Goal: Information Seeking & Learning: Learn about a topic

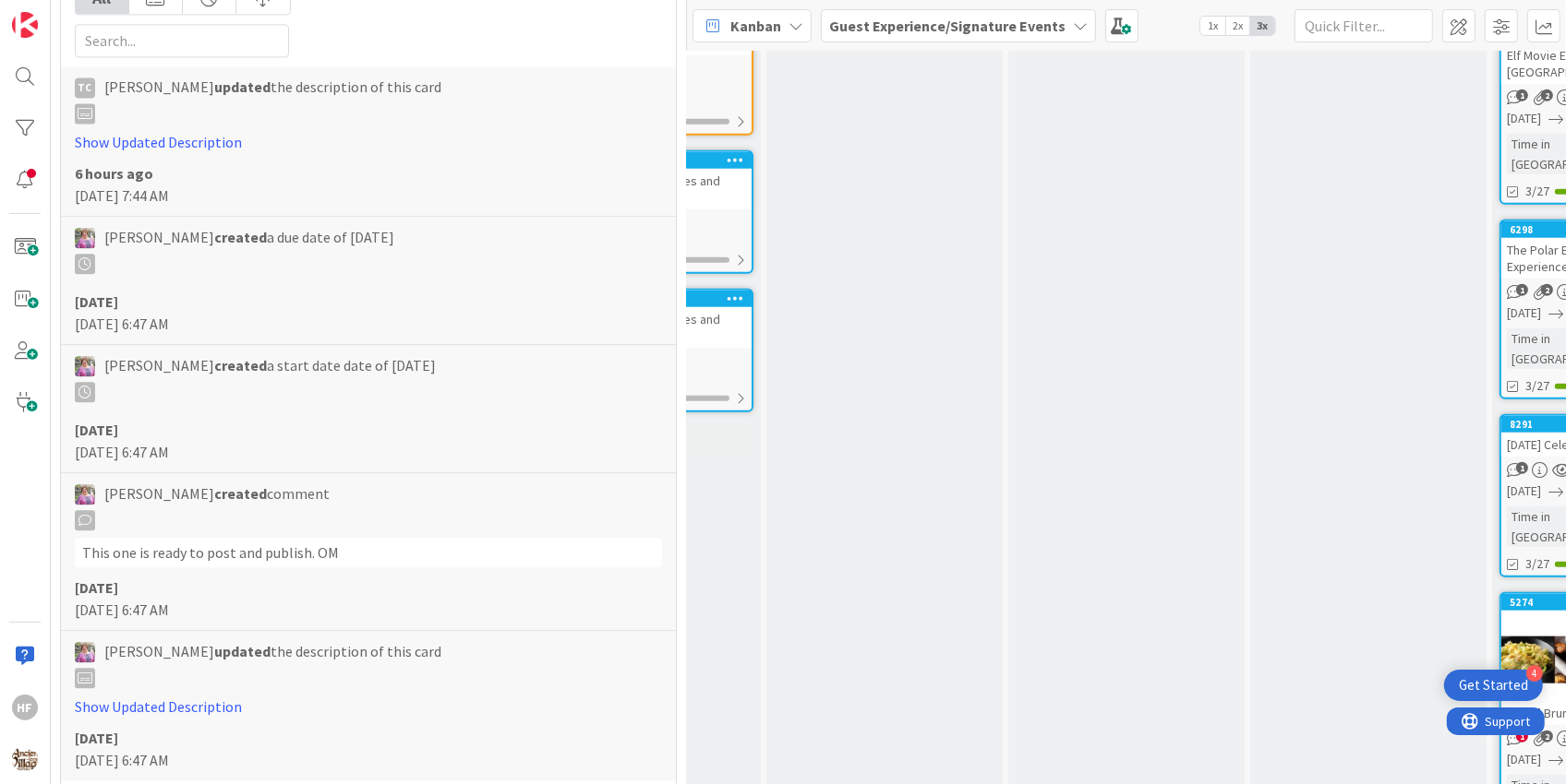
scroll to position [4297, 0]
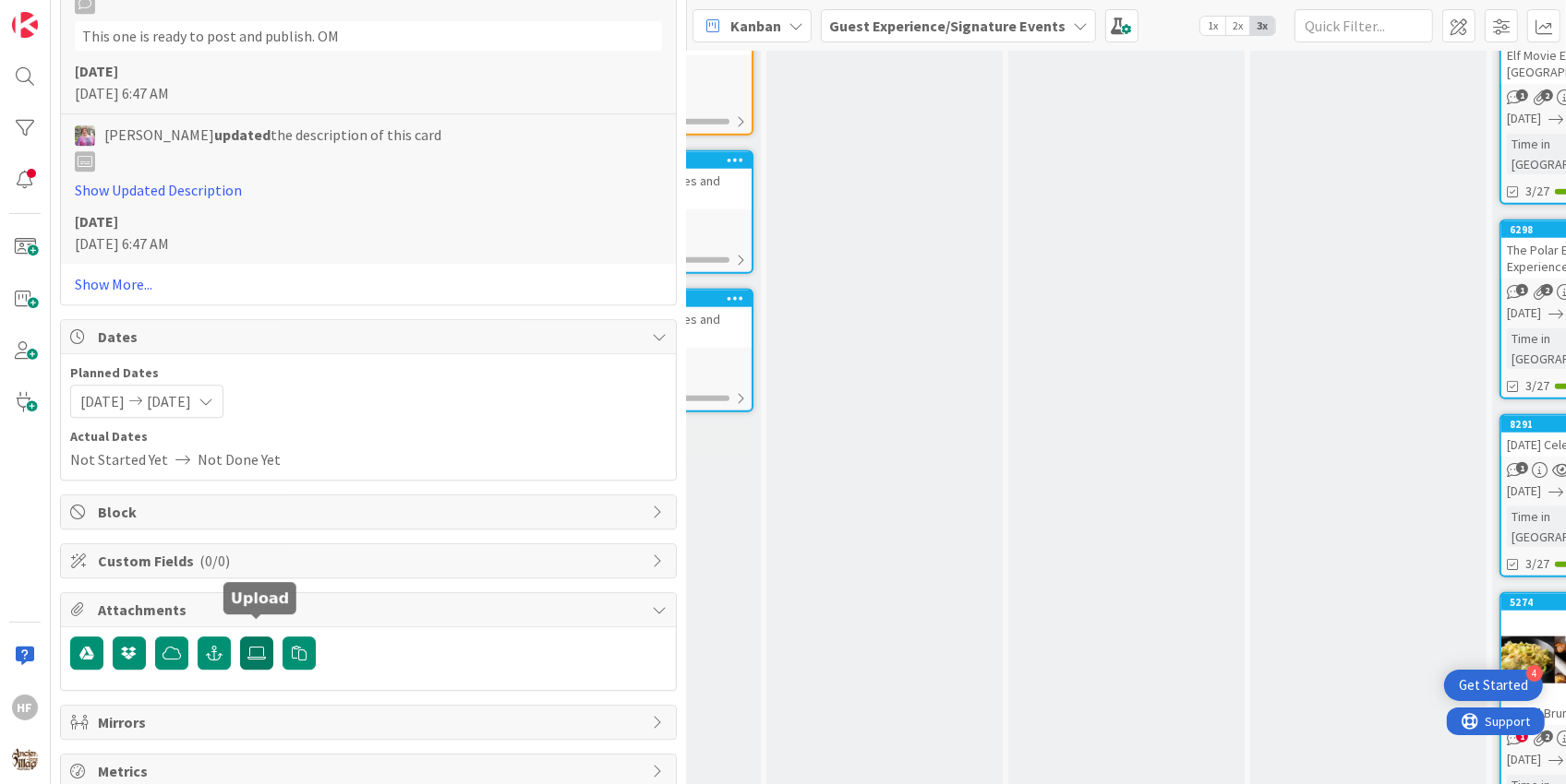
click at [248, 646] on icon at bounding box center [256, 653] width 18 height 15
click at [240, 637] on input "file" at bounding box center [240, 637] width 0 height 0
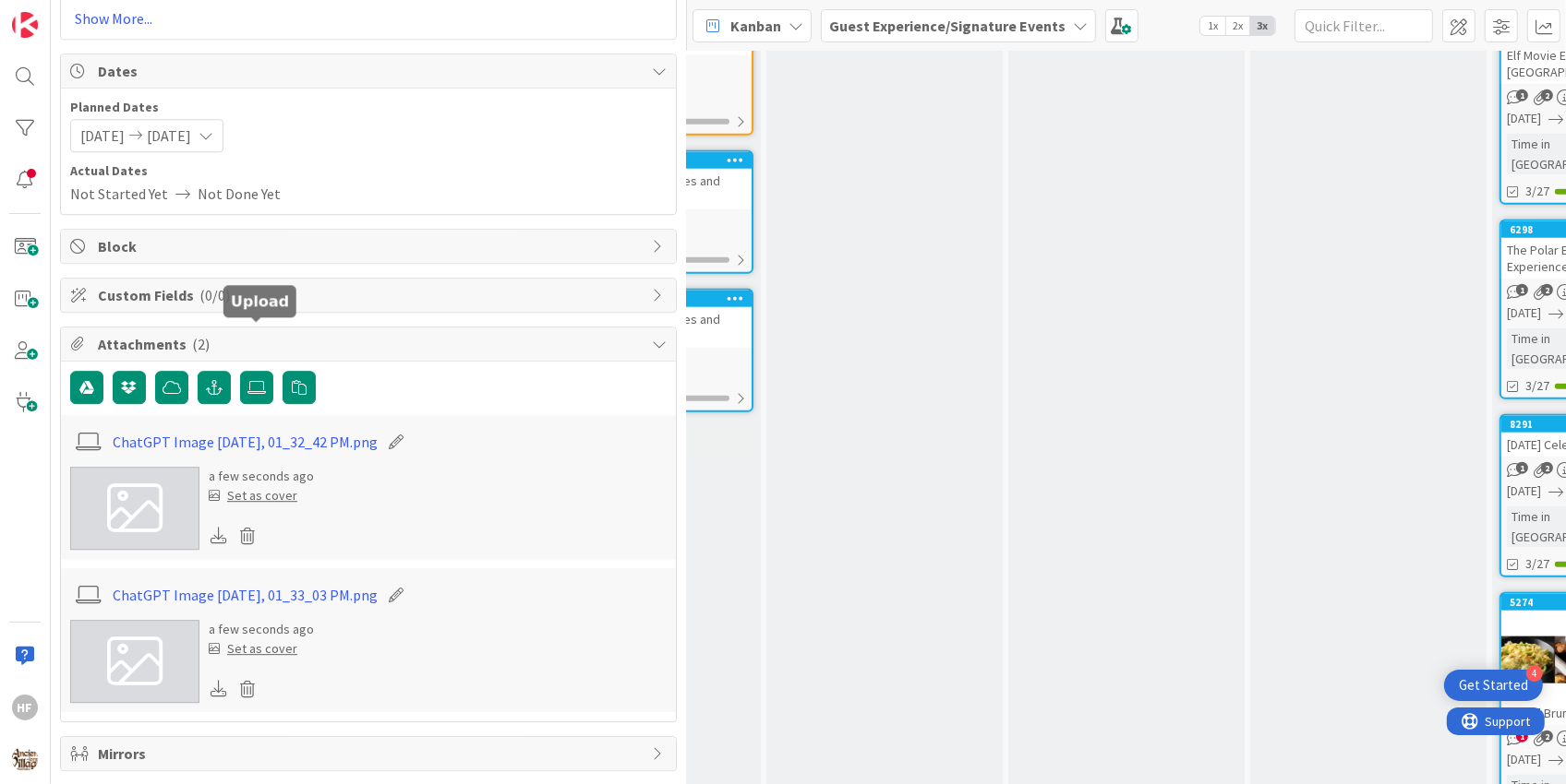
scroll to position [4594, 0]
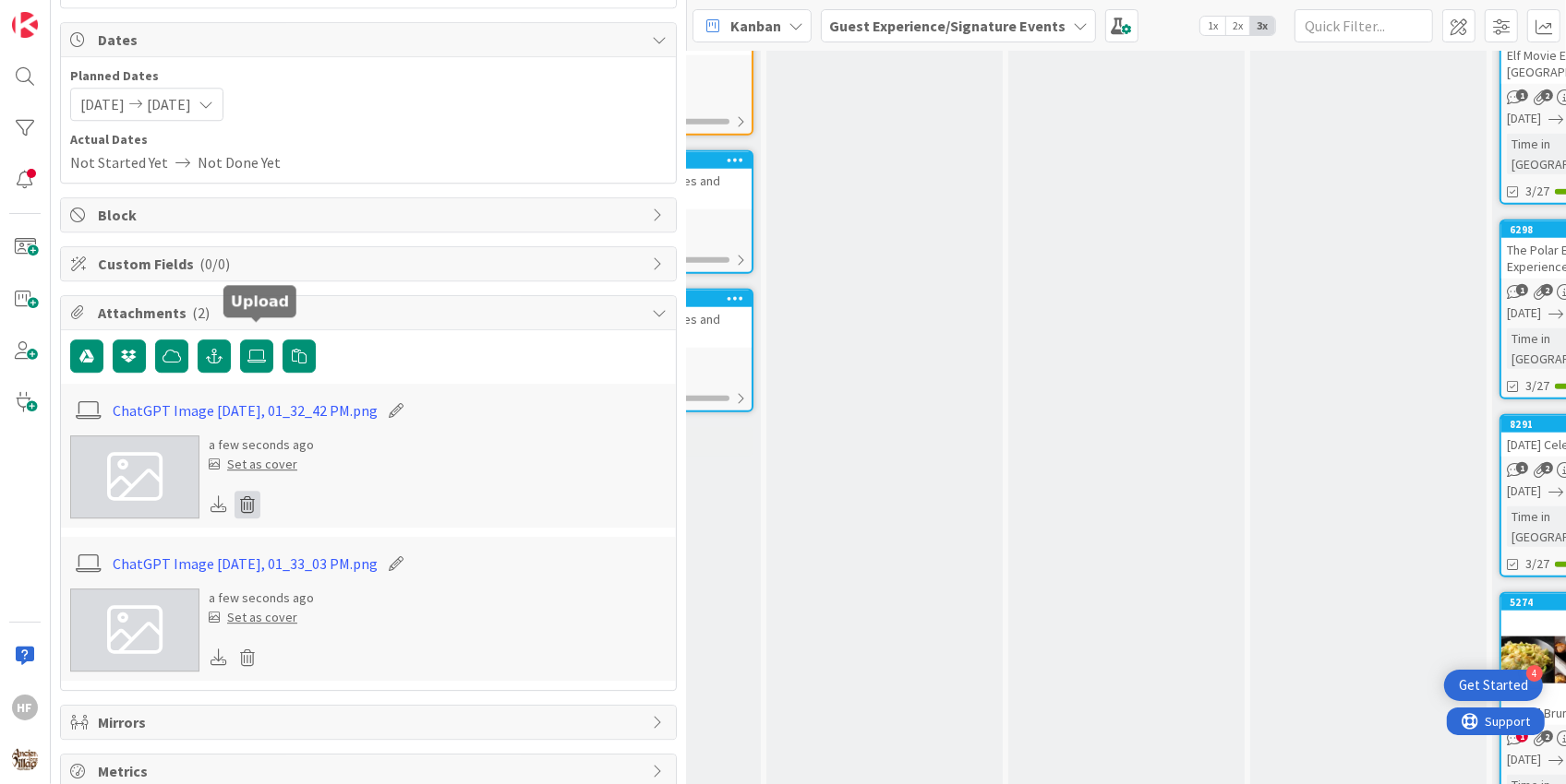
click at [247, 491] on icon at bounding box center [247, 505] width 26 height 28
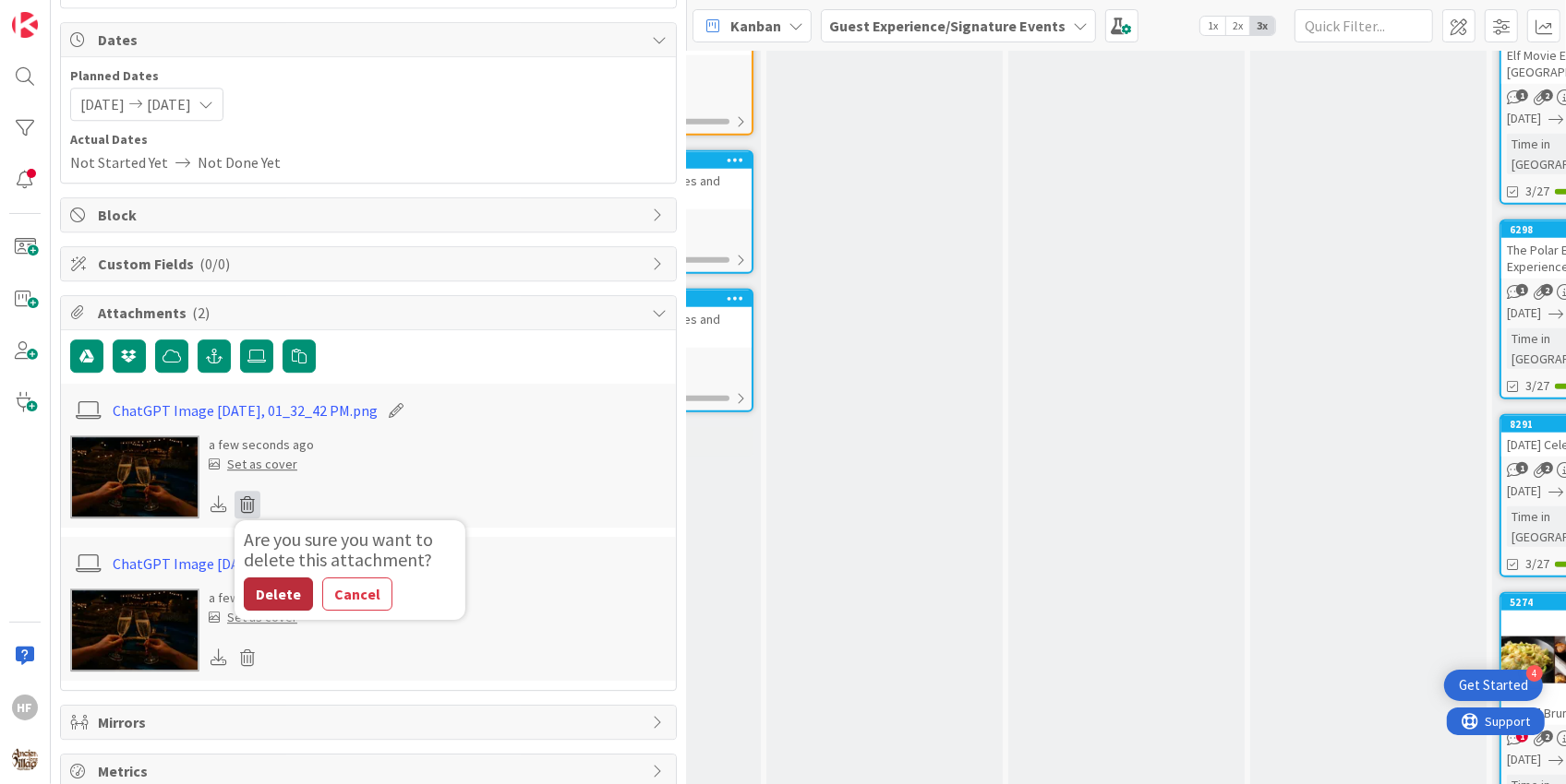
click at [270, 578] on button "Delete" at bounding box center [277, 594] width 69 height 33
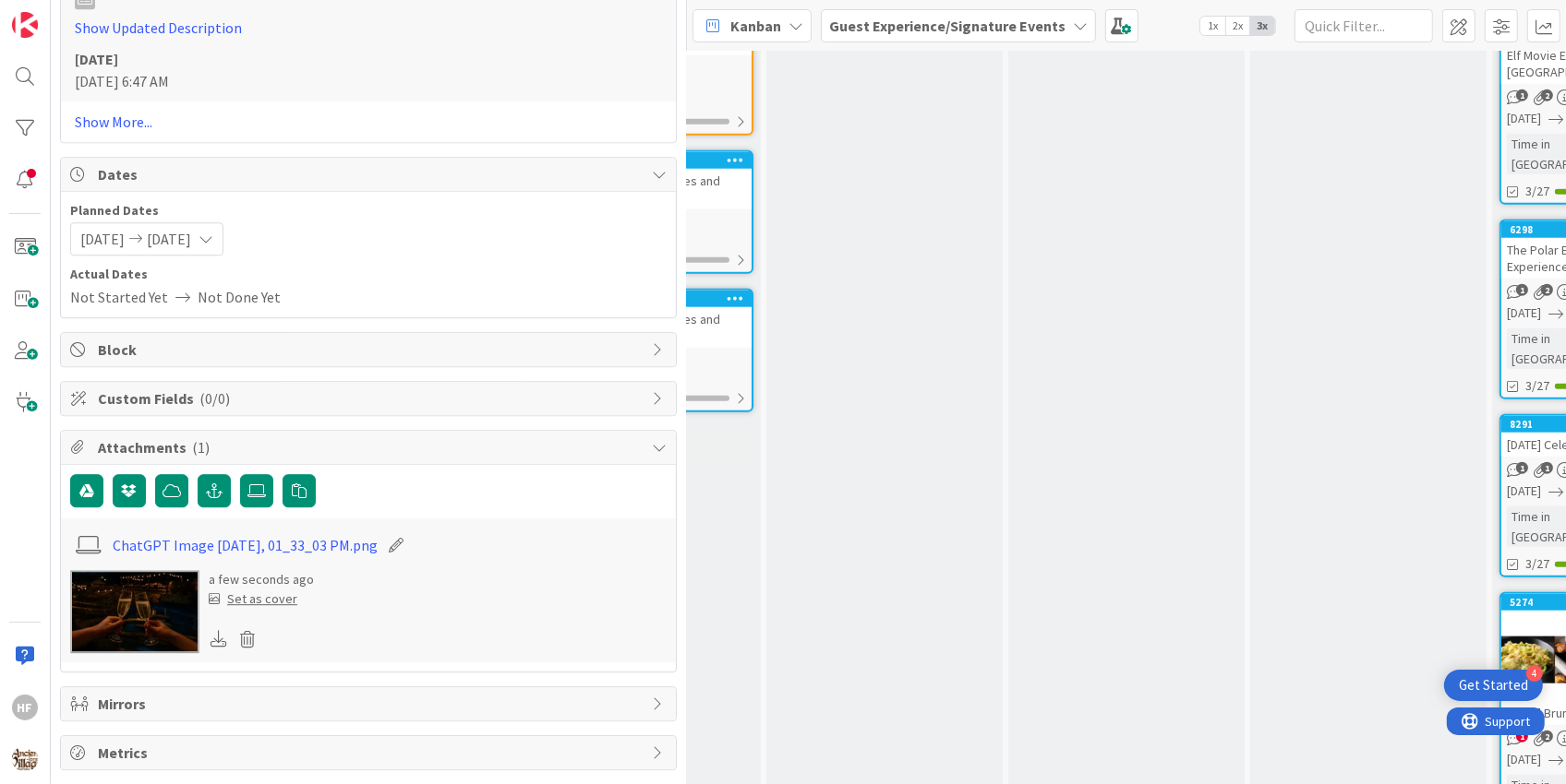
scroll to position [4440, 0]
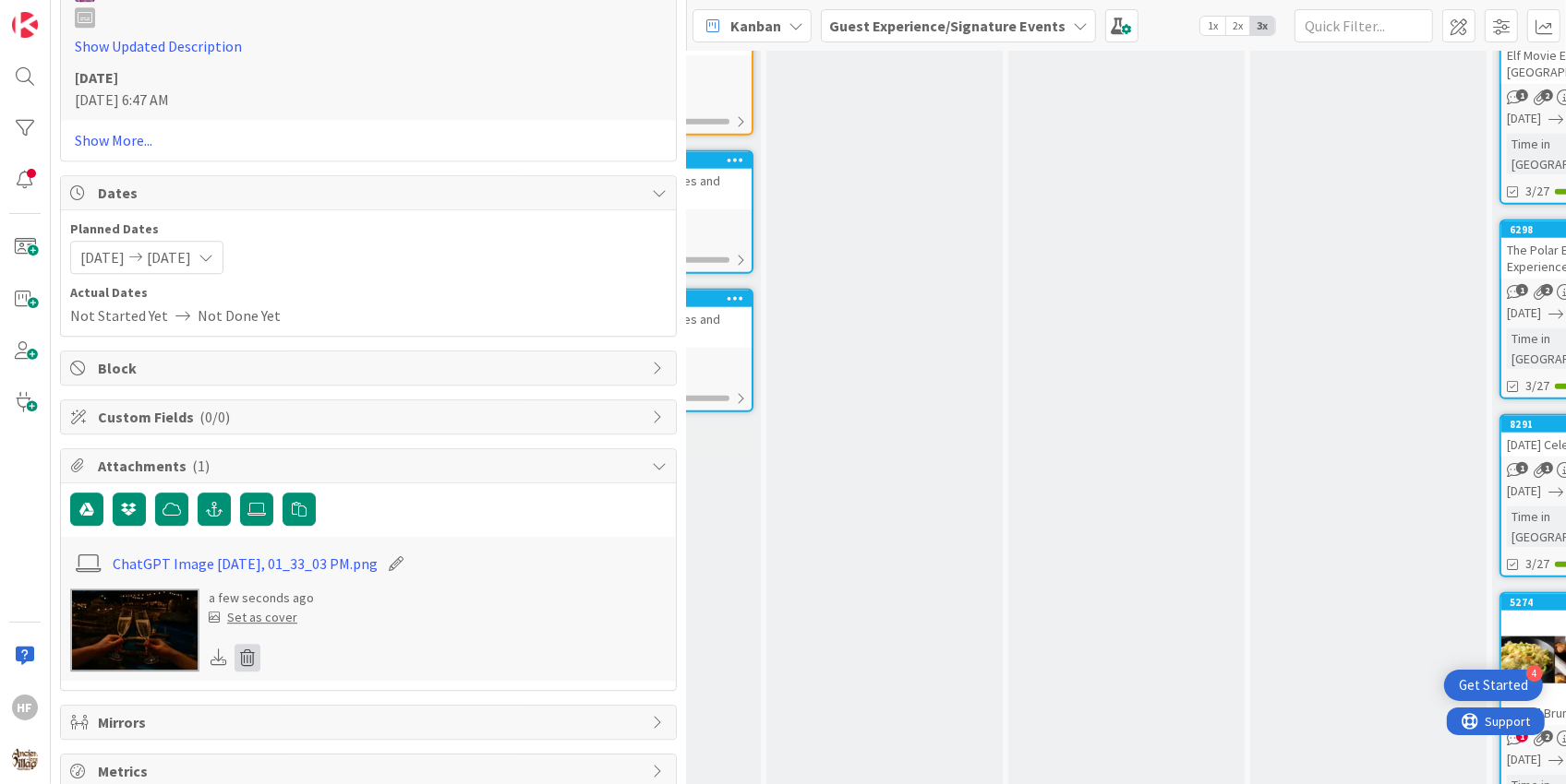
click at [247, 645] on icon at bounding box center [247, 658] width 26 height 28
click at [286, 731] on button "Delete" at bounding box center [277, 747] width 69 height 33
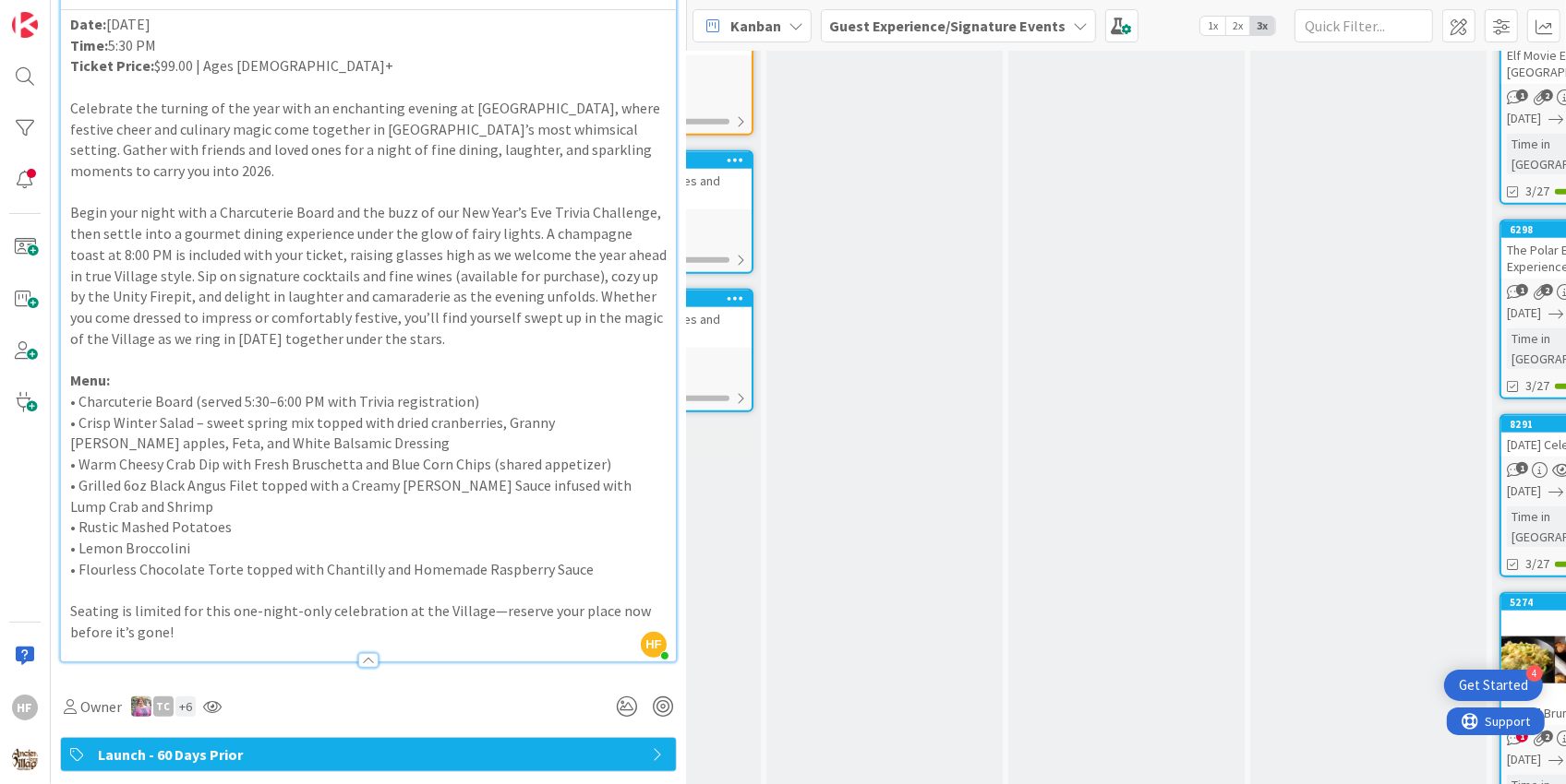
scroll to position [0, 0]
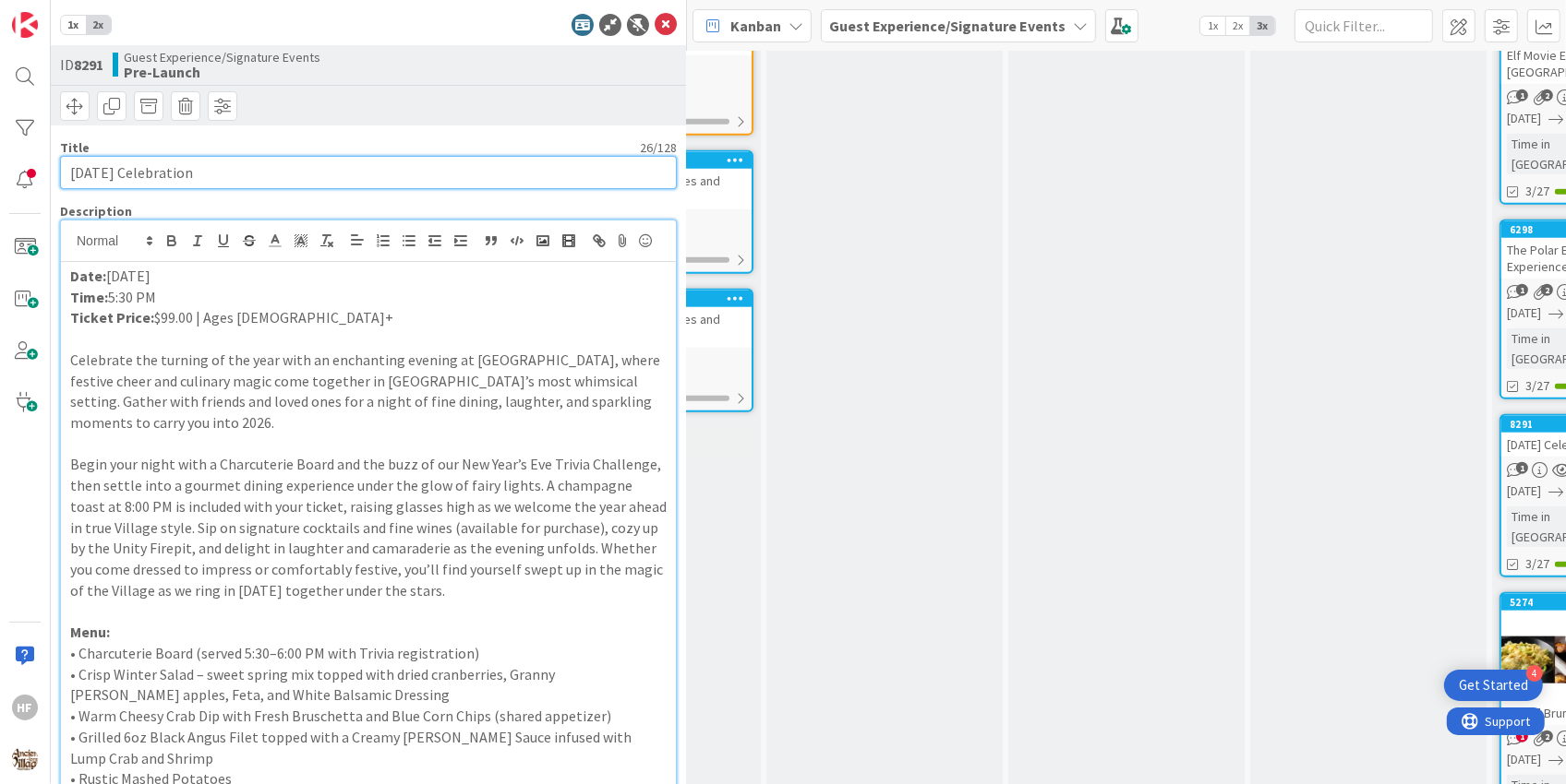
click at [231, 164] on input "[DATE] Celebration" at bounding box center [368, 172] width 617 height 33
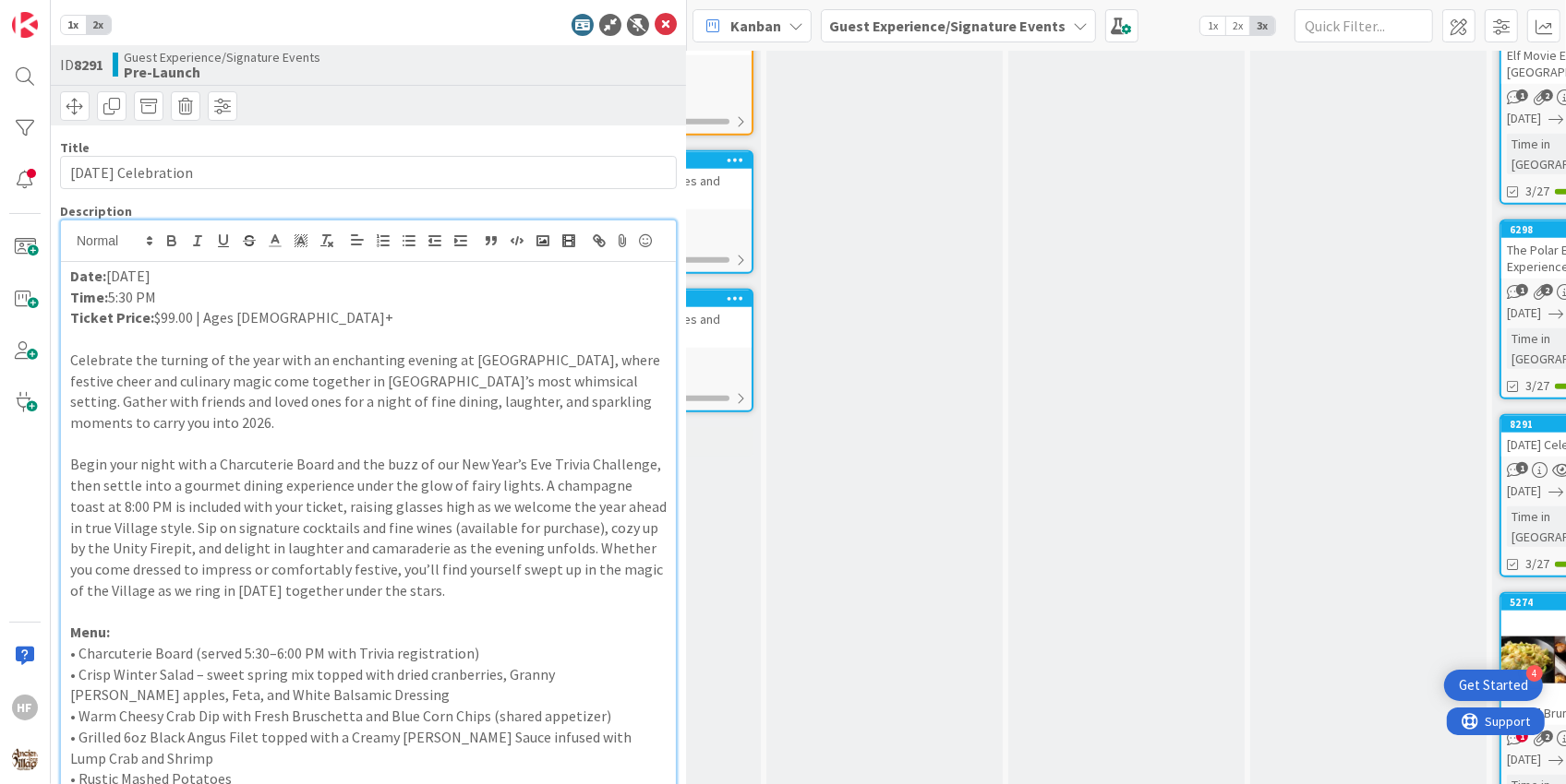
click at [306, 329] on p "Ticket Price: $99.00 | Ages [DEMOGRAPHIC_DATA]+" at bounding box center [368, 318] width 596 height 21
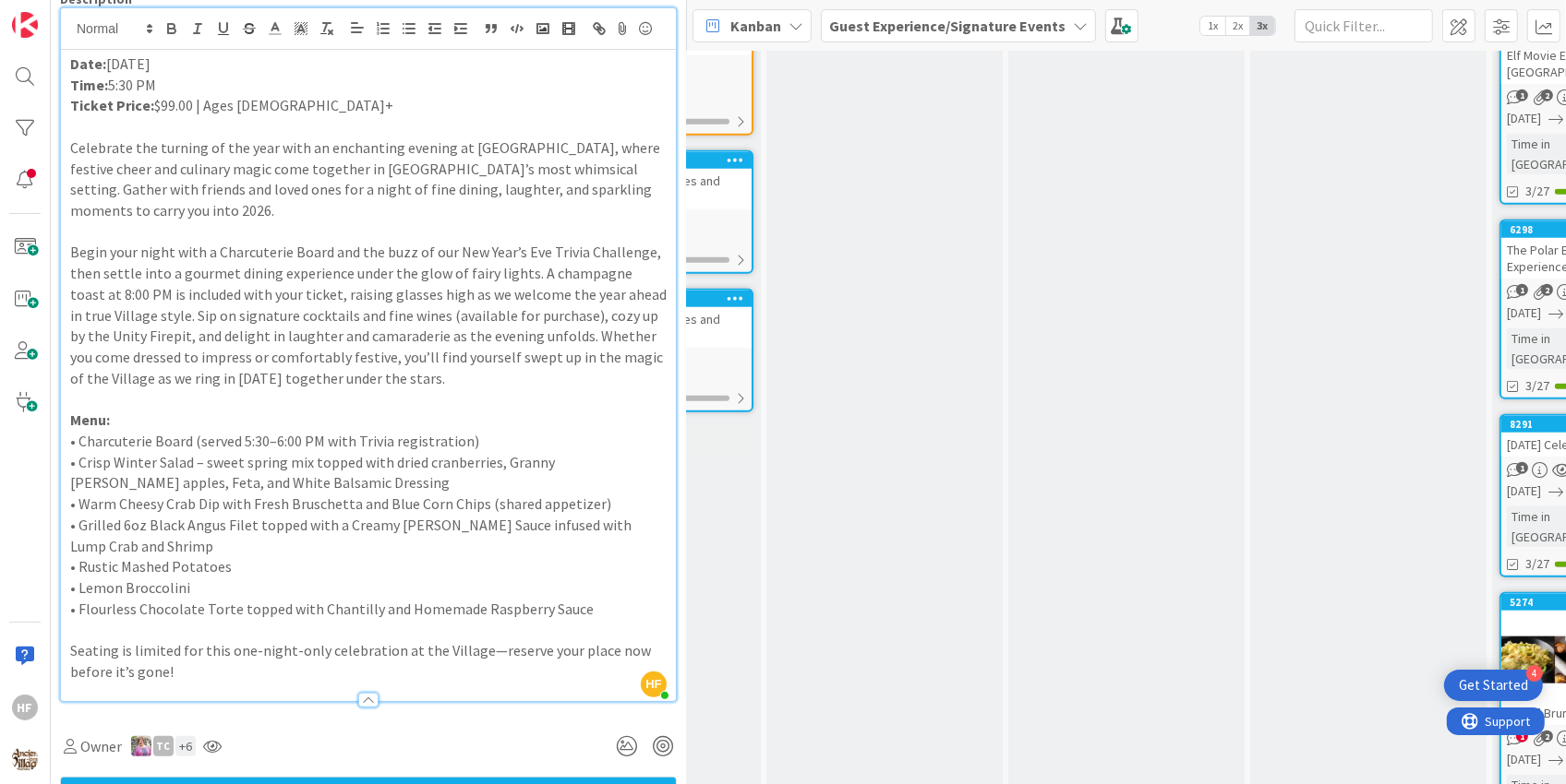
click at [409, 485] on p "• Crisp Winter Salad – sweet spring mix topped with dried cranberries, Granny […" at bounding box center [368, 473] width 596 height 42
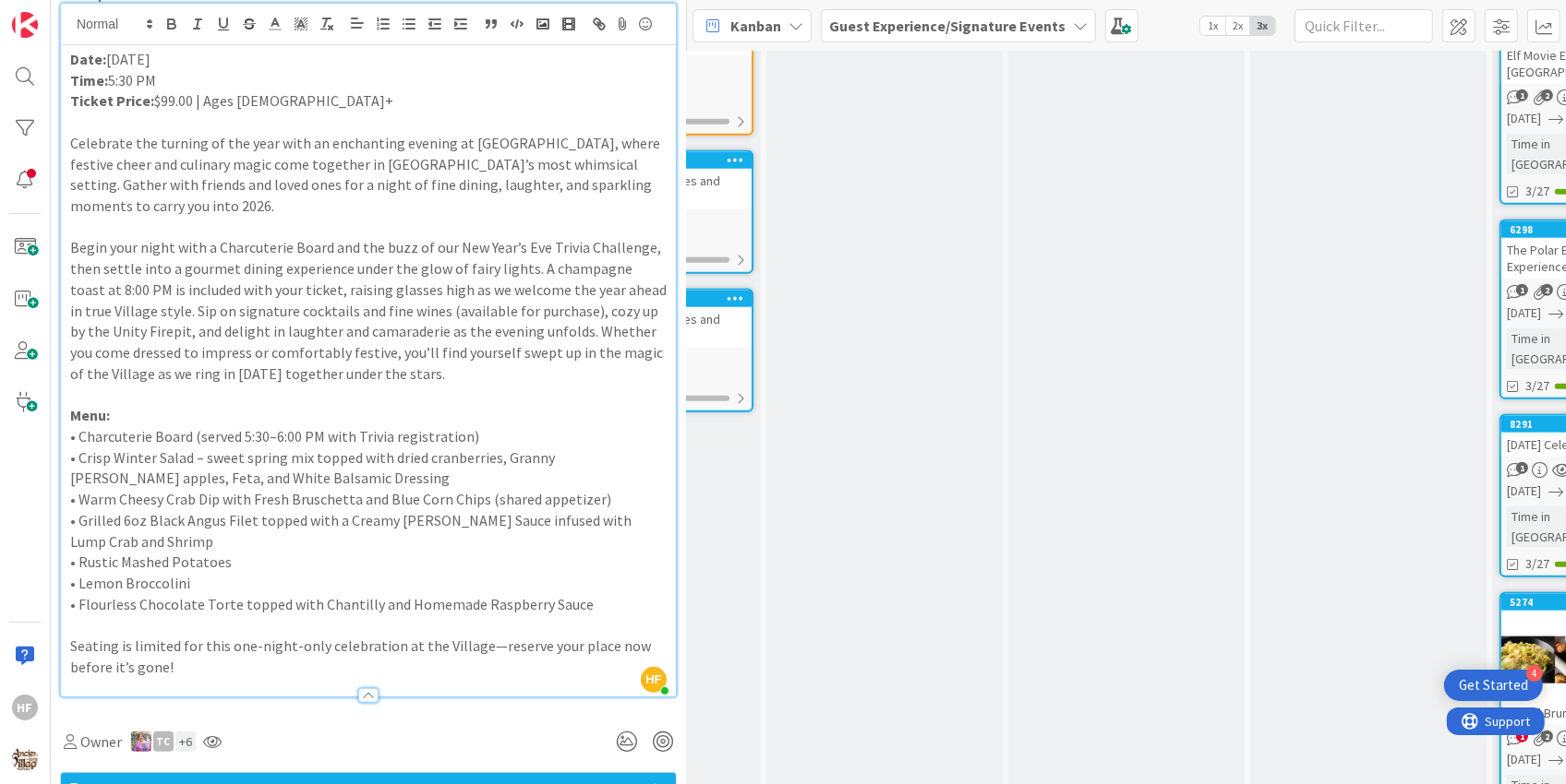
click at [233, 369] on p "Begin your night with a Charcuterie Board and the buzz of our New Year’s Eve Tr…" at bounding box center [368, 310] width 596 height 146
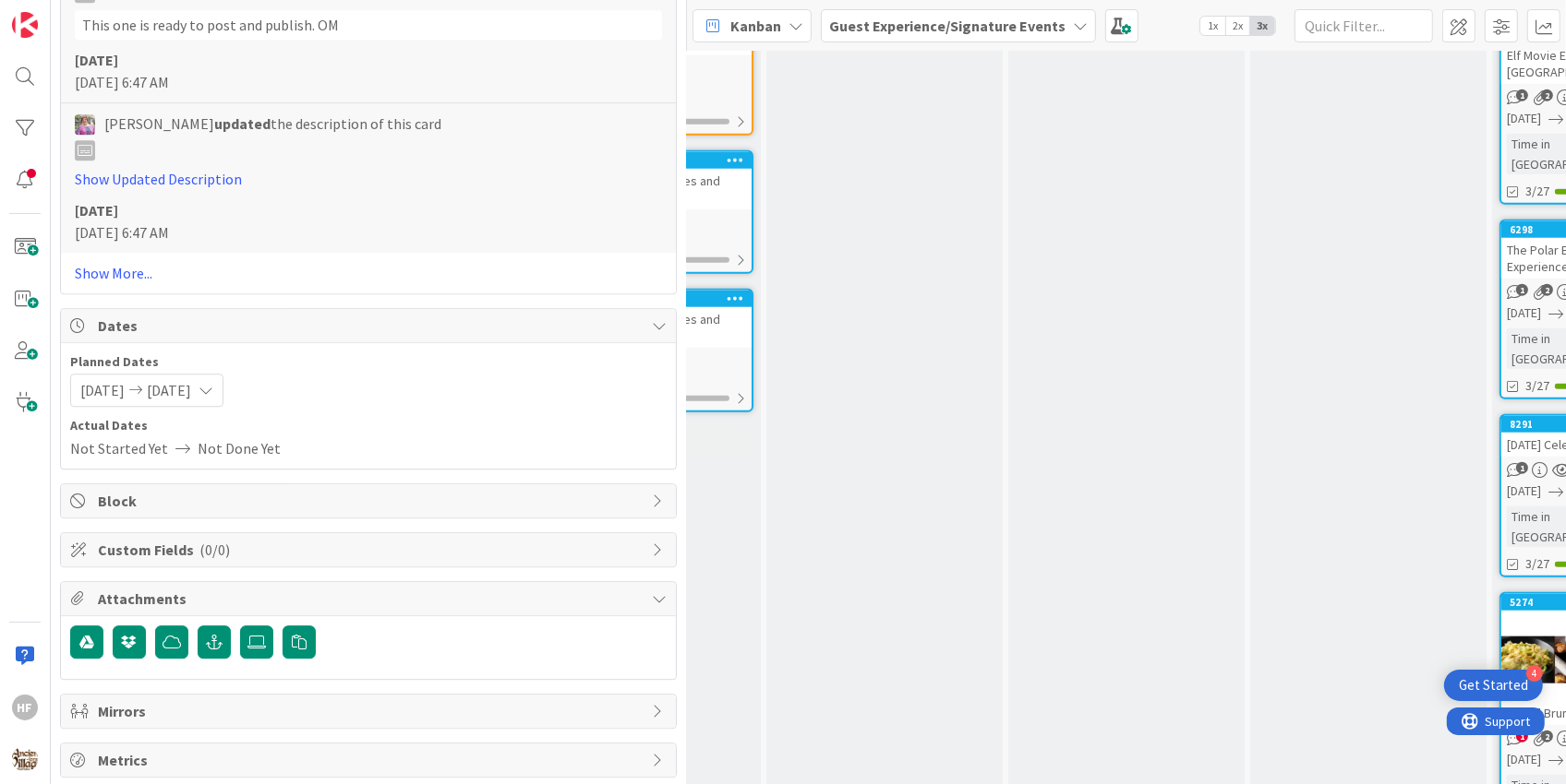
scroll to position [4322, 0]
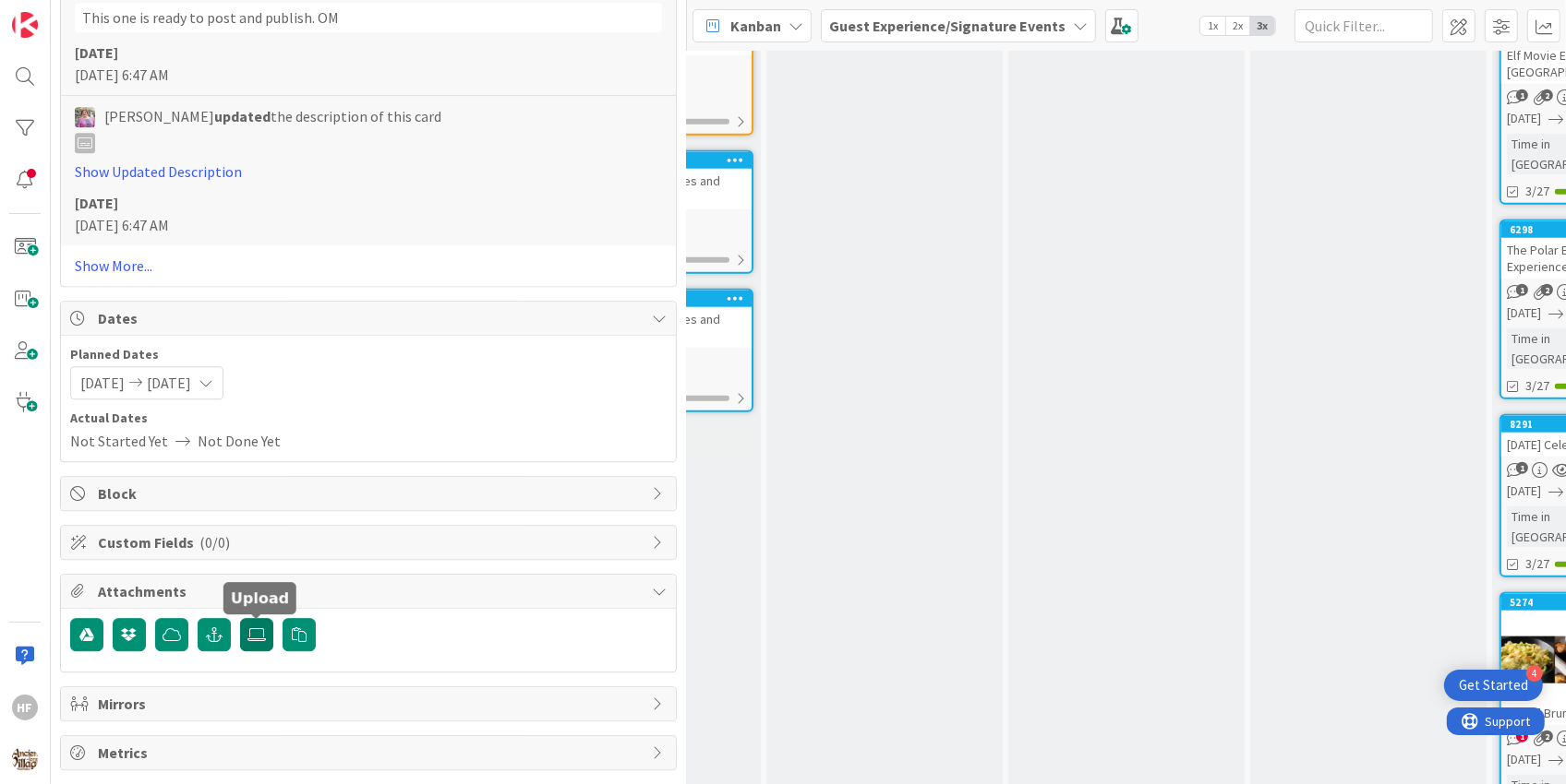
click at [250, 641] on icon at bounding box center [256, 635] width 18 height 15
click at [240, 618] on input "file" at bounding box center [240, 618] width 0 height 0
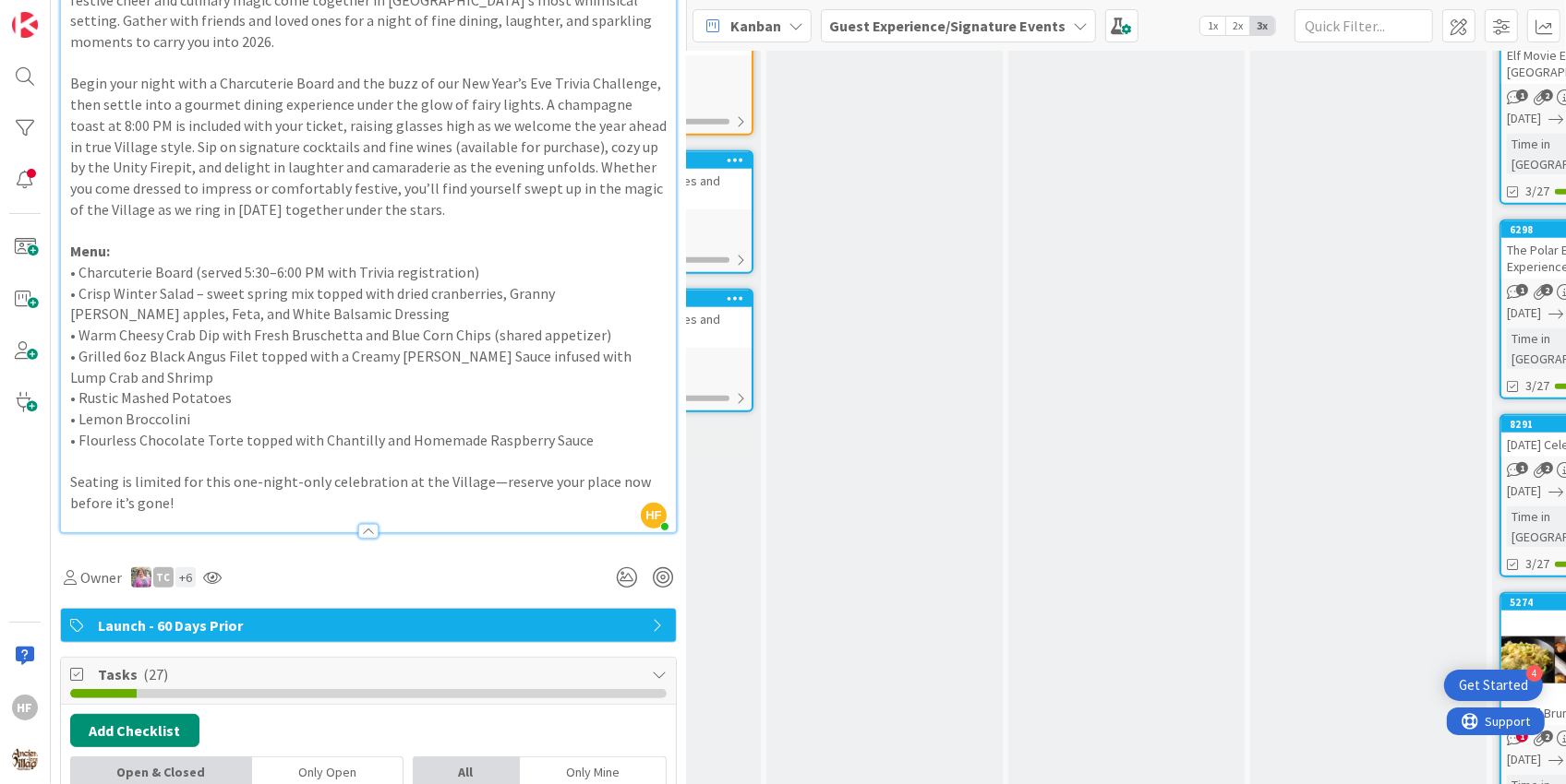
scroll to position [0, 0]
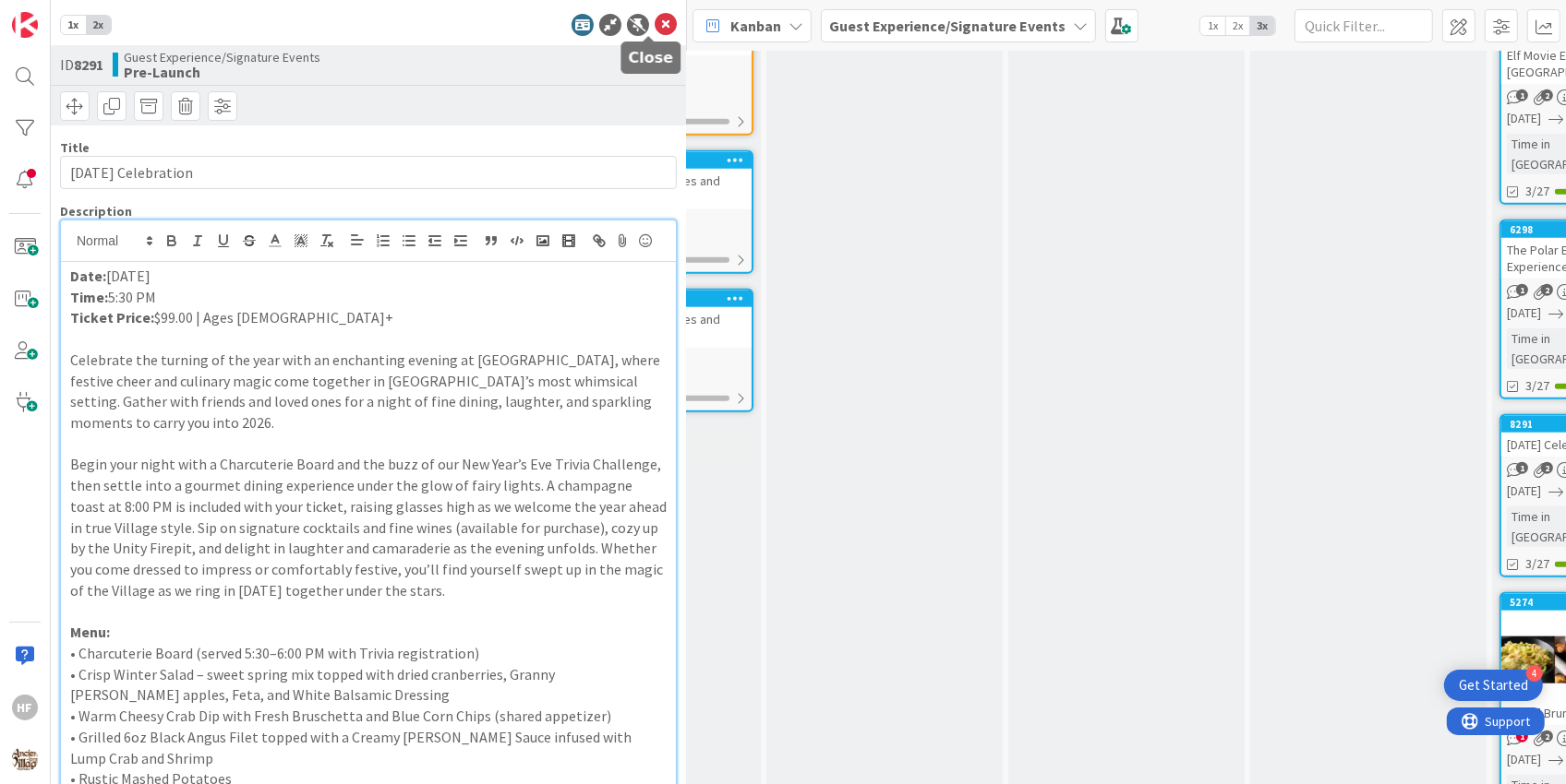
click at [655, 25] on icon at bounding box center [665, 24] width 22 height 22
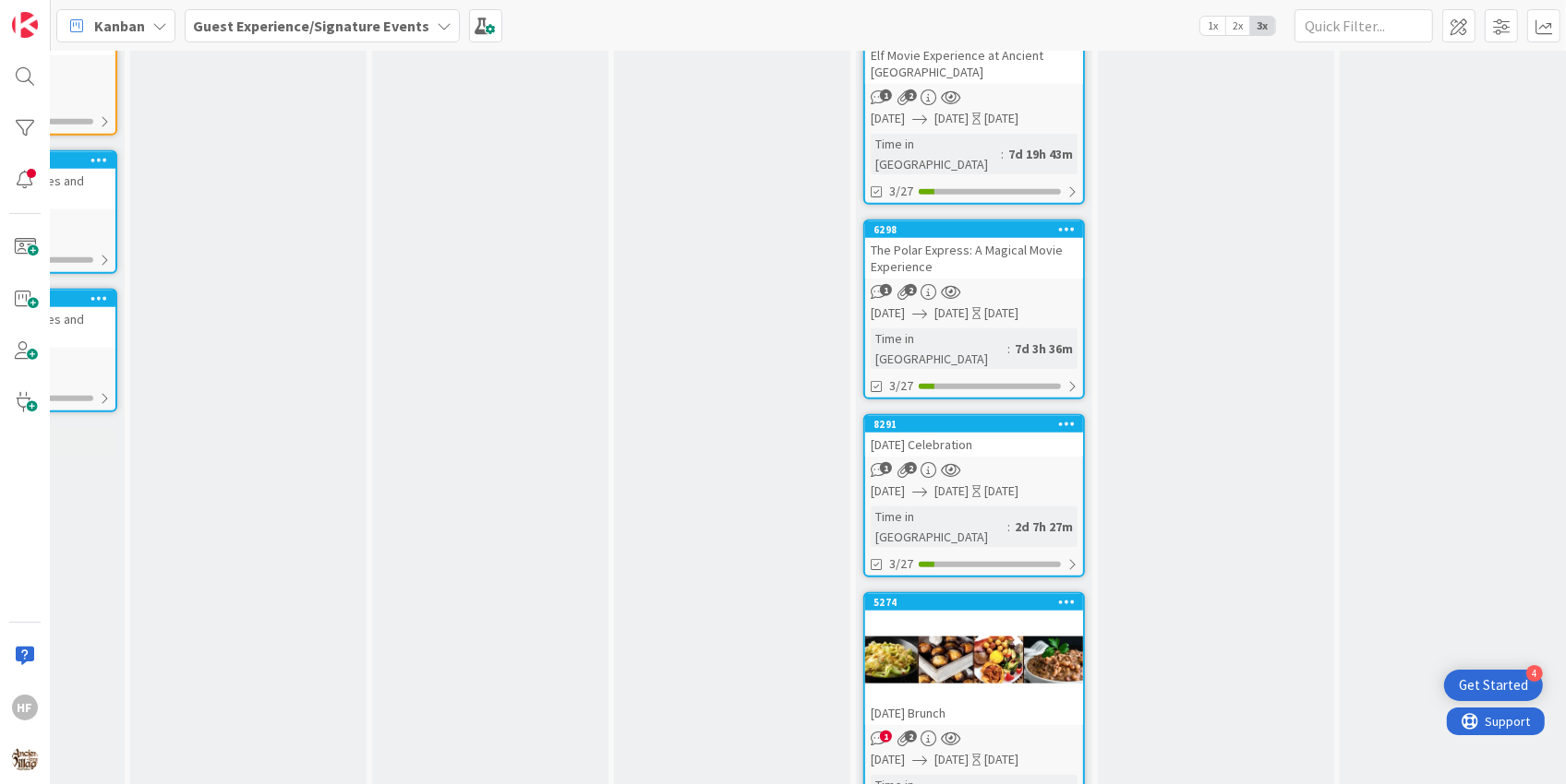
click at [1014, 618] on div at bounding box center [974, 660] width 218 height 83
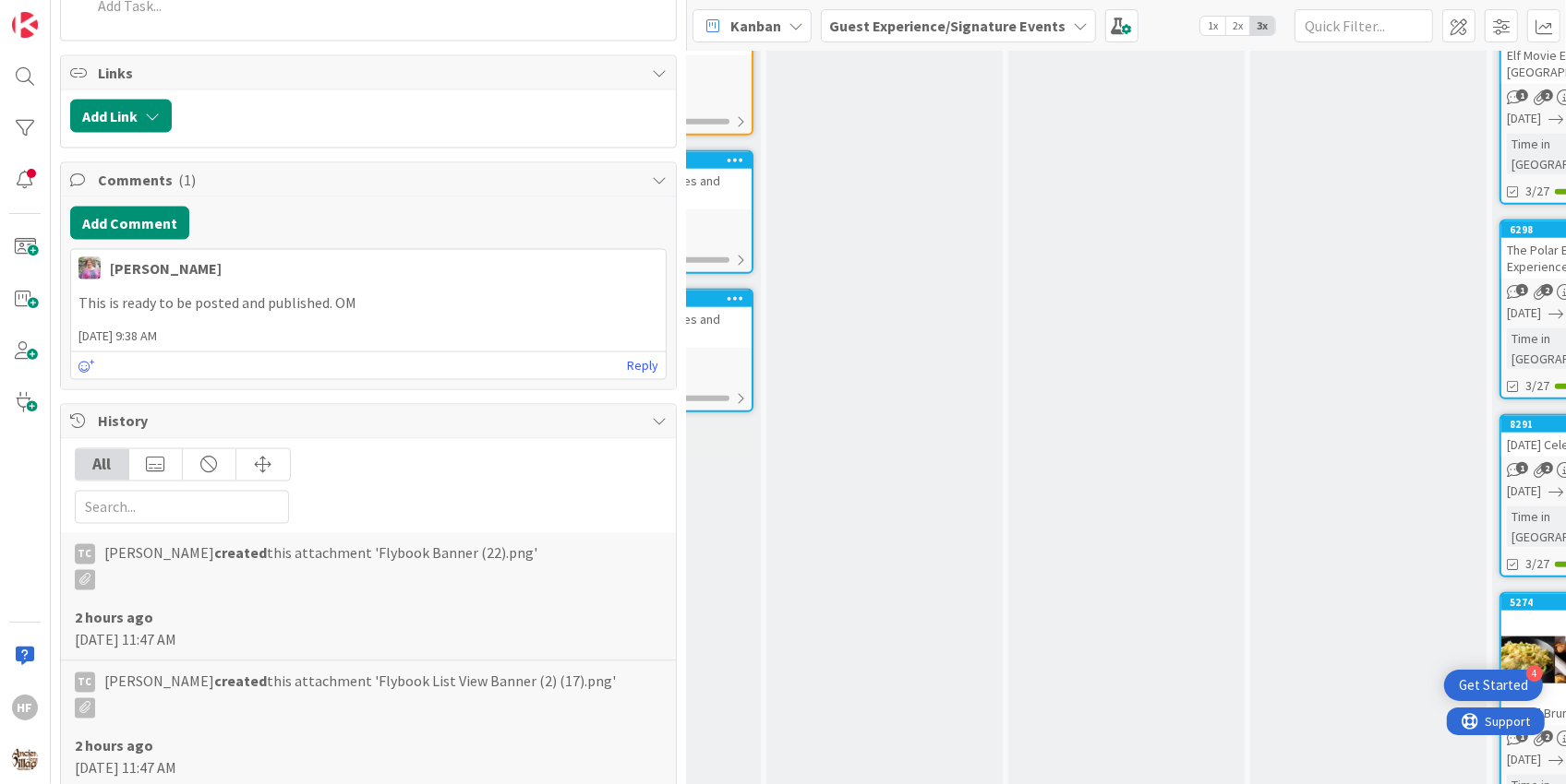
scroll to position [3941, 0]
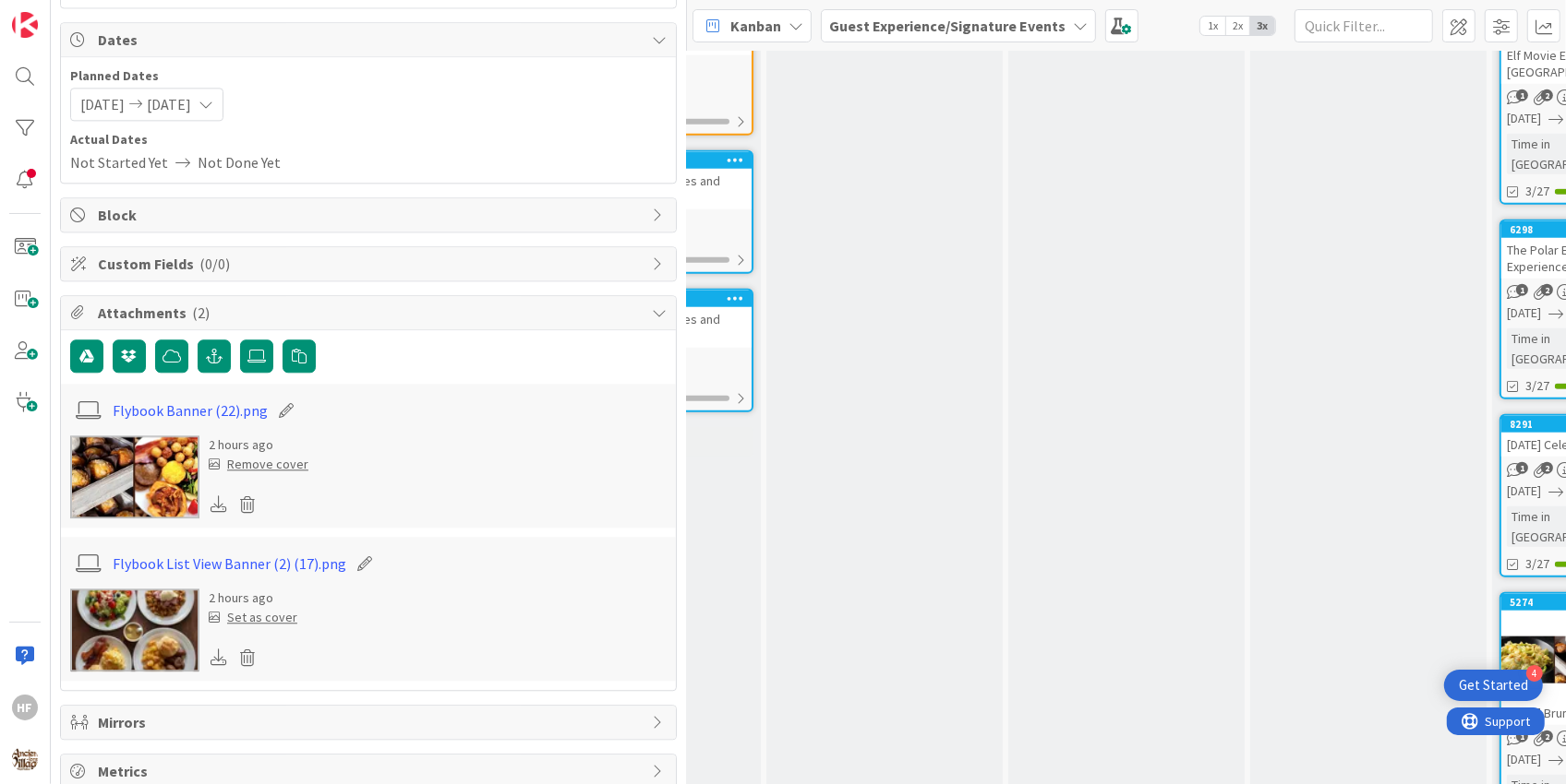
click at [123, 438] on img at bounding box center [134, 477] width 129 height 83
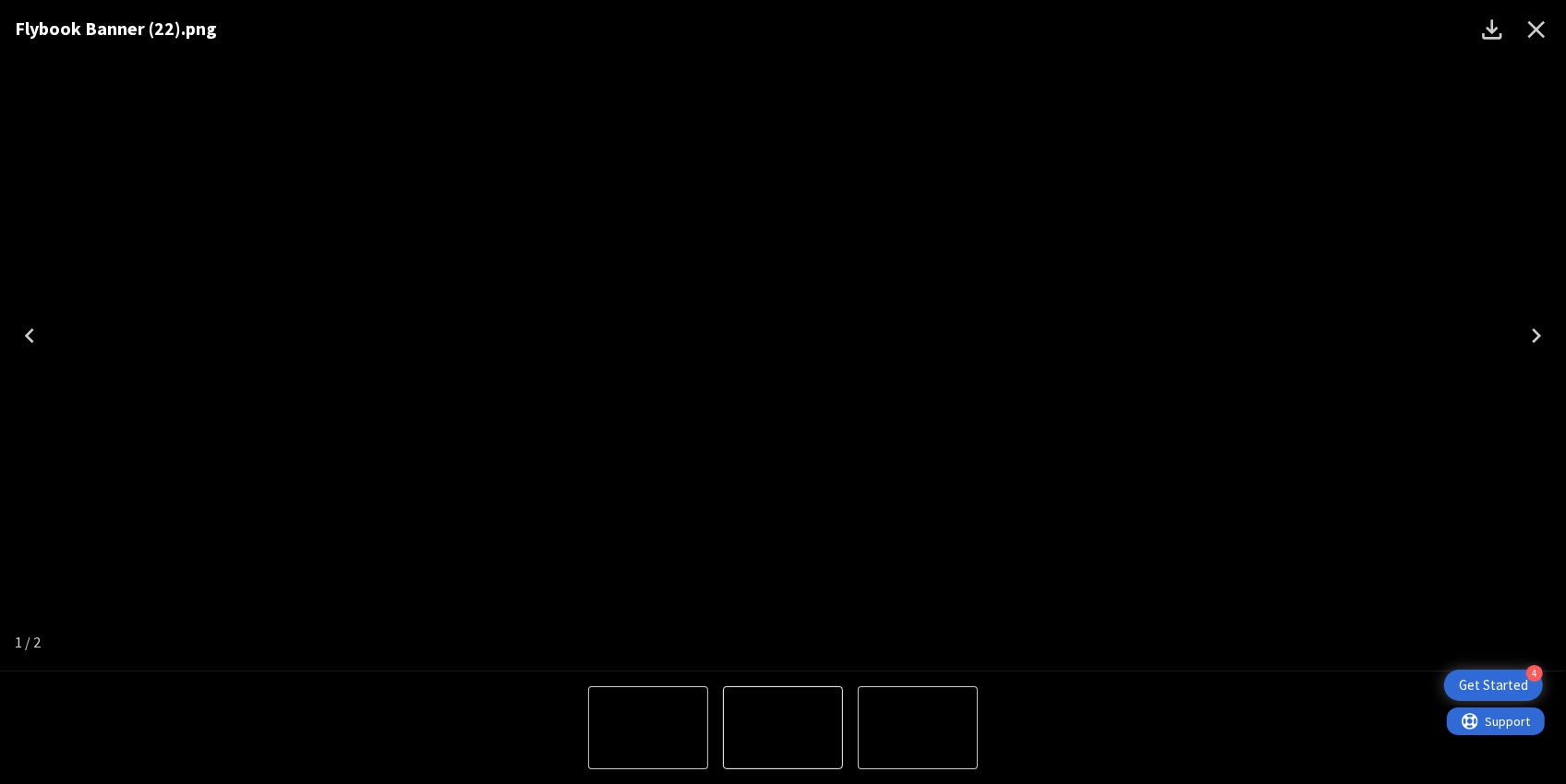
click at [1540, 335] on icon "Next" at bounding box center [1537, 335] width 10 height 15
click at [1554, 35] on button "Close" at bounding box center [1537, 30] width 45 height 45
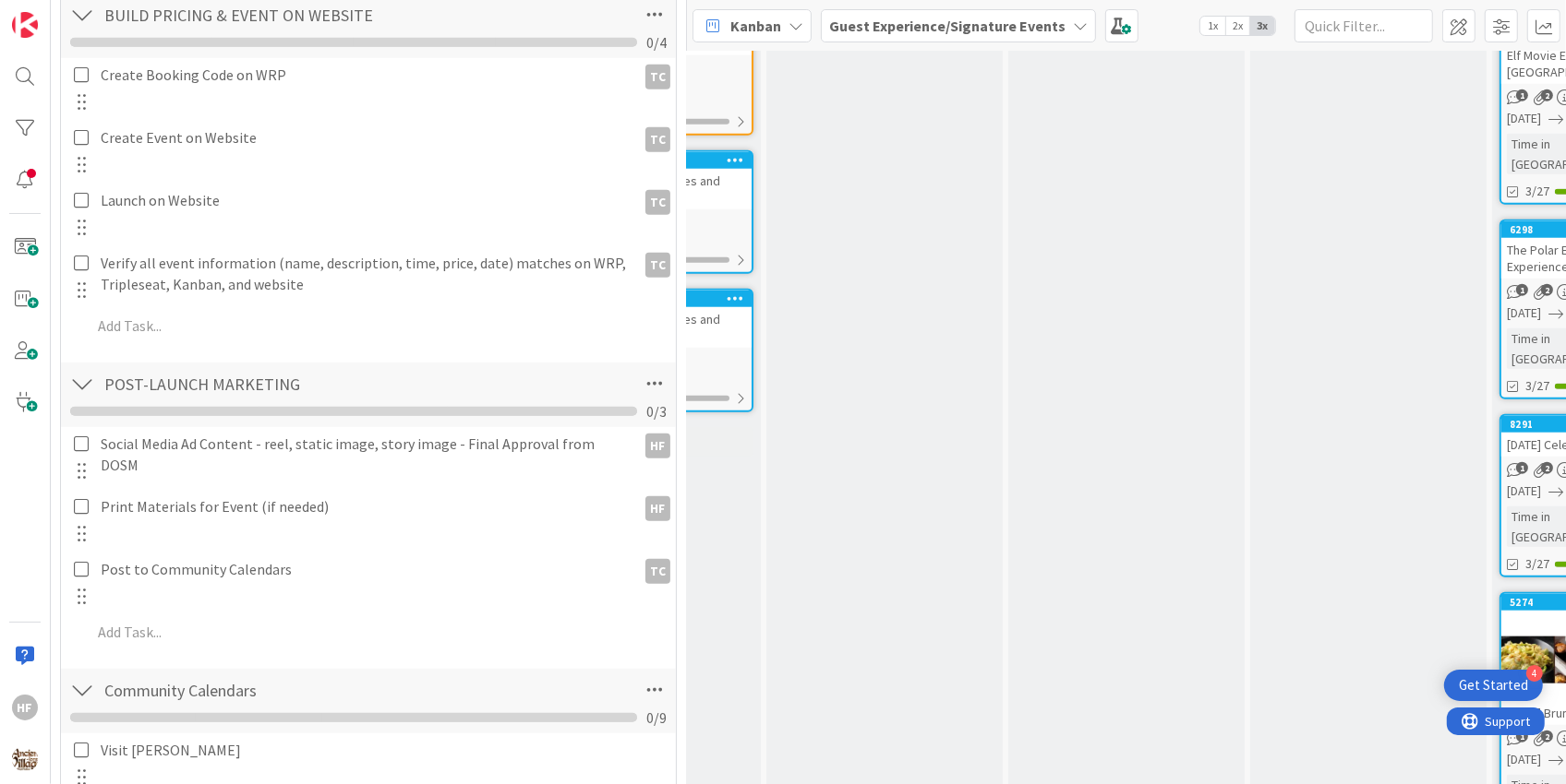
scroll to position [0, 0]
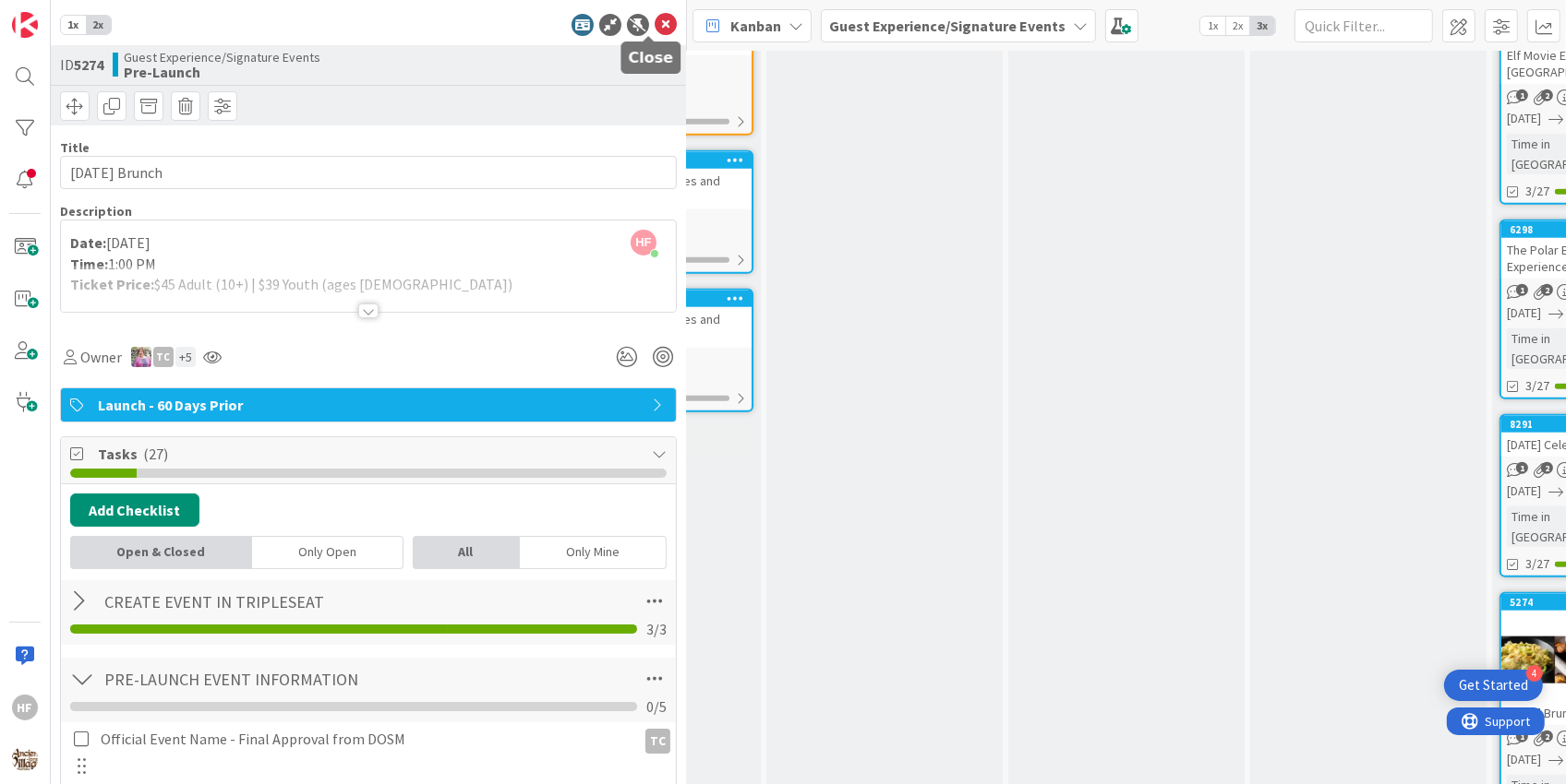
click at [655, 19] on icon at bounding box center [665, 24] width 22 height 22
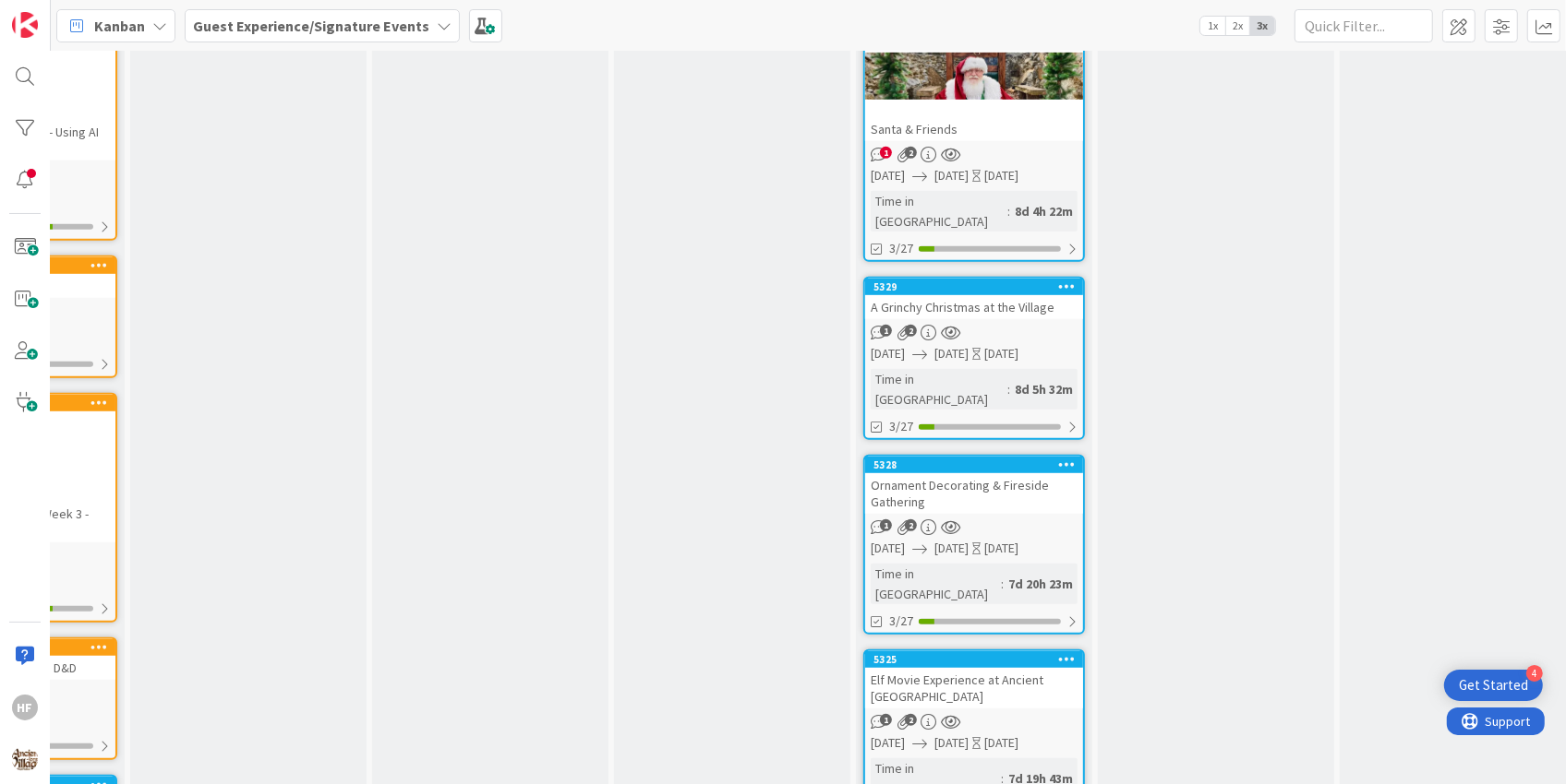
click at [1038, 668] on div "Elf Movie Experience at Ancient [GEOGRAPHIC_DATA]" at bounding box center [974, 688] width 218 height 41
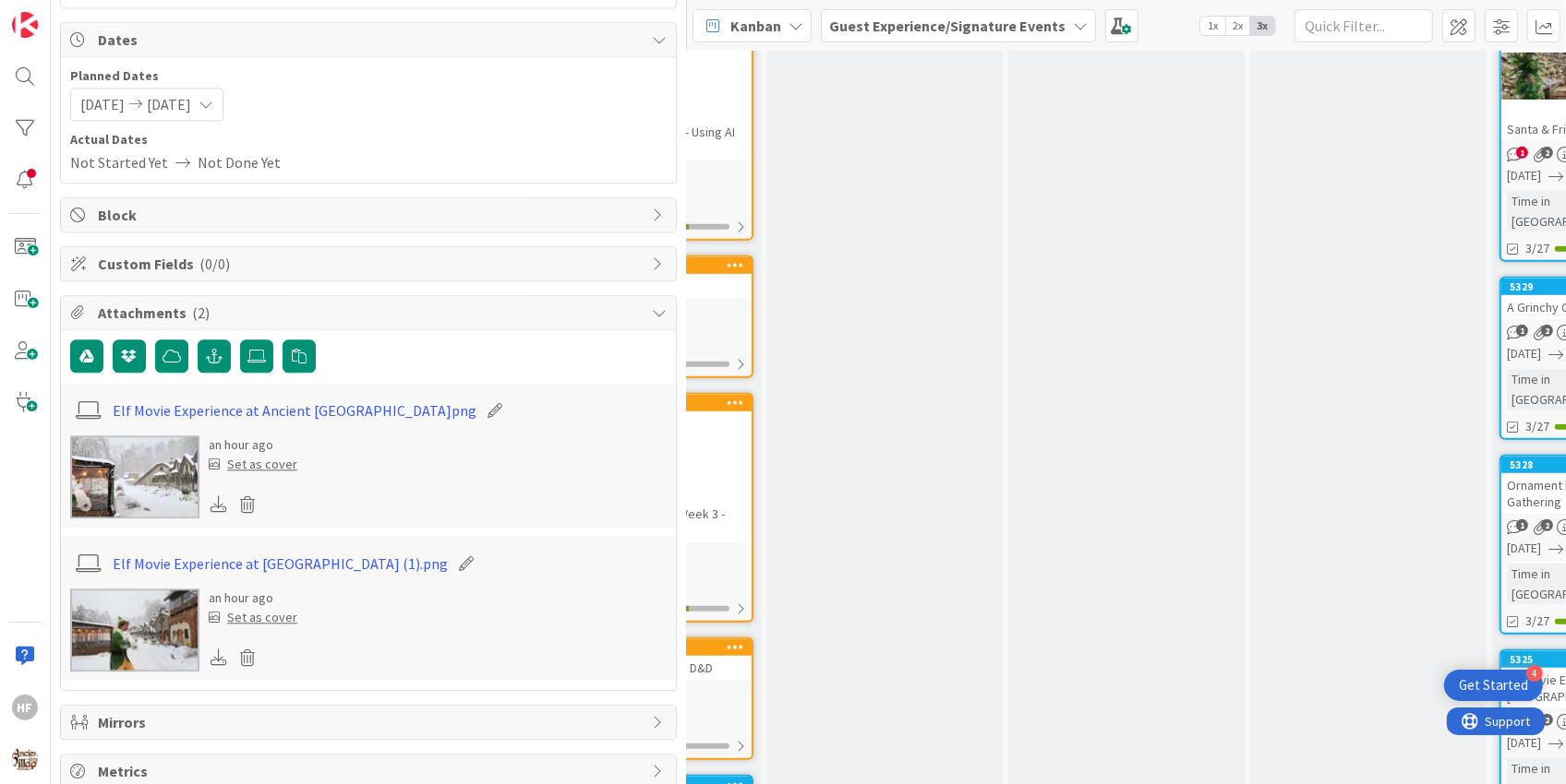
click at [111, 615] on img at bounding box center [134, 631] width 129 height 83
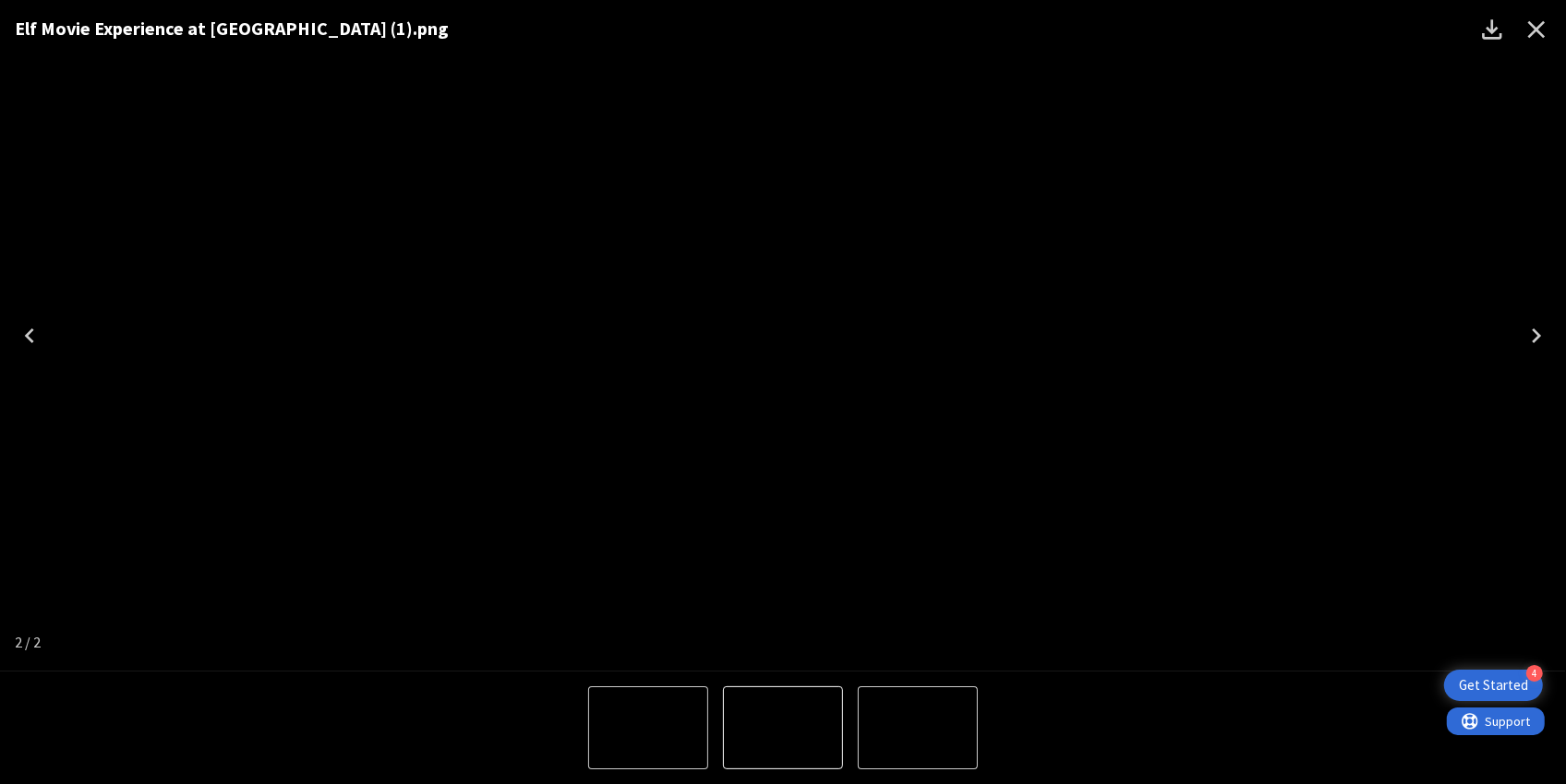
click at [1531, 30] on icon "Close" at bounding box center [1536, 29] width 29 height 29
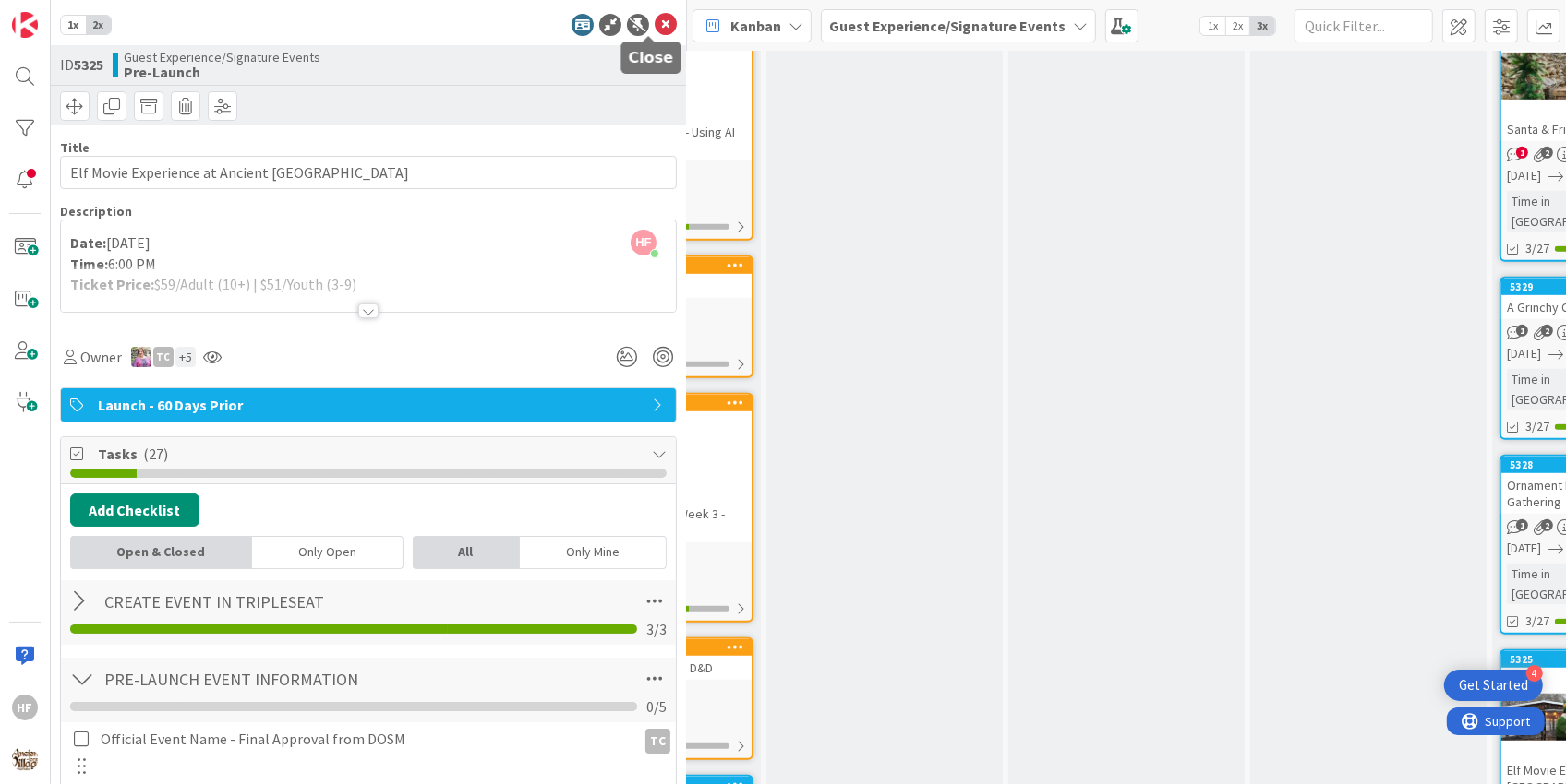
click at [655, 27] on icon at bounding box center [665, 24] width 22 height 22
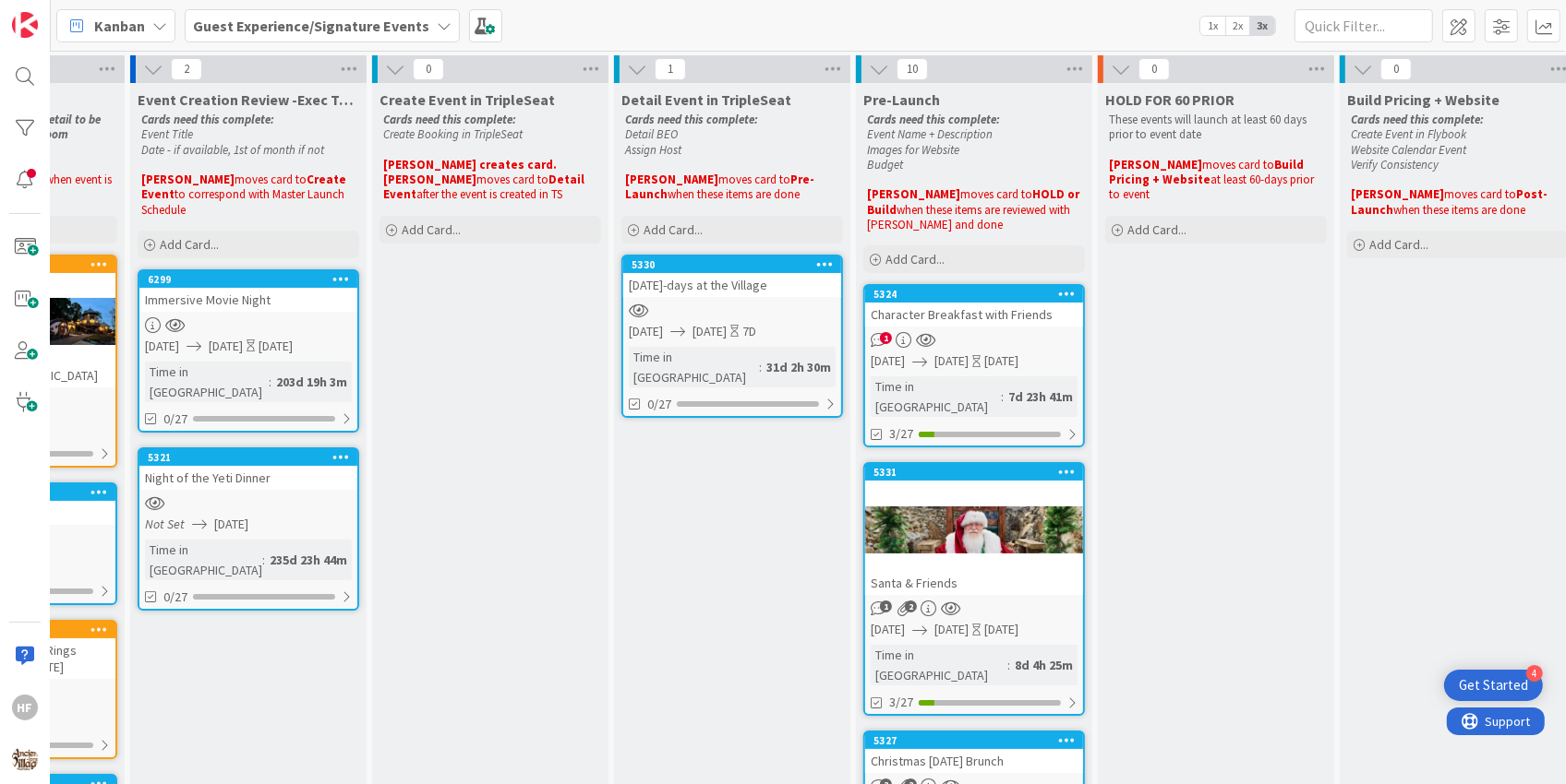
click at [319, 31] on b "Guest Experience/Signature Events" at bounding box center [311, 25] width 237 height 18
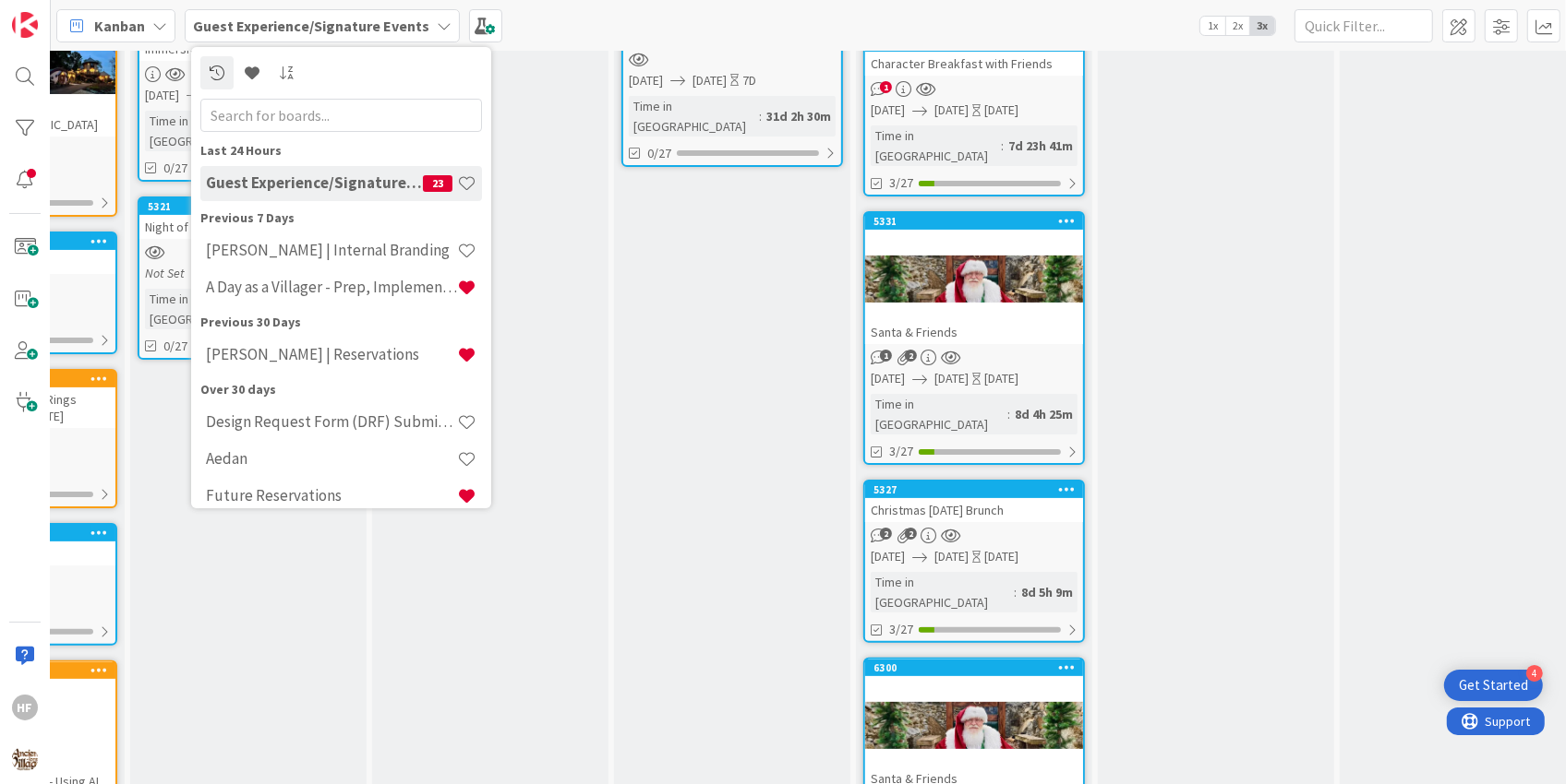
scroll to position [0, 169]
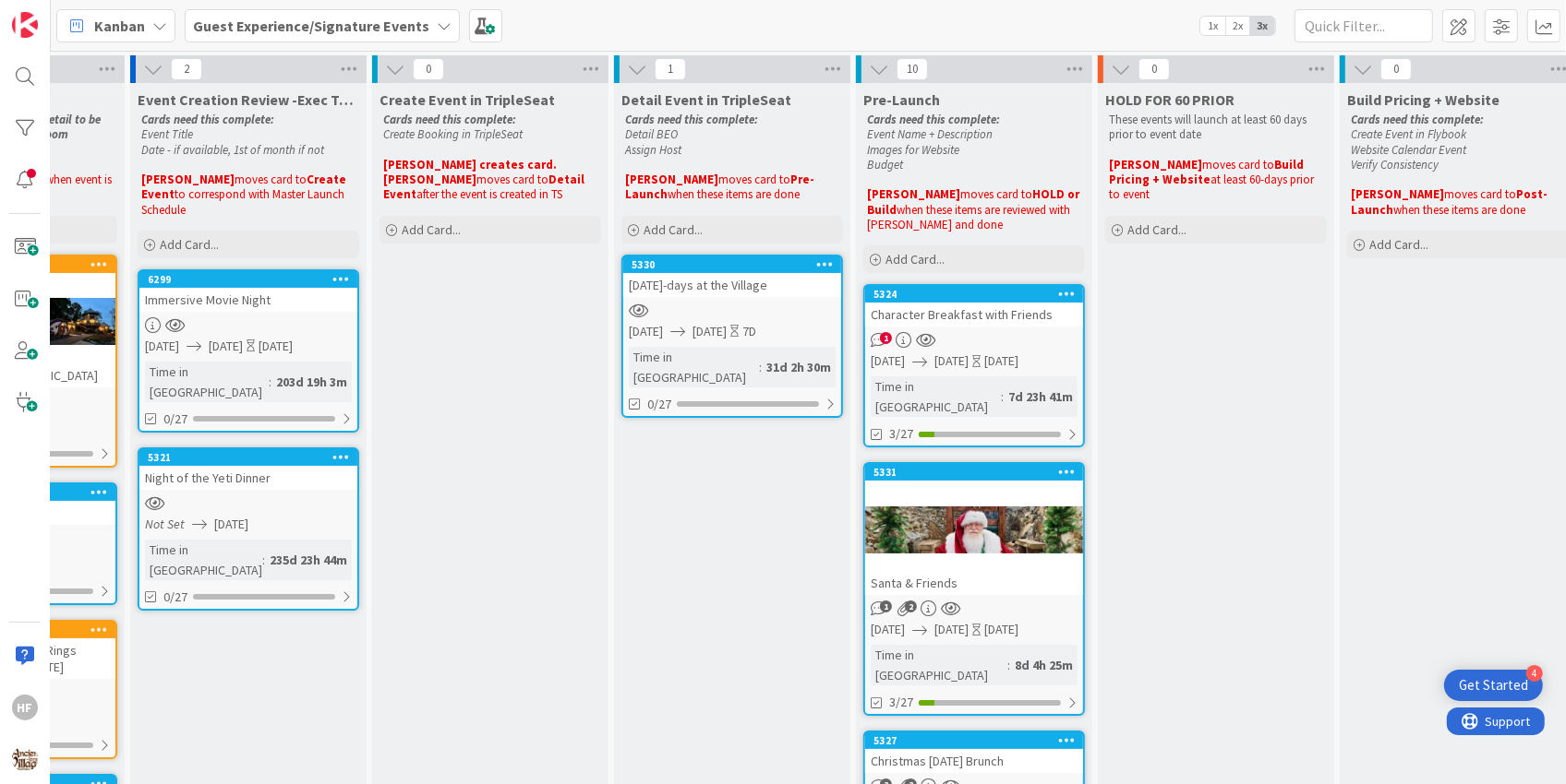
click at [370, 18] on b "Guest Experience/Signature Events" at bounding box center [311, 25] width 237 height 18
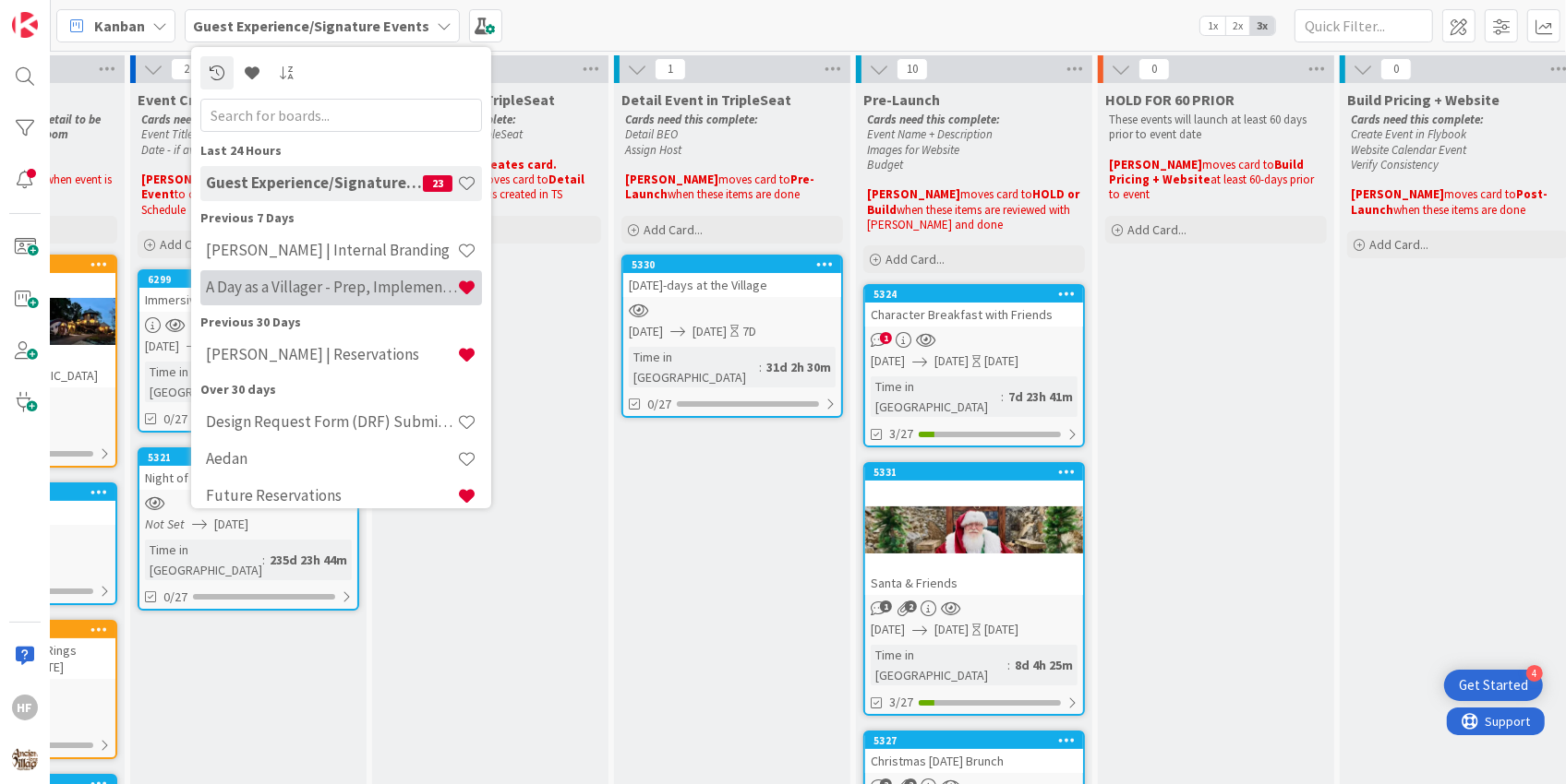
click at [358, 292] on h4 "A Day as a Villager - Prep, Implement and Execute" at bounding box center [331, 287] width 251 height 18
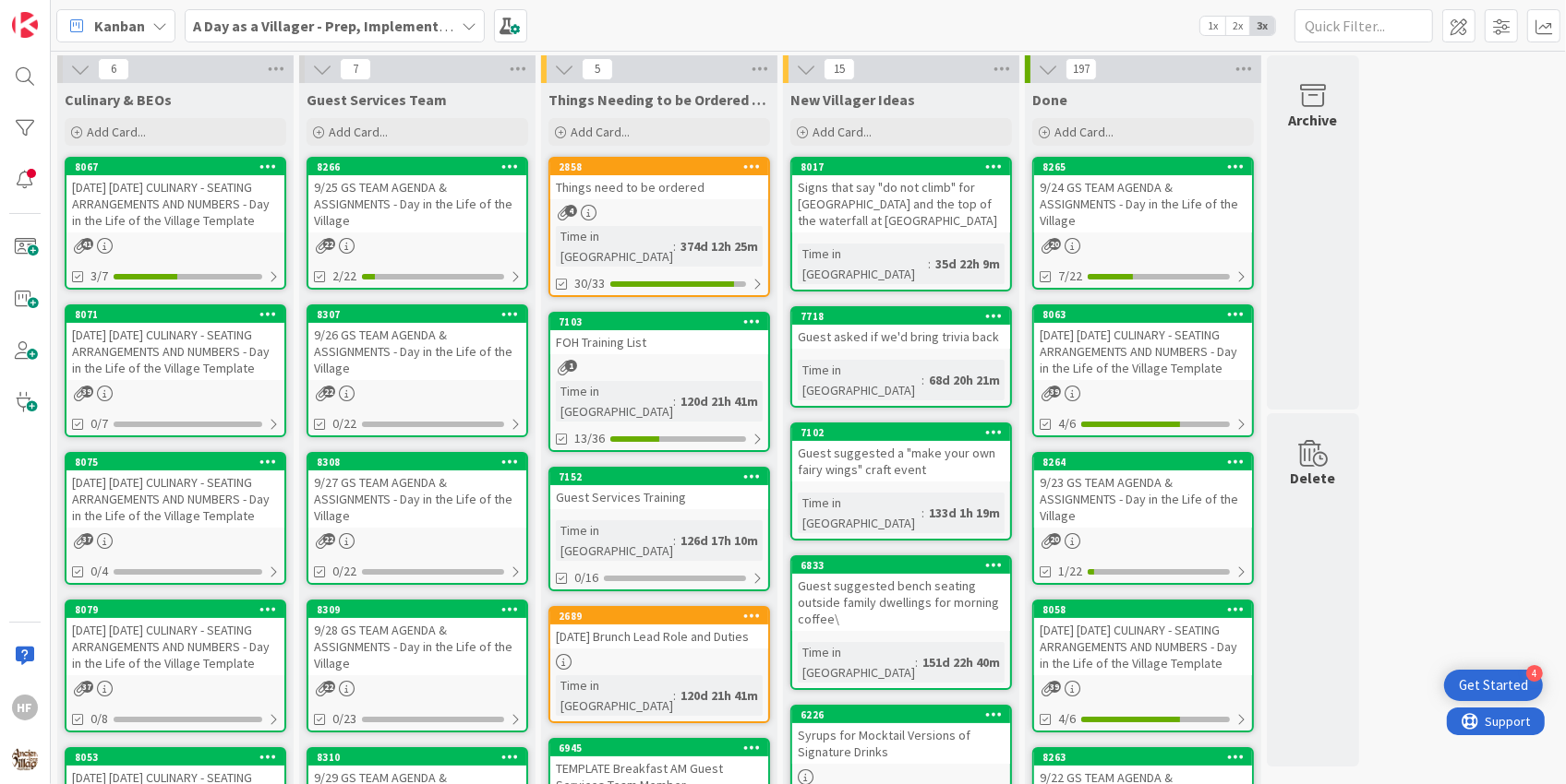
click at [183, 358] on div "[DATE] [DATE] CULINARY - SEATING ARRANGEMENTS AND NUMBERS - Day in the Life of …" at bounding box center [176, 351] width 218 height 57
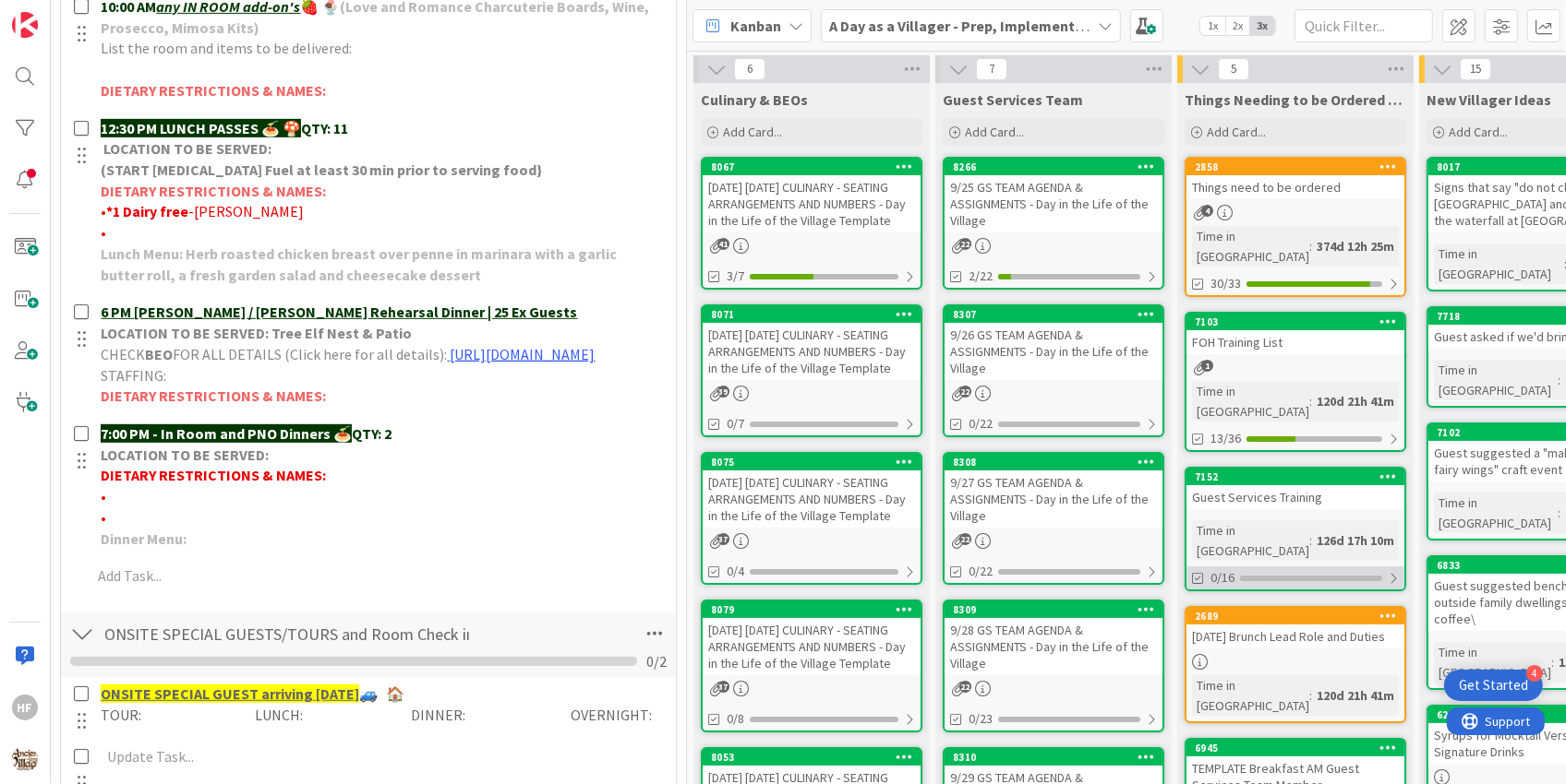
scroll to position [715, 0]
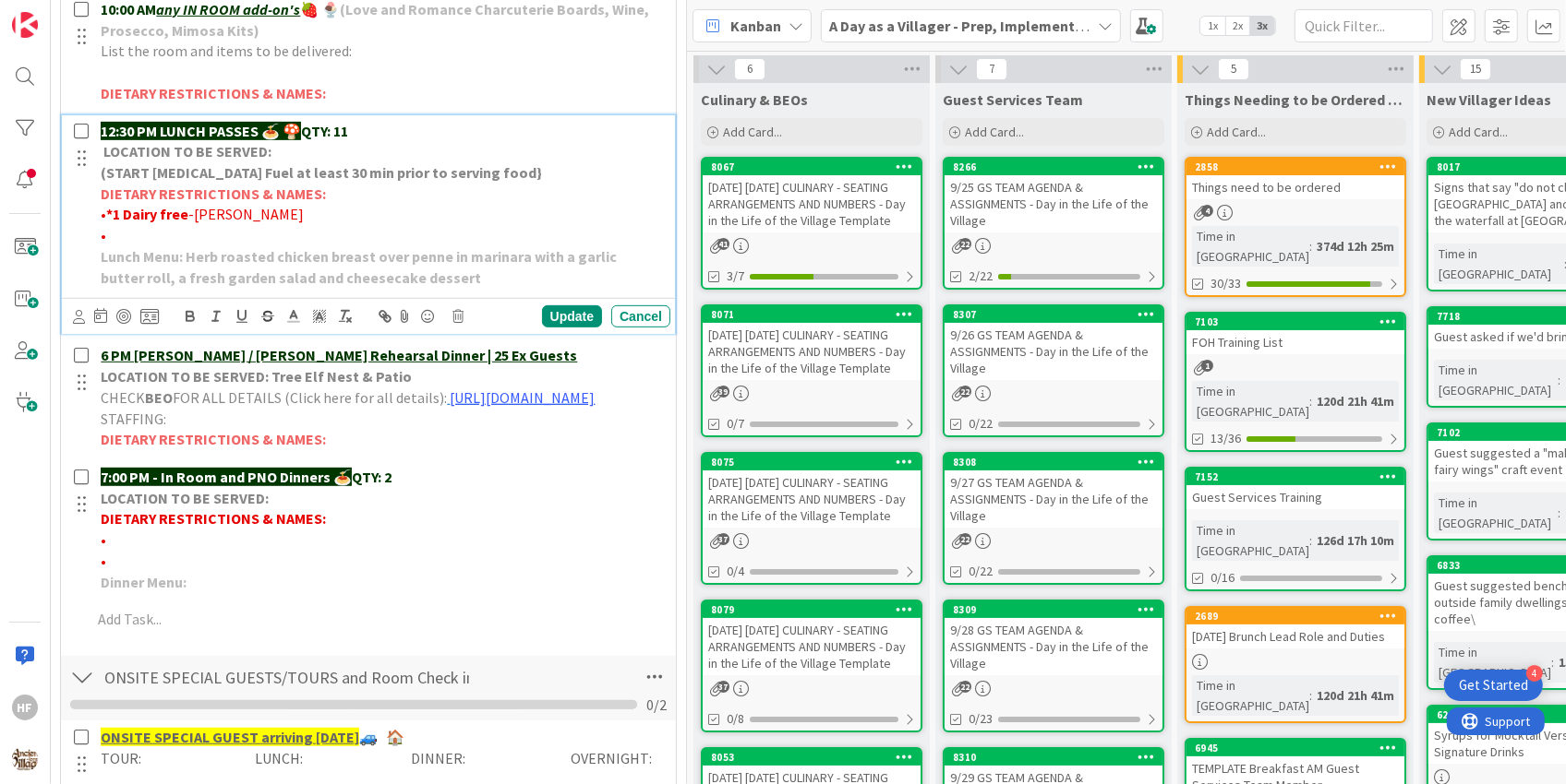
click at [347, 125] on p "12:30 PM LUNCH PASSES 🍝 🍄 QTY: 11" at bounding box center [382, 132] width 562 height 21
click at [550, 314] on div "Update" at bounding box center [572, 316] width 60 height 22
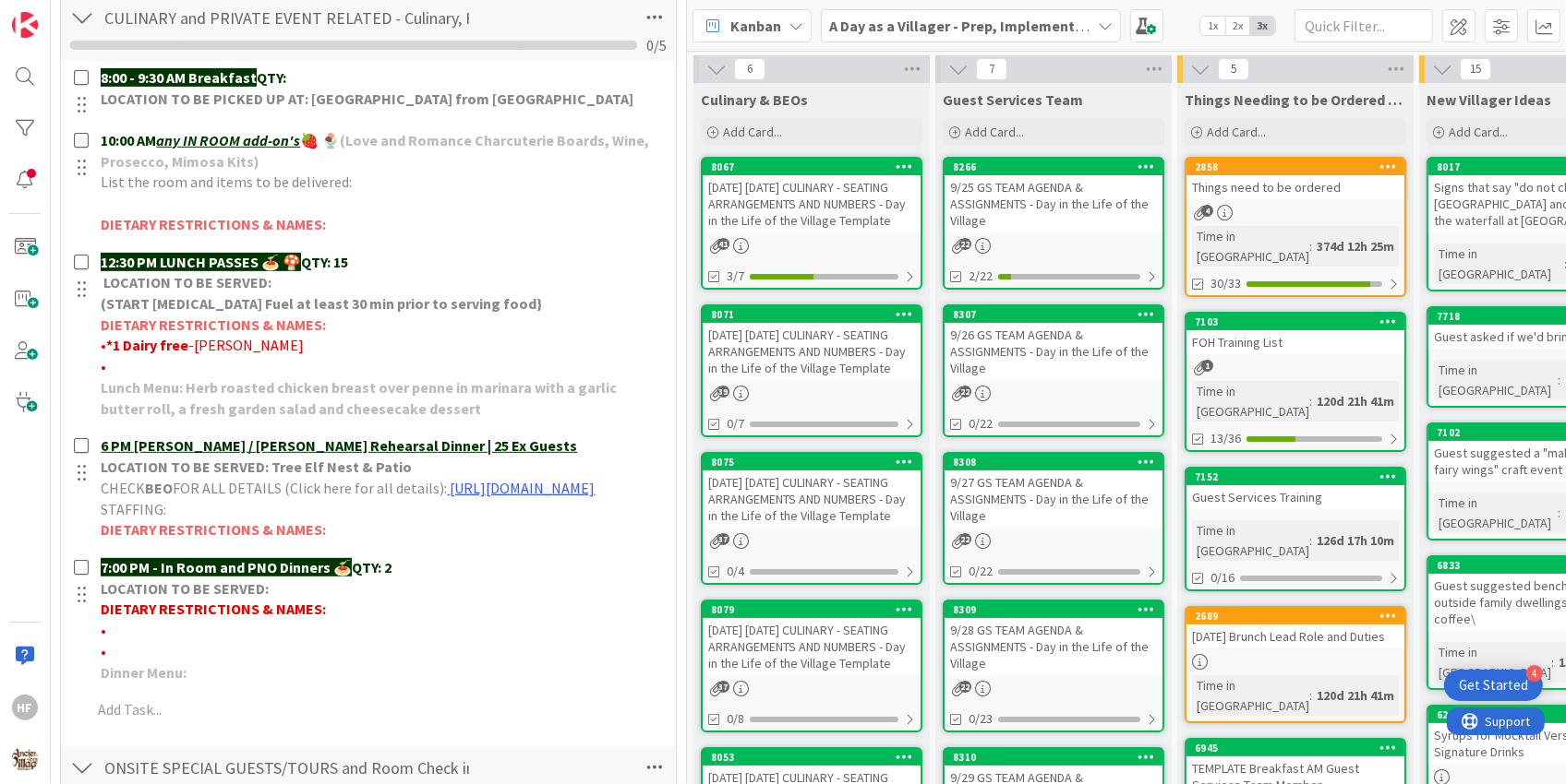
scroll to position [0, 0]
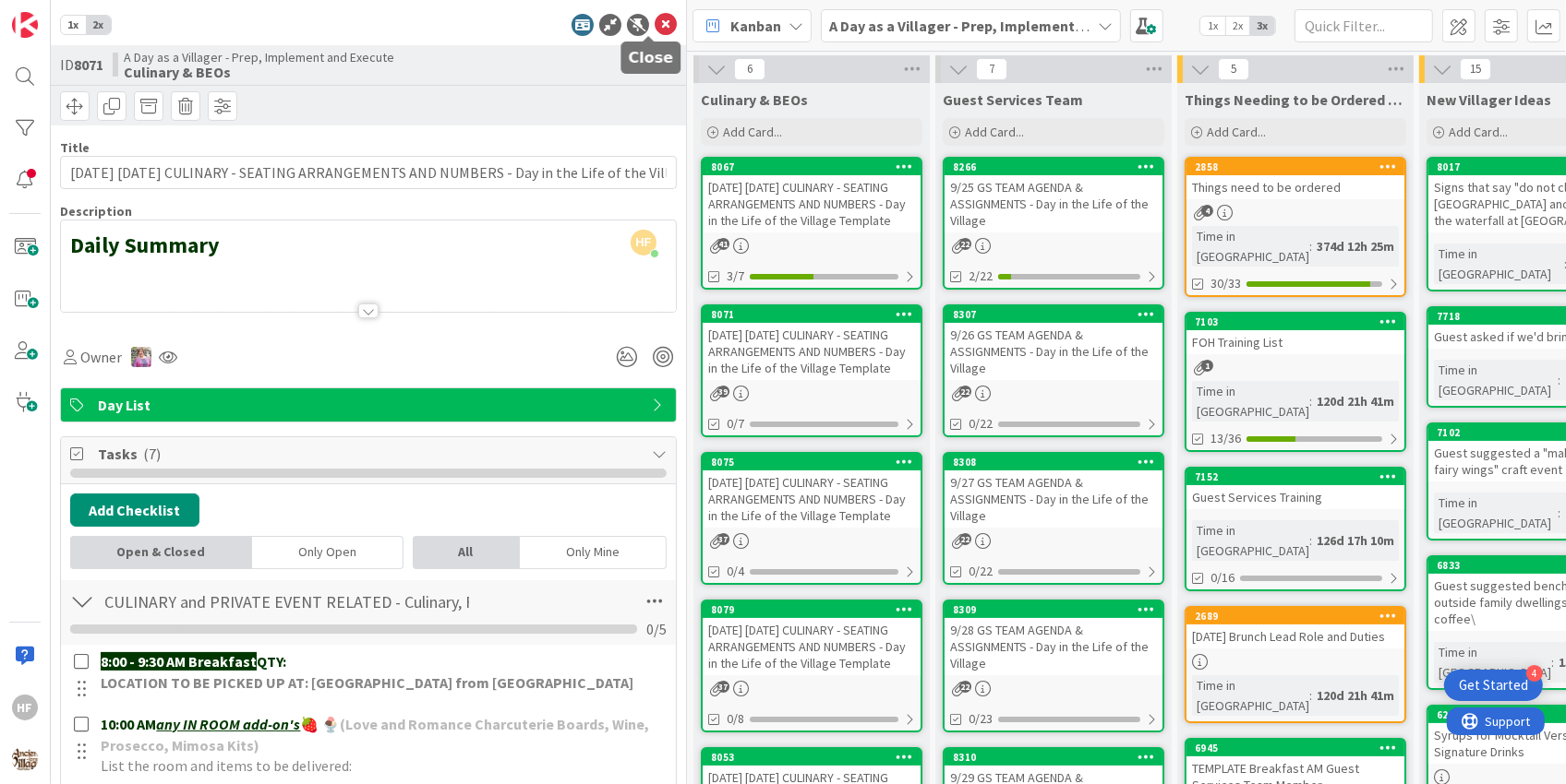
click at [655, 34] on icon at bounding box center [665, 24] width 22 height 22
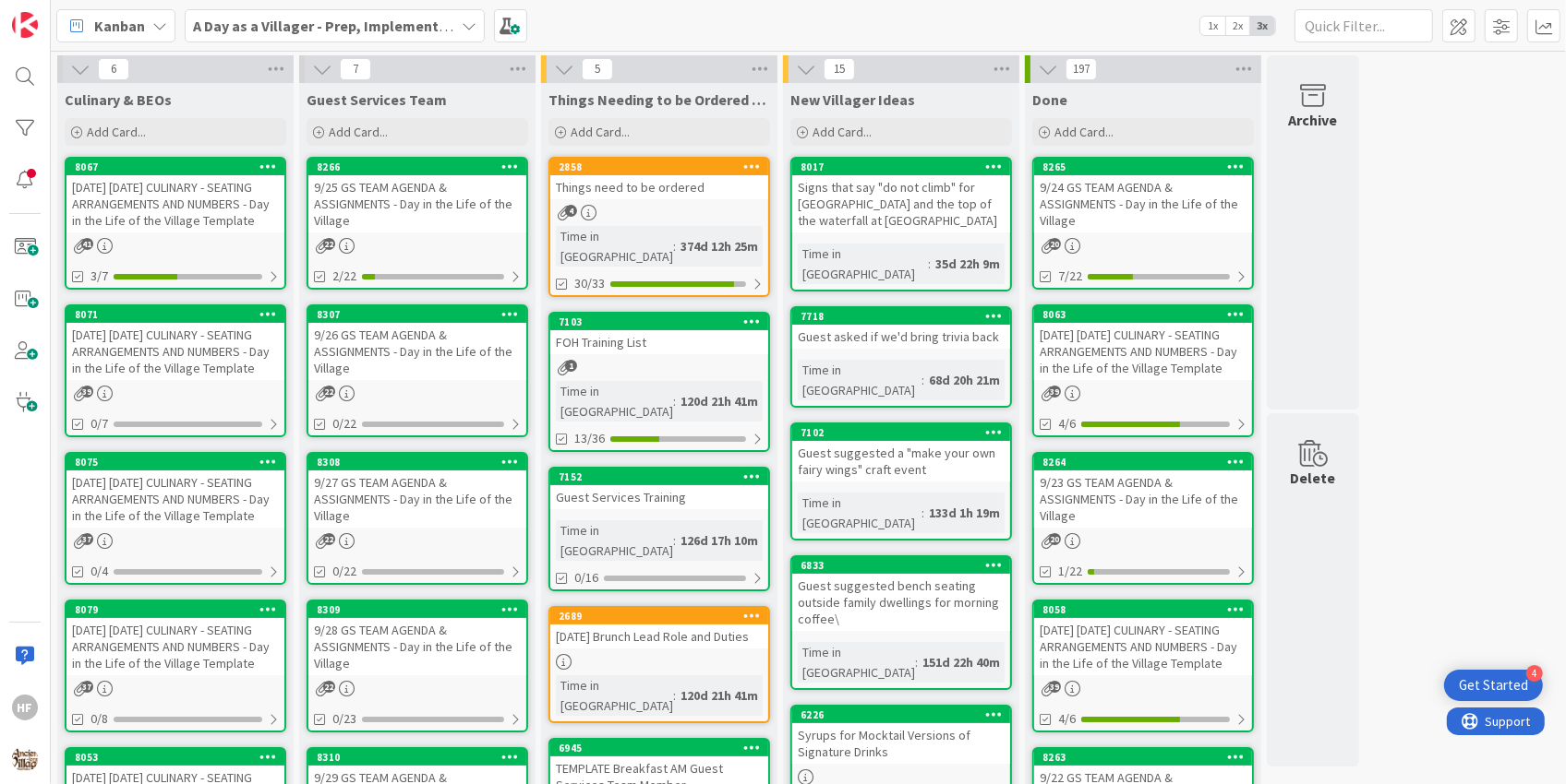
click at [337, 38] on div "A Day as a Villager - Prep, Implement and Execute" at bounding box center [334, 26] width 300 height 33
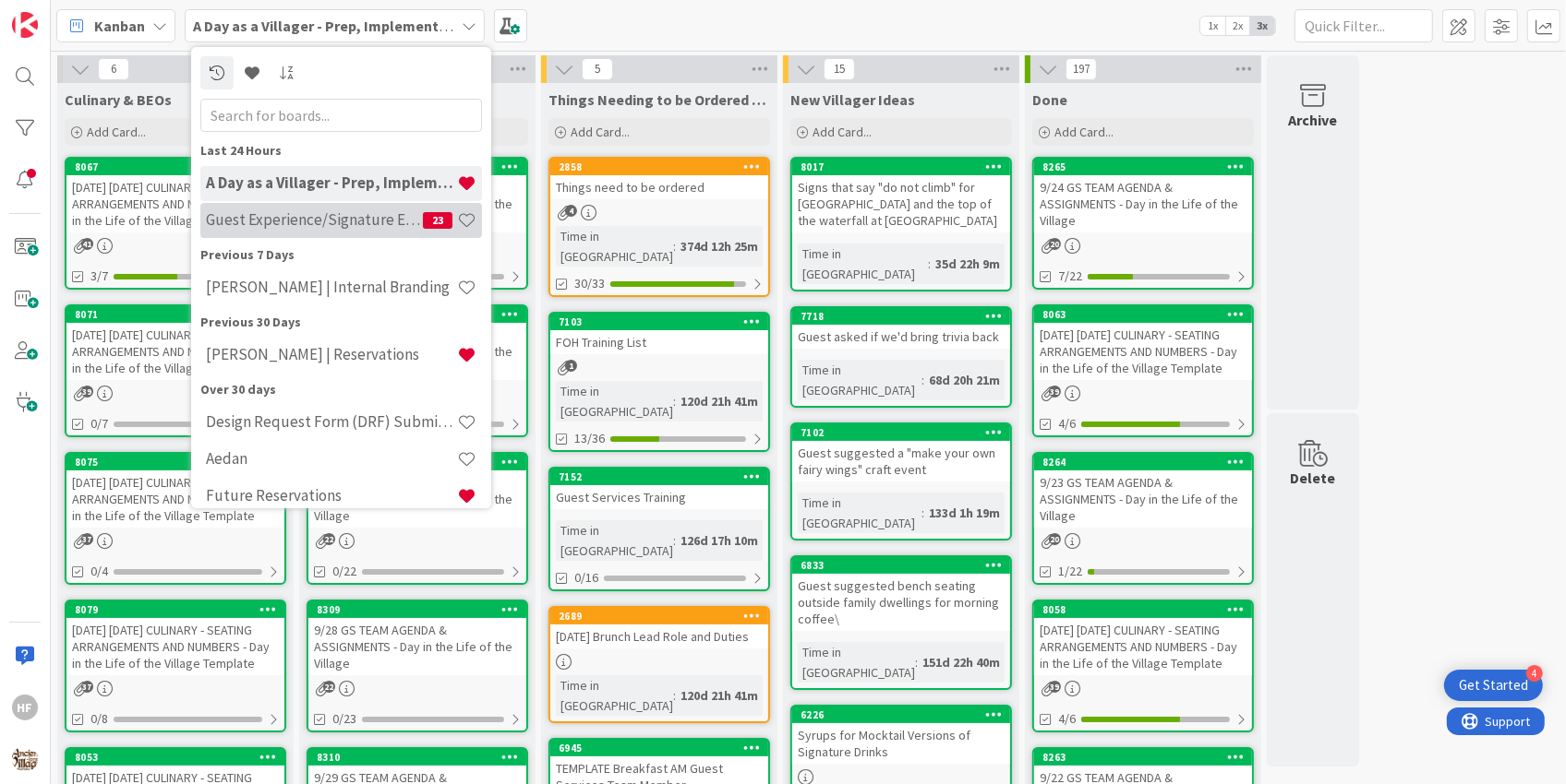
click at [305, 219] on h4 "Guest Experience/Signature Events" at bounding box center [314, 219] width 217 height 18
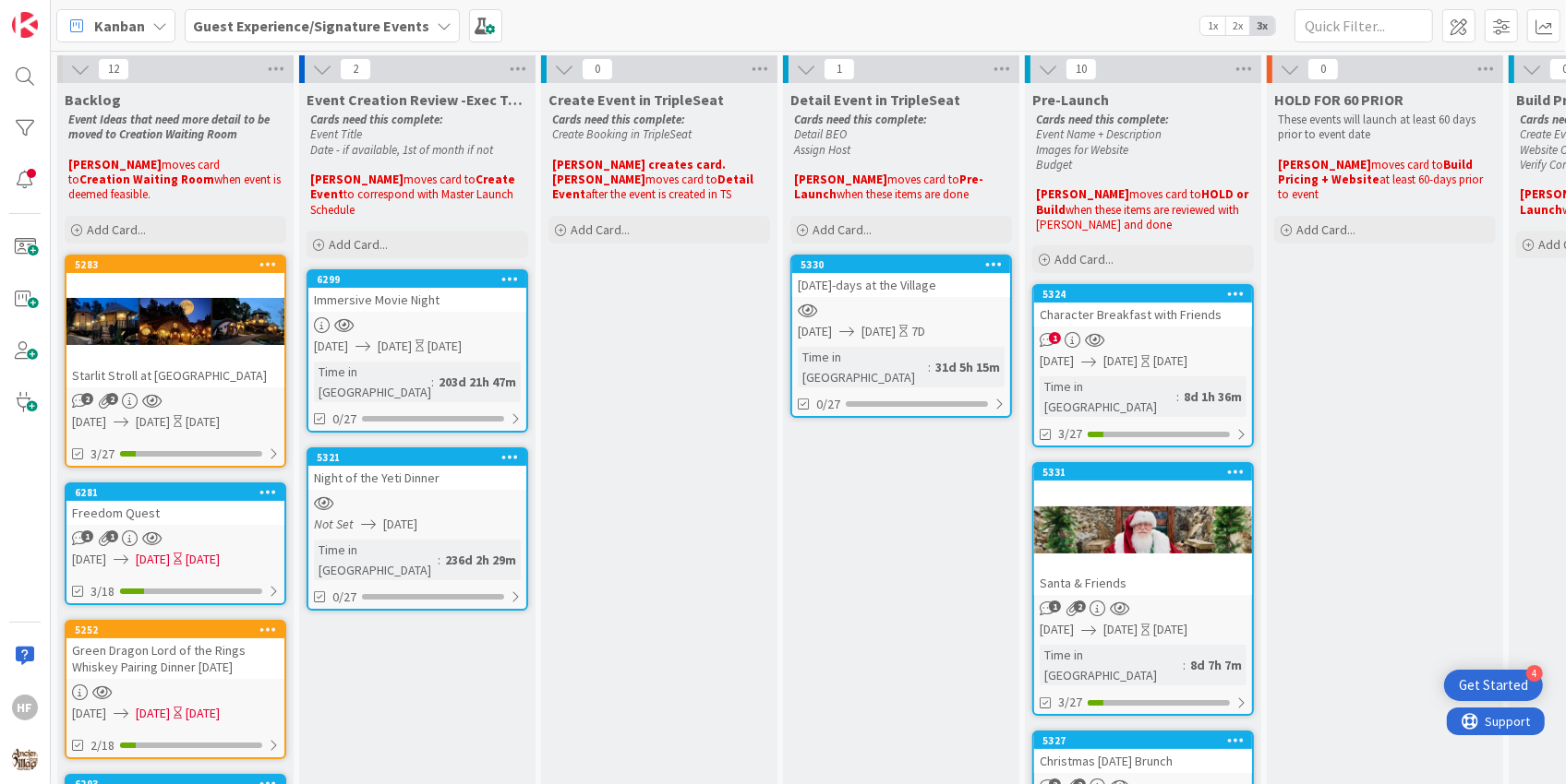
click at [1109, 340] on div "1" at bounding box center [1143, 340] width 218 height 16
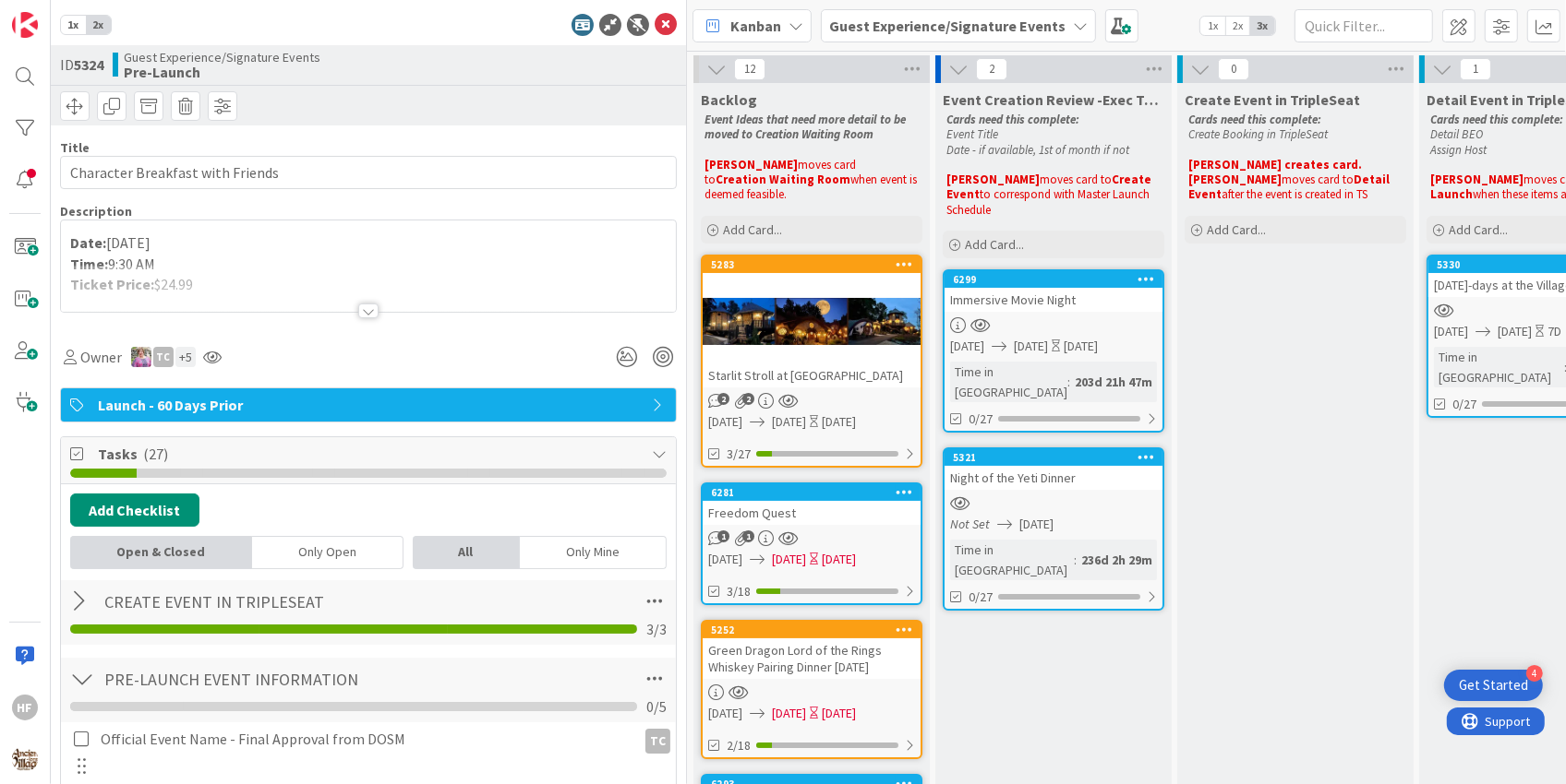
click at [426, 309] on div at bounding box center [368, 288] width 615 height 47
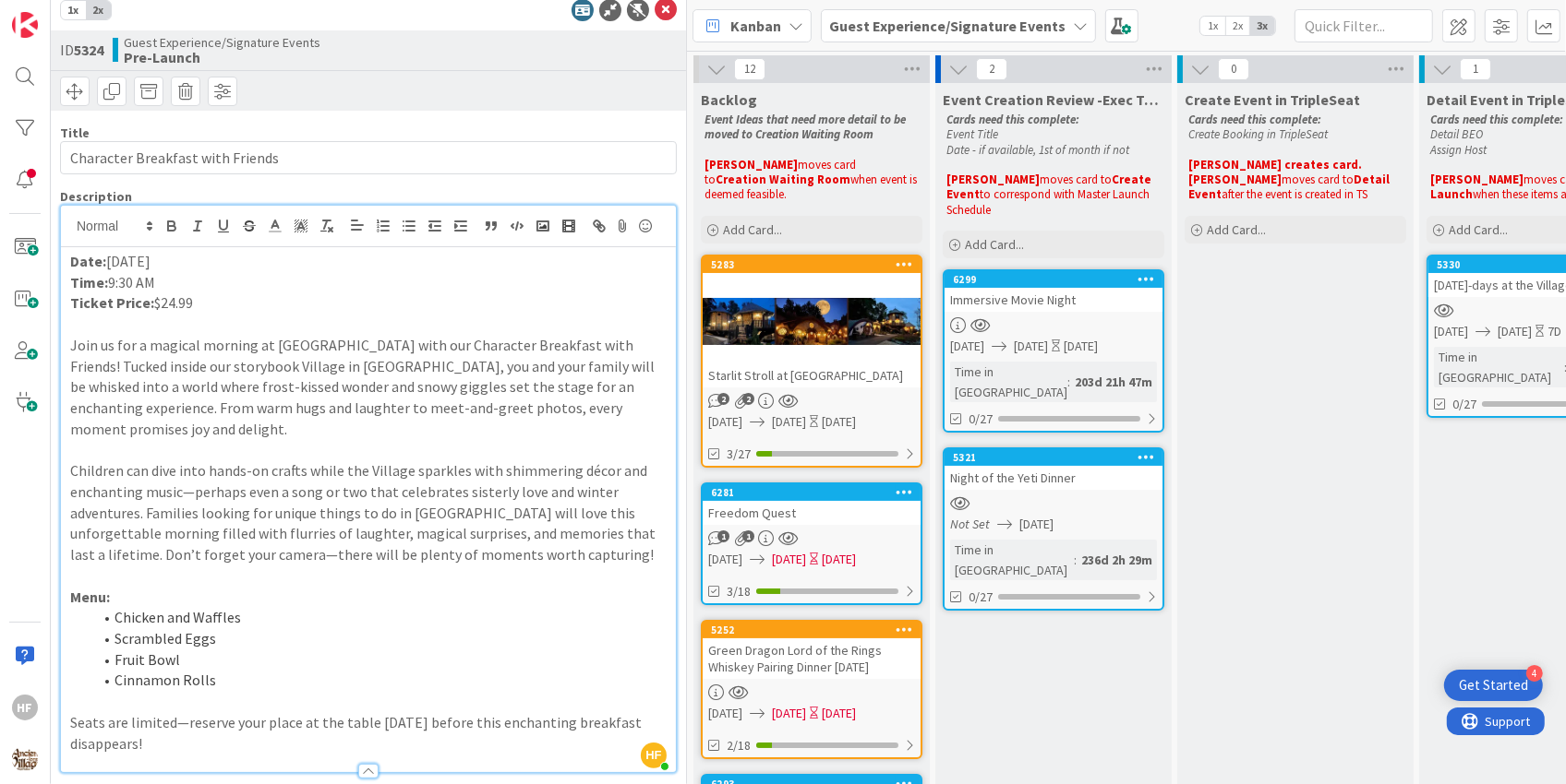
scroll to position [52, 0]
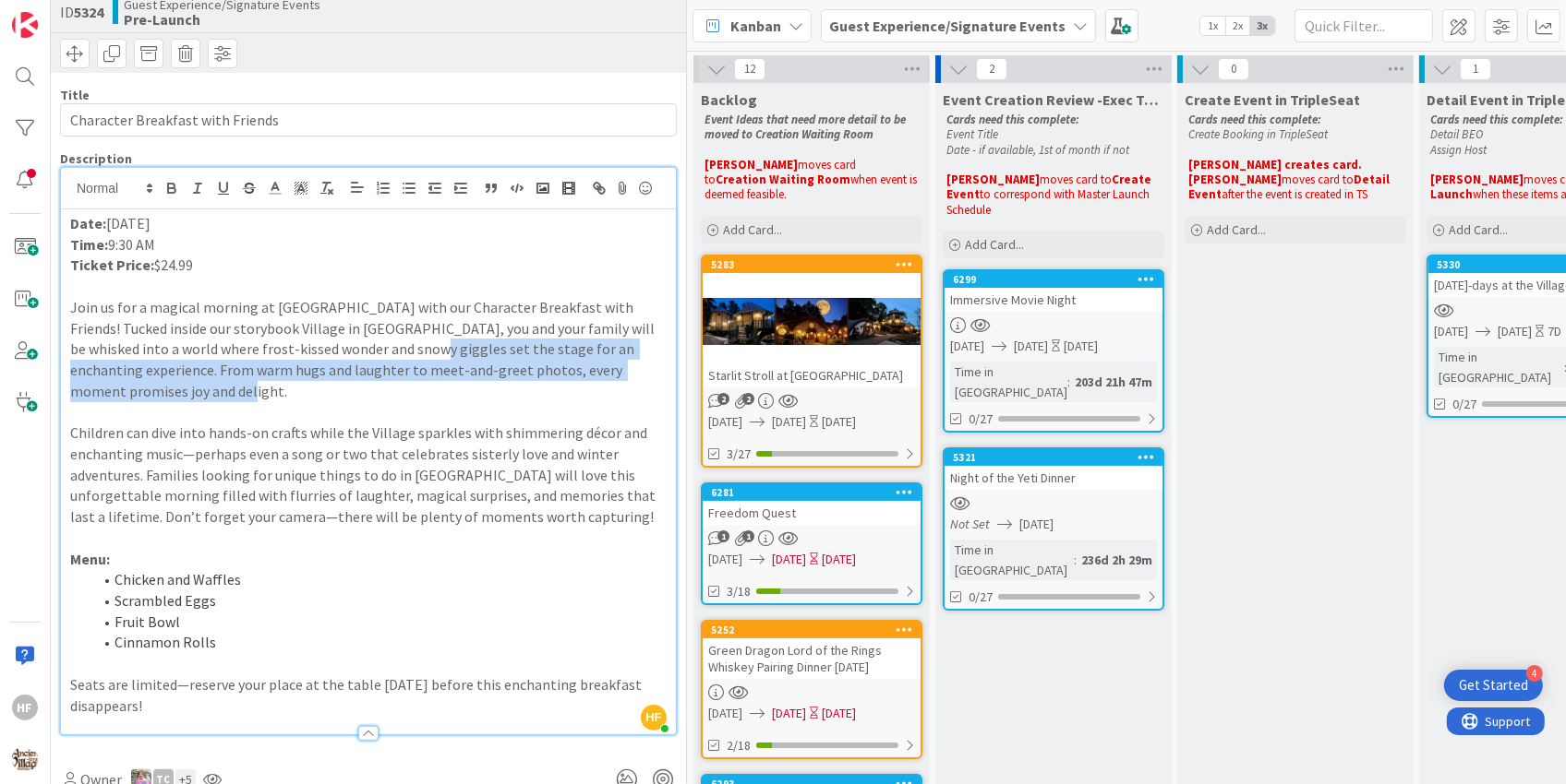
drag, startPoint x: 400, startPoint y: 364, endPoint x: 422, endPoint y: 414, distance: 54.6
click at [422, 402] on p "Join us for a magical morning at [GEOGRAPHIC_DATA] with our Character Breakfast…" at bounding box center [368, 350] width 596 height 106
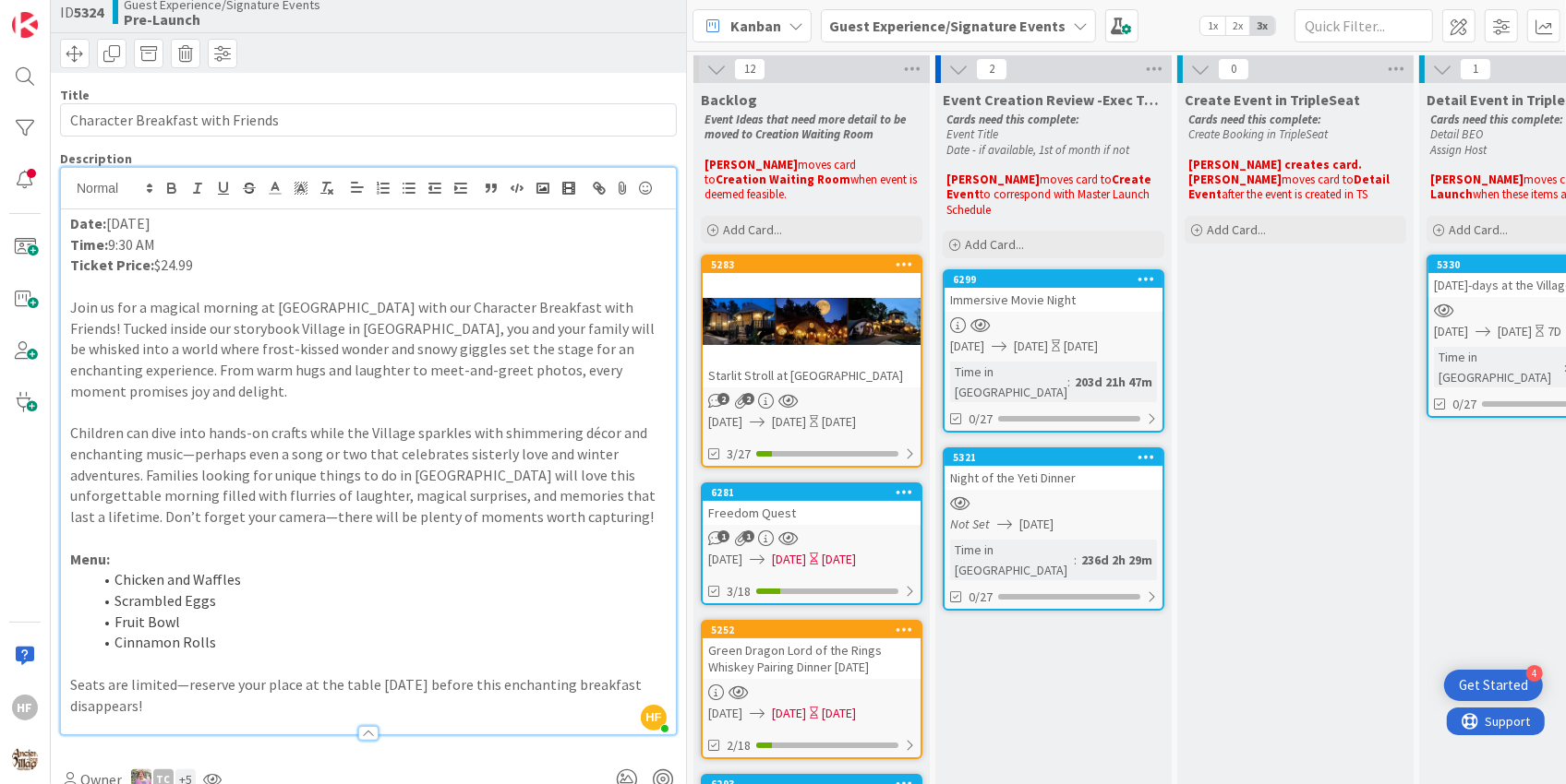
click at [484, 496] on p "Children can dive into hands-on crafts while the Village sparkles with shimmeri…" at bounding box center [368, 475] width 596 height 106
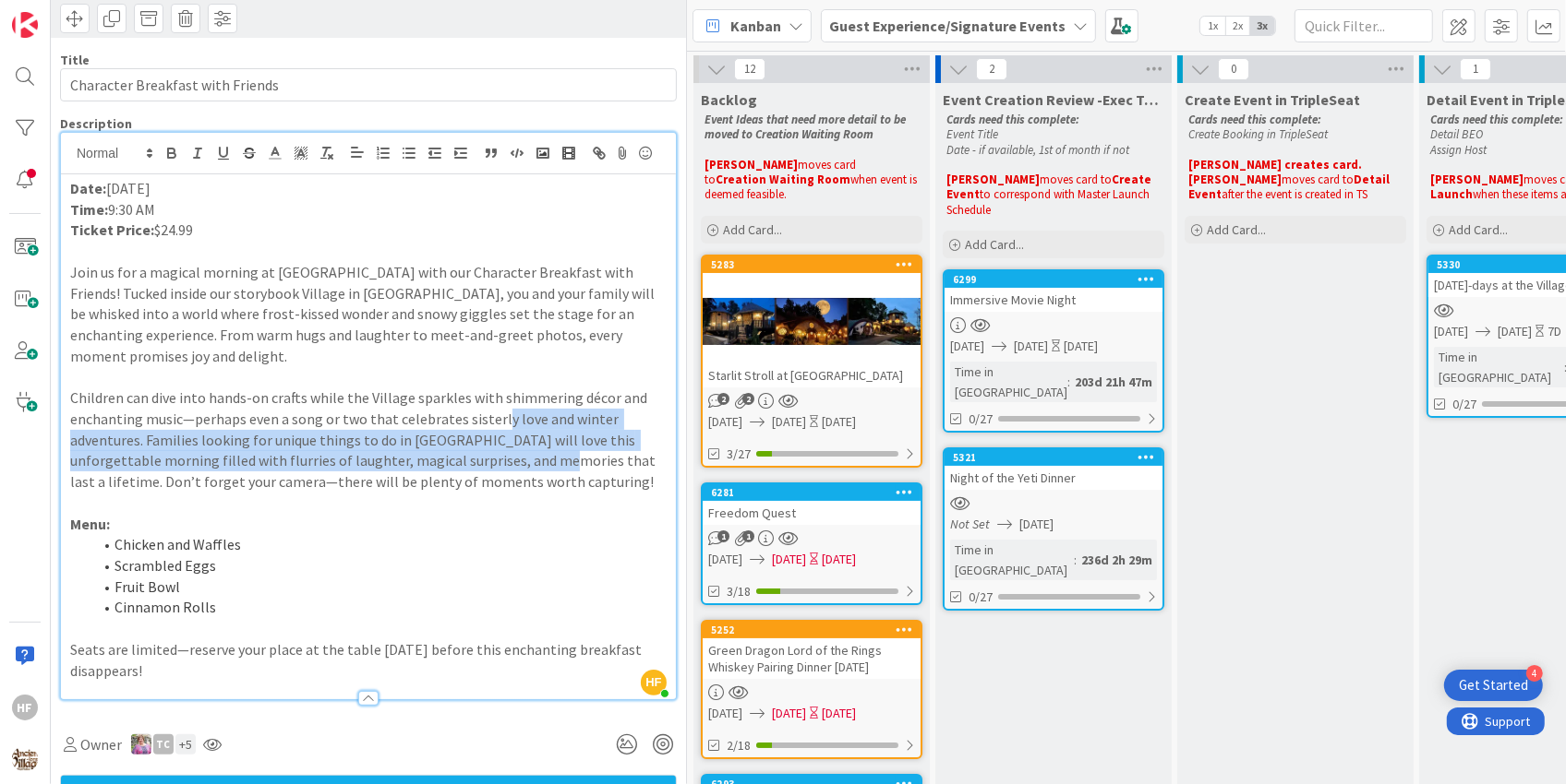
drag, startPoint x: 494, startPoint y: 436, endPoint x: 520, endPoint y: 490, distance: 59.9
click at [520, 490] on p "Children can dive into hands-on crafts while the Village sparkles with shimmeri…" at bounding box center [368, 440] width 596 height 106
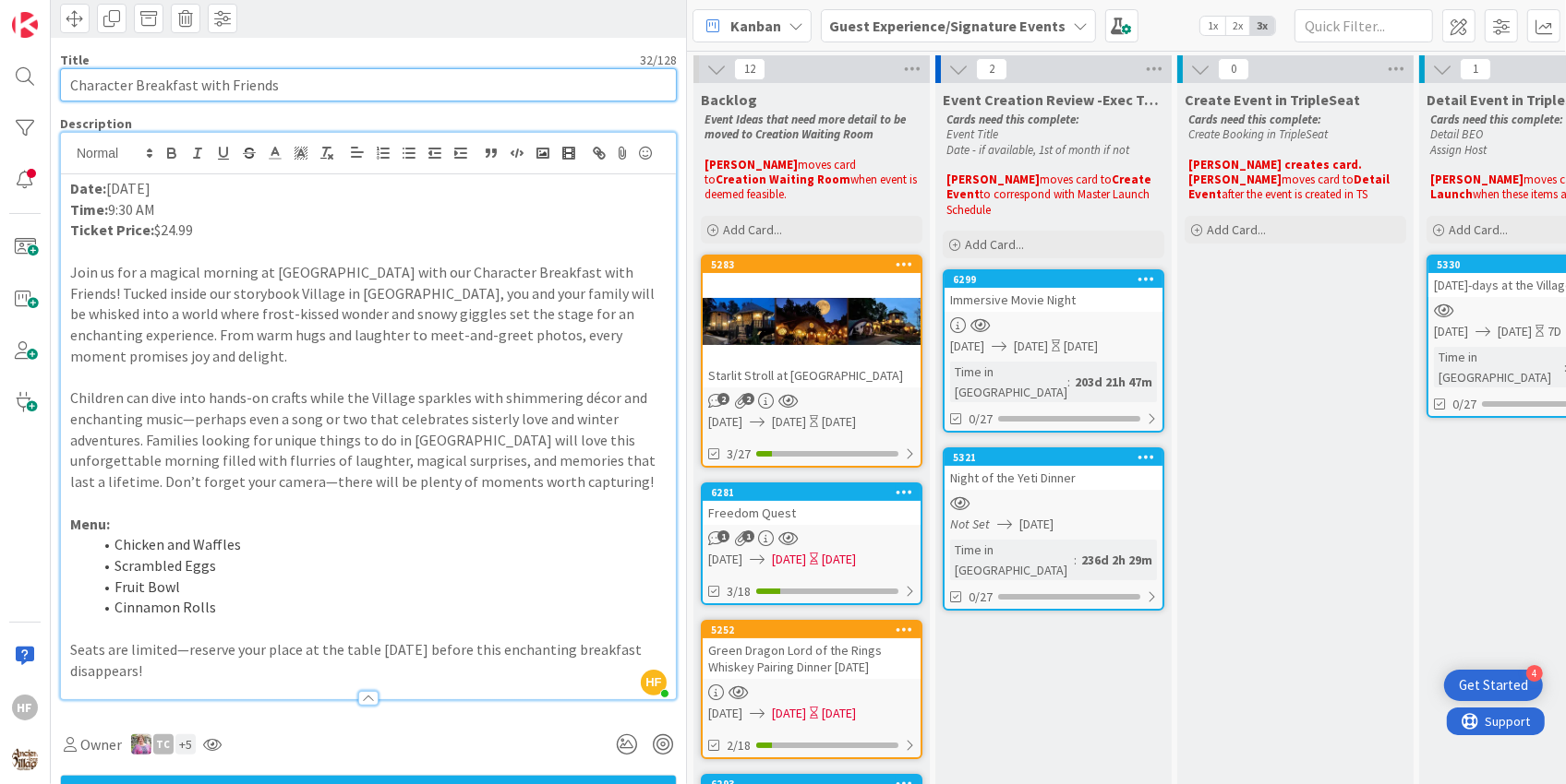
click at [257, 86] on input "Character Breakfast with Friends" at bounding box center [368, 84] width 617 height 33
click at [298, 90] on input "Character Breakfast with Friends" at bounding box center [368, 84] width 617 height 33
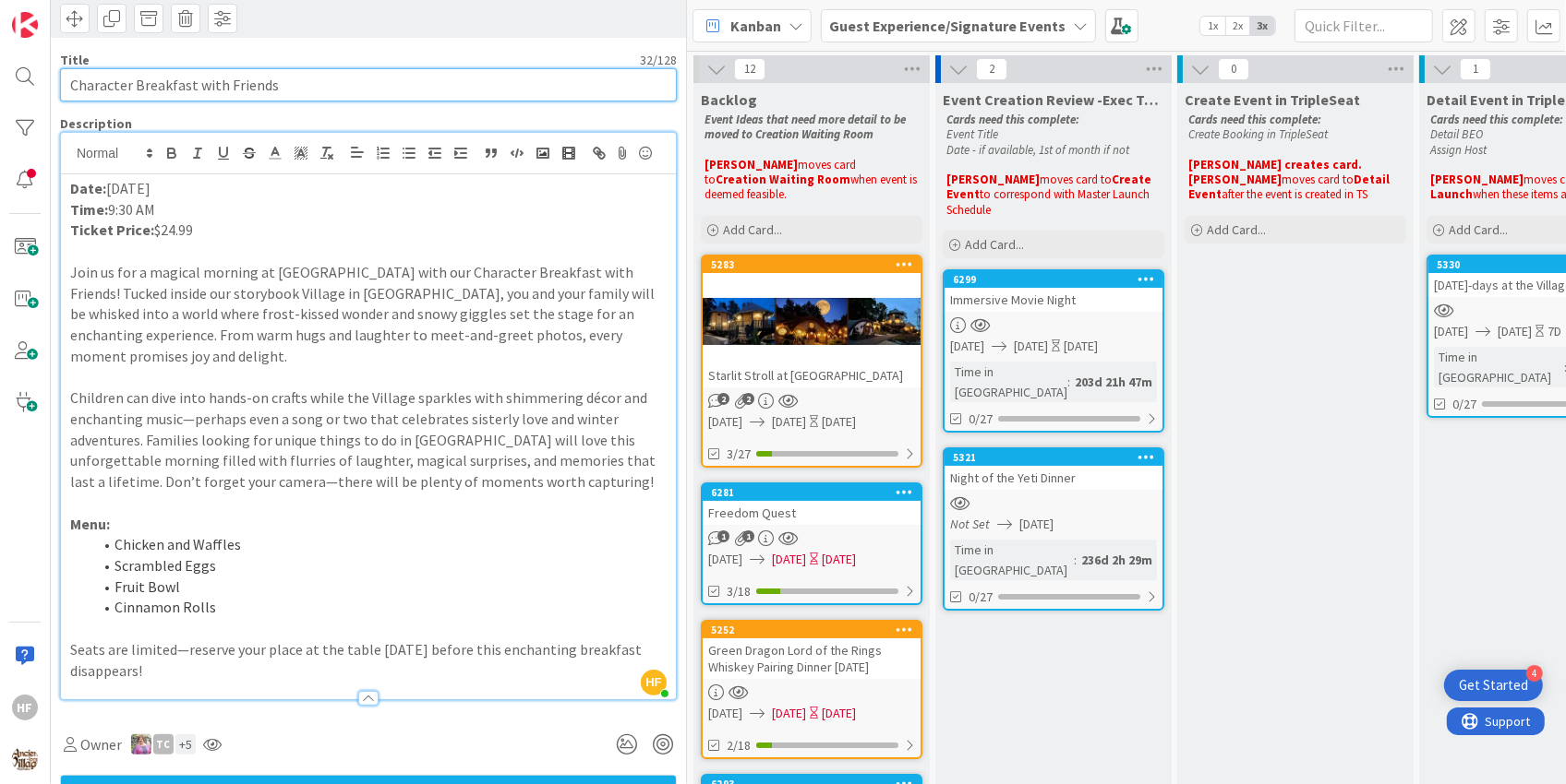
click at [298, 90] on input "Character Breakfast with Friends" at bounding box center [368, 84] width 617 height 33
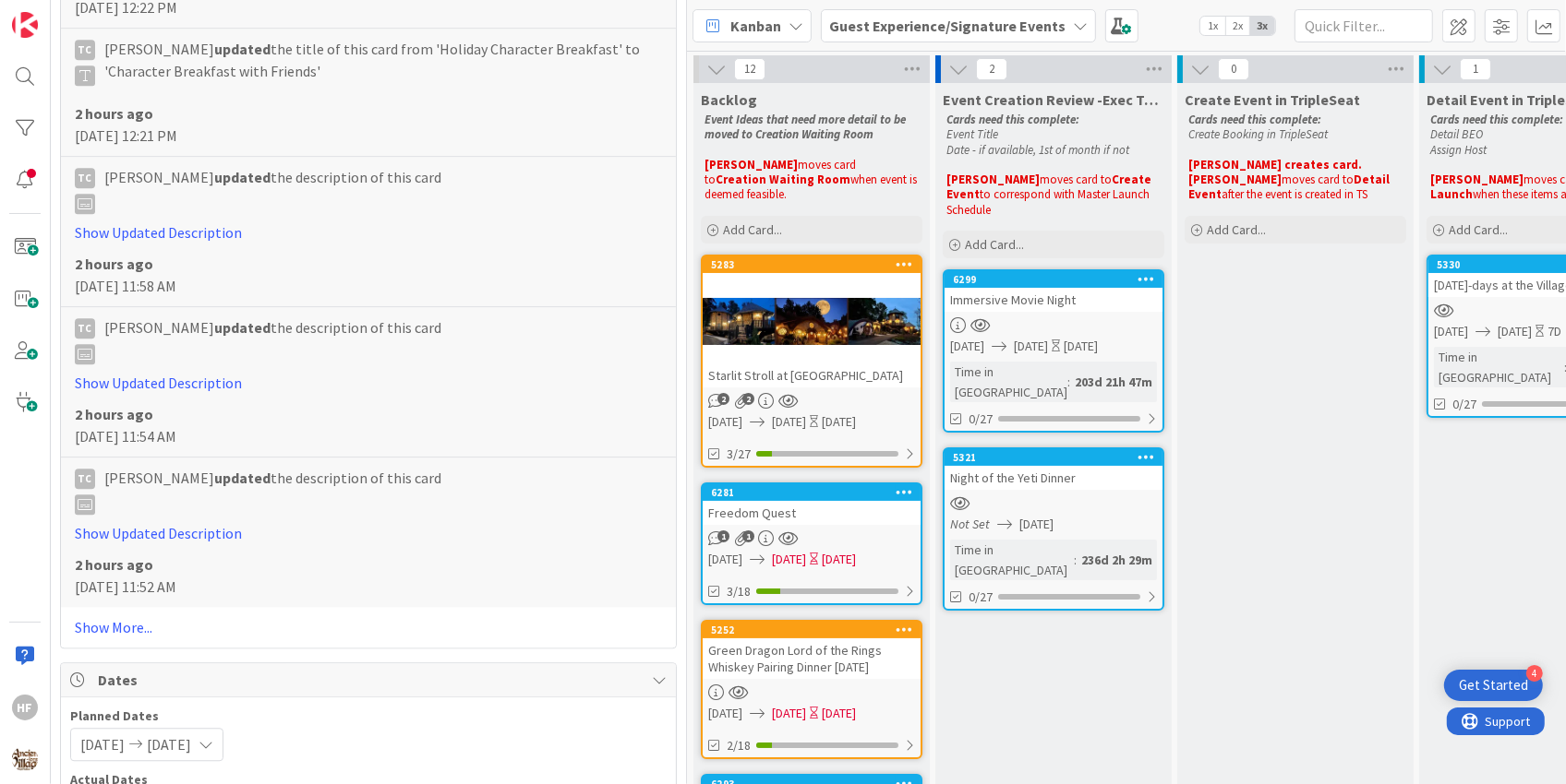
scroll to position [4275, 0]
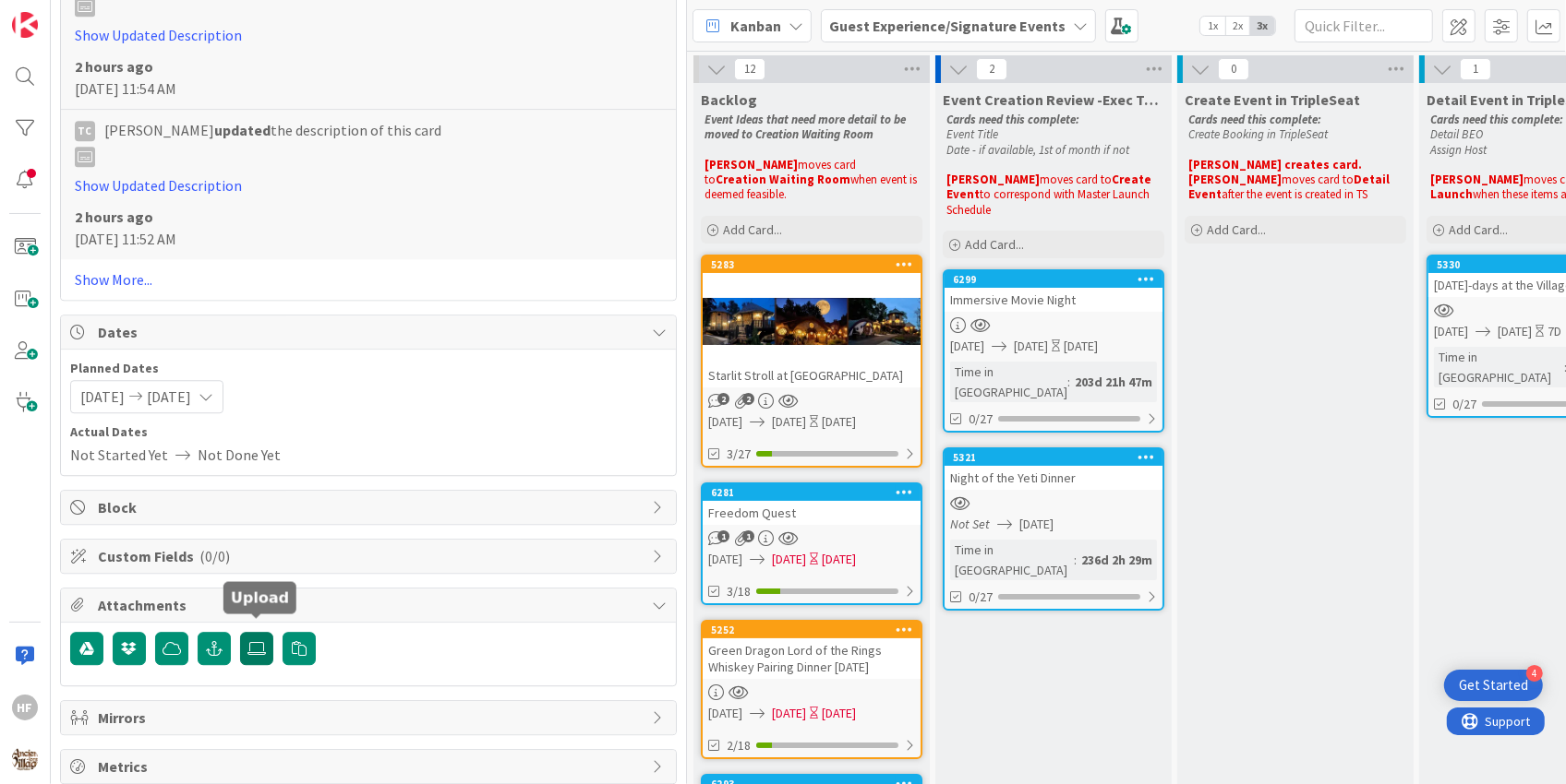
click at [269, 647] on label at bounding box center [257, 648] width 33 height 33
click at [240, 632] on input "file" at bounding box center [240, 632] width 0 height 0
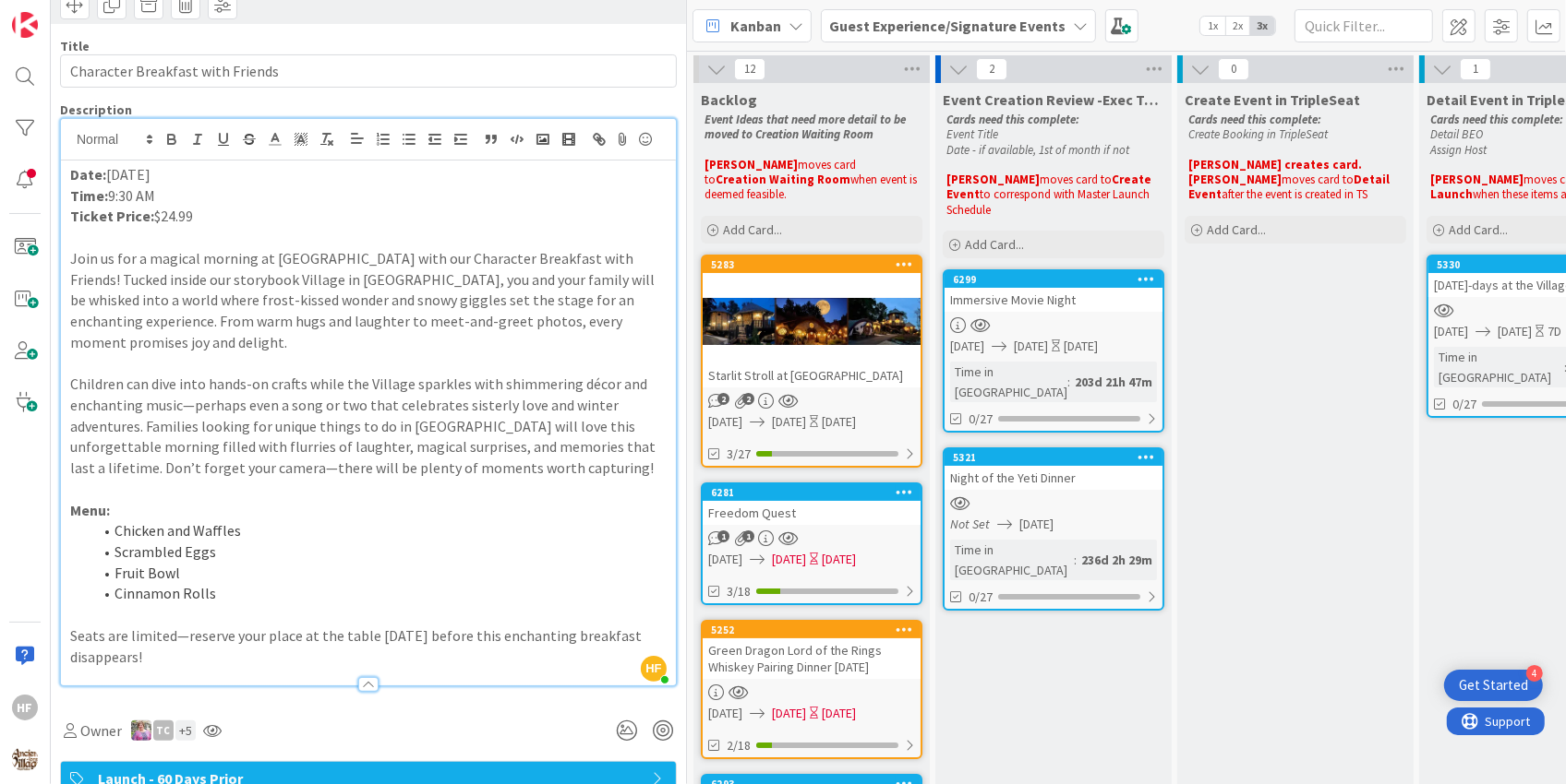
scroll to position [0, 0]
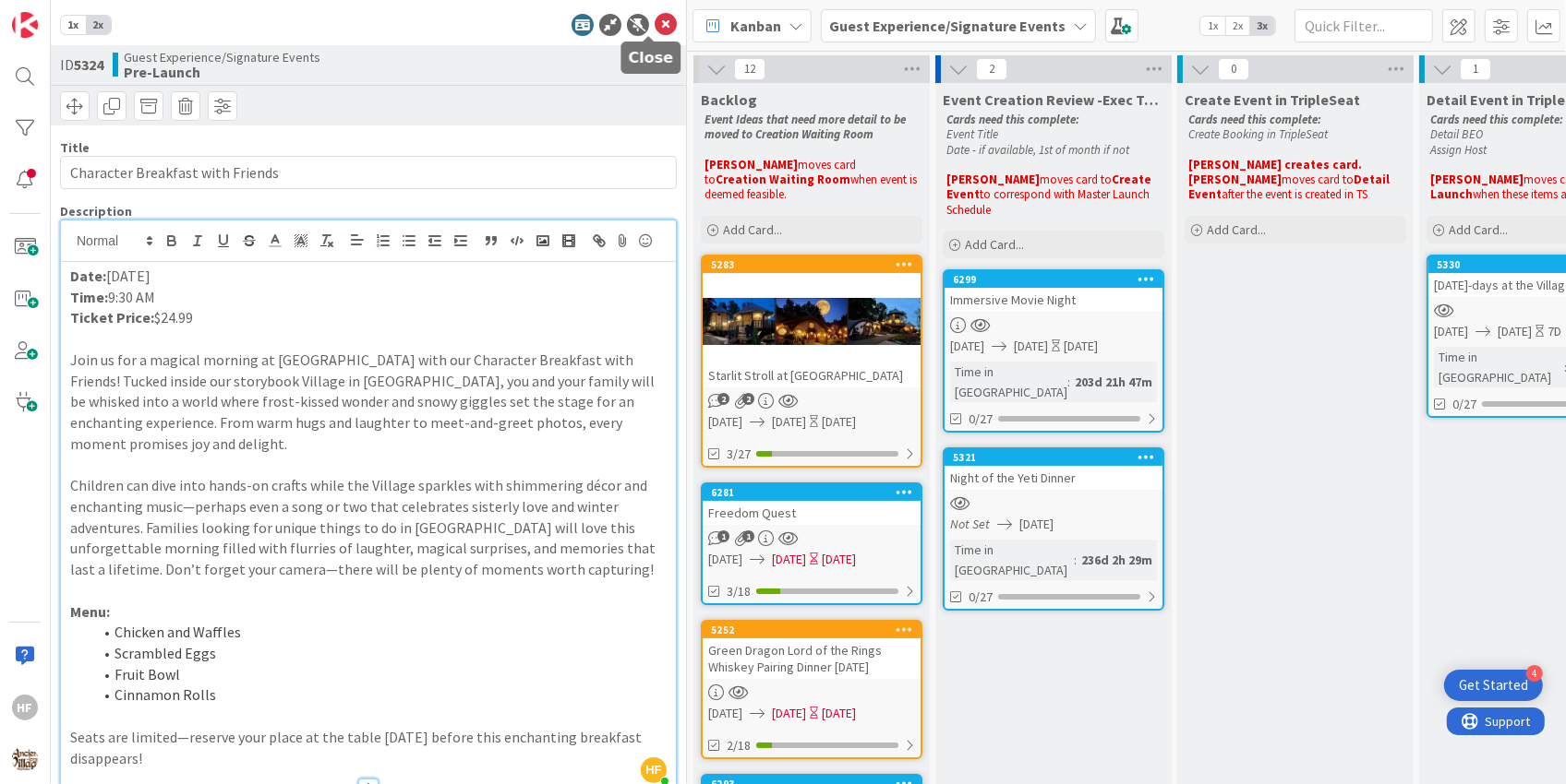
click at [655, 28] on icon at bounding box center [665, 24] width 22 height 22
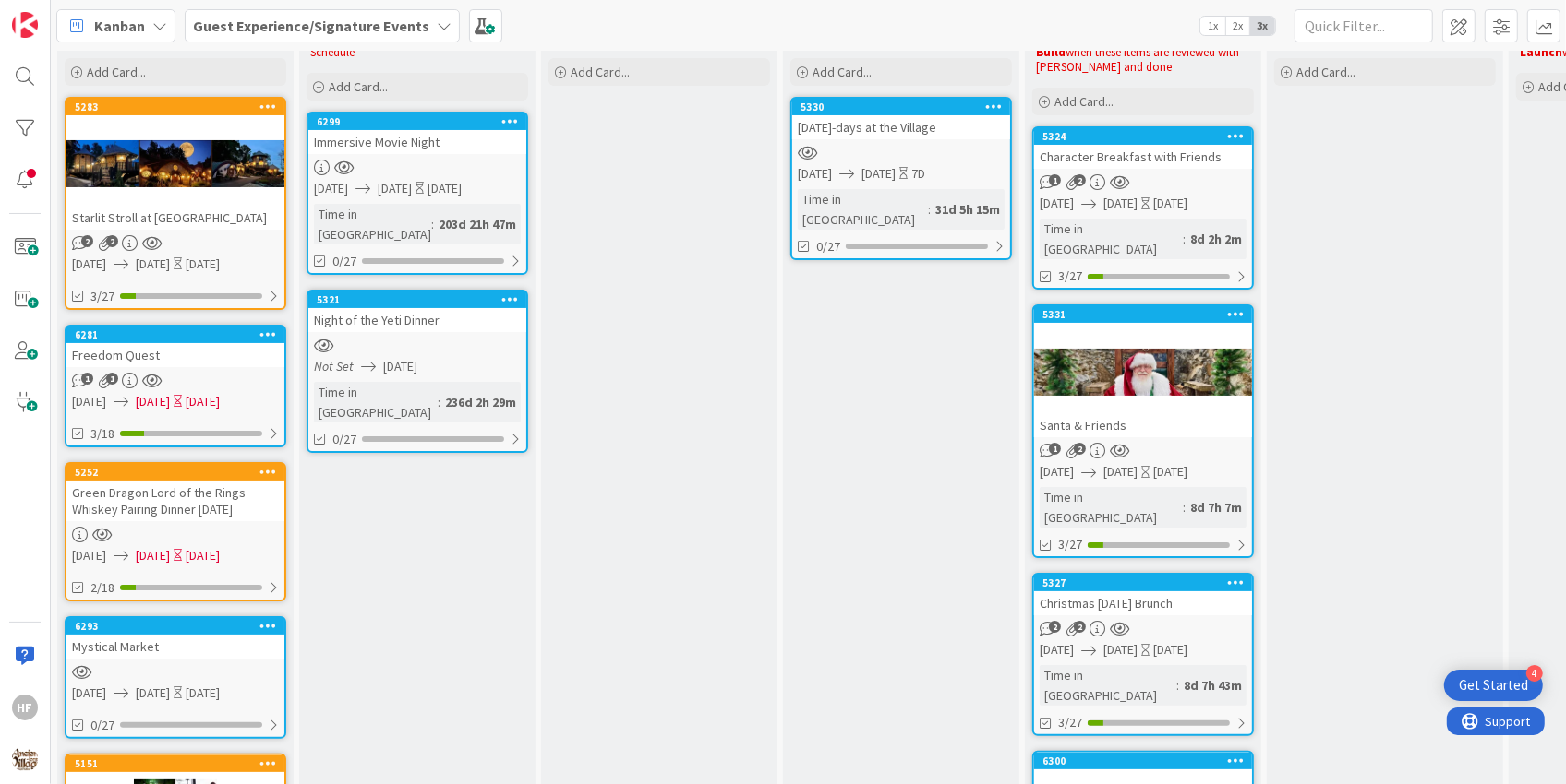
scroll to position [176, 0]
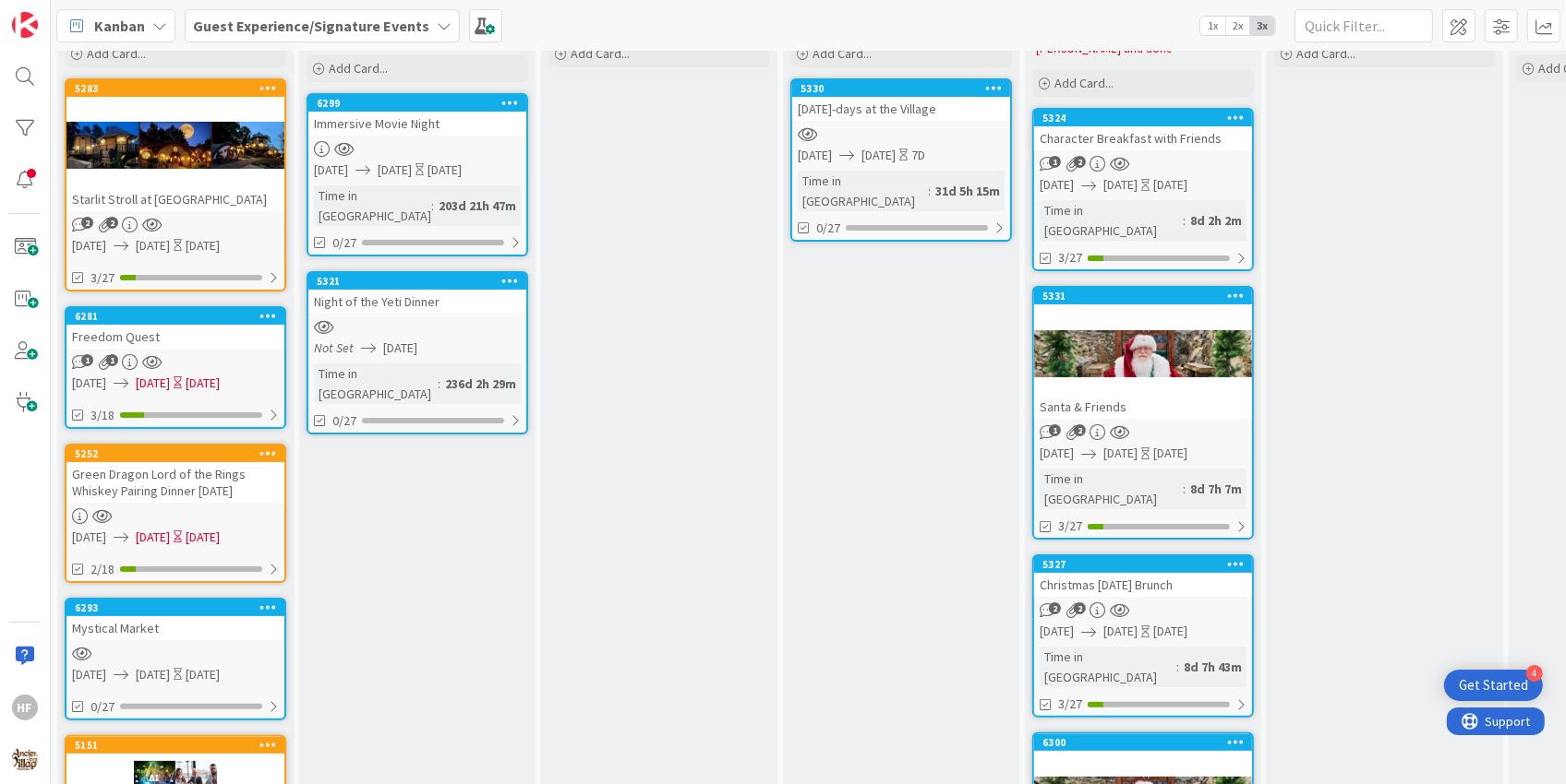
click at [1189, 573] on div "Christmas [DATE] Brunch" at bounding box center [1143, 584] width 218 height 24
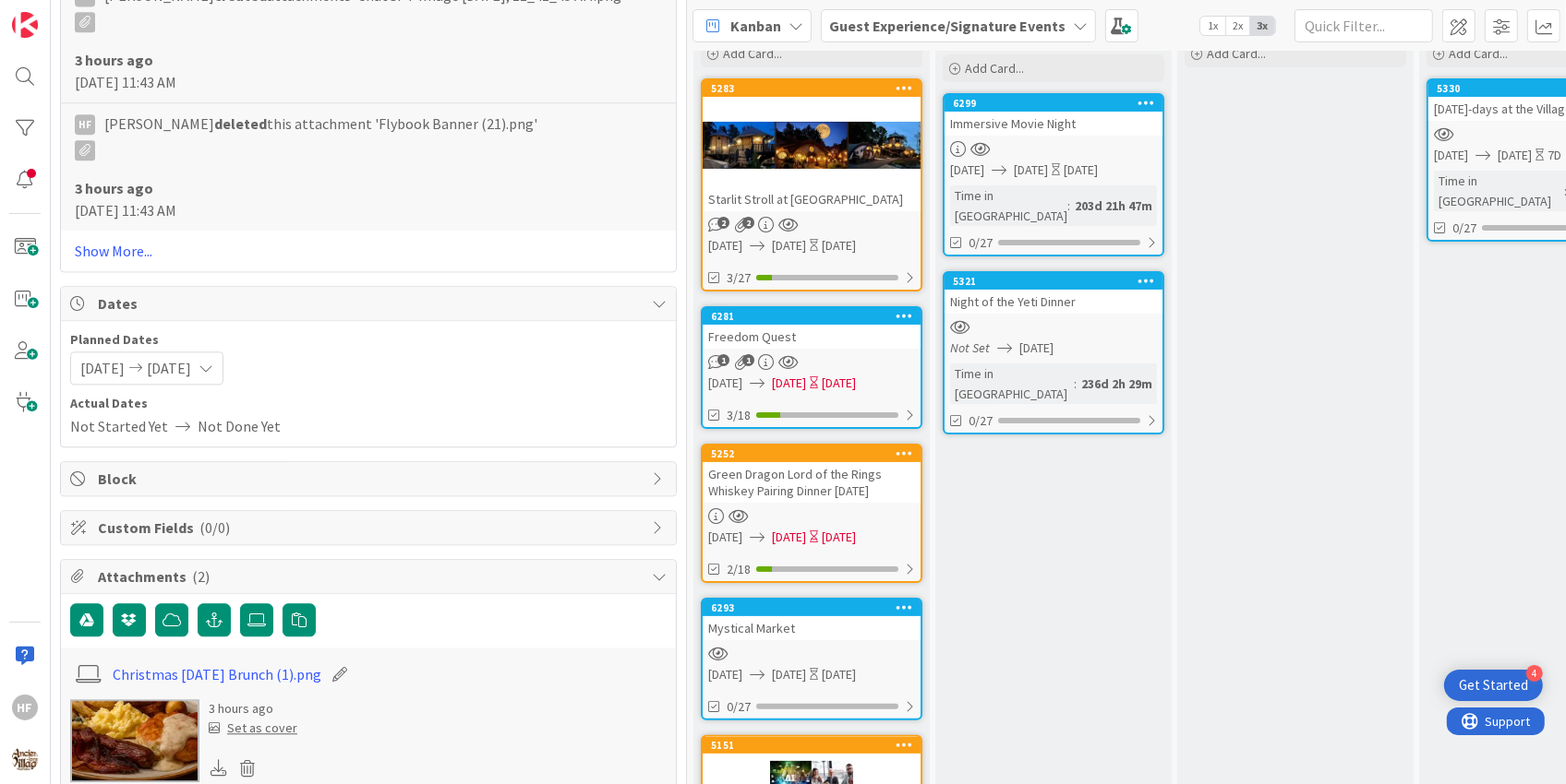
scroll to position [4084, 0]
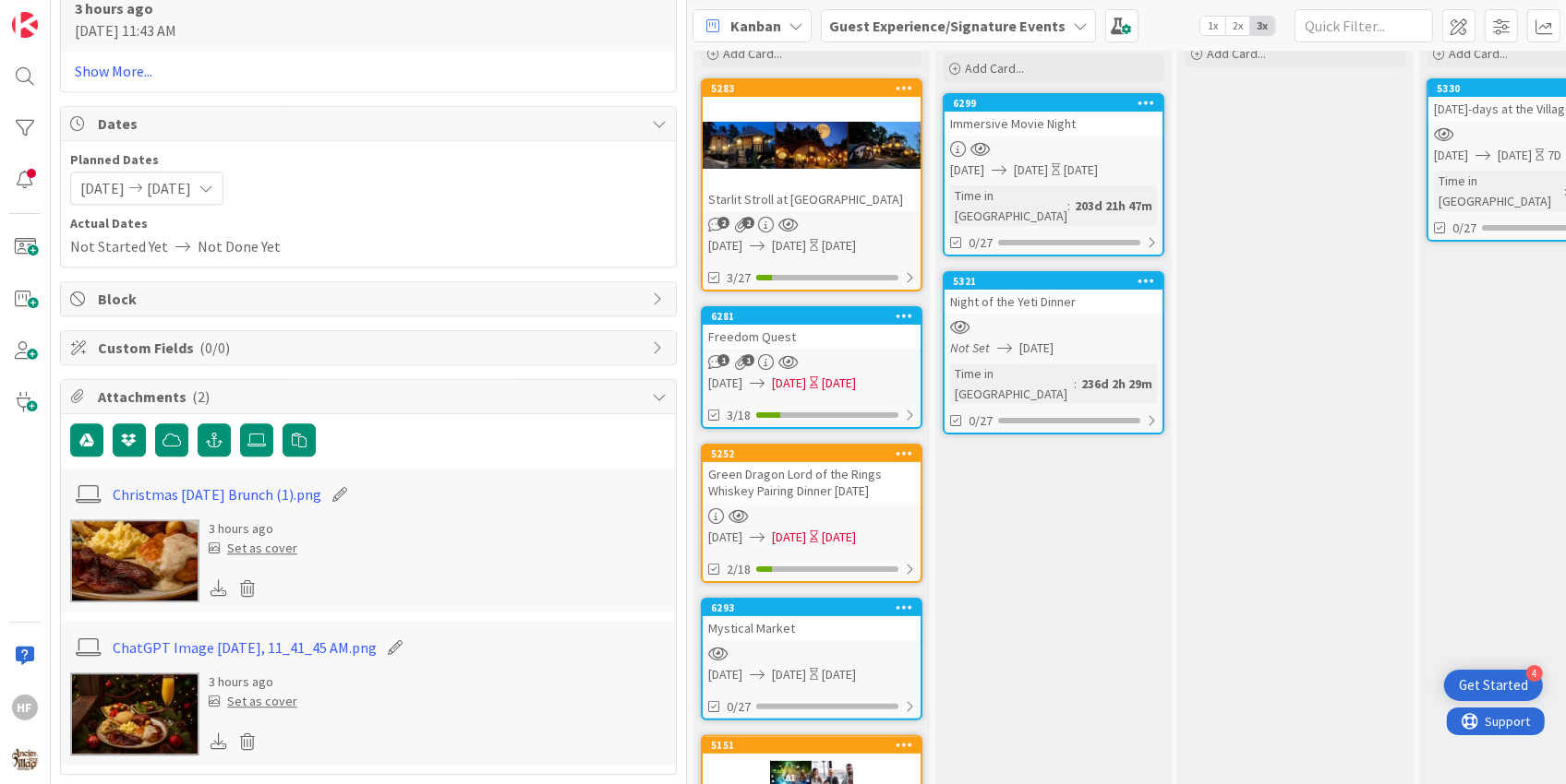
click at [139, 572] on img at bounding box center [134, 561] width 129 height 83
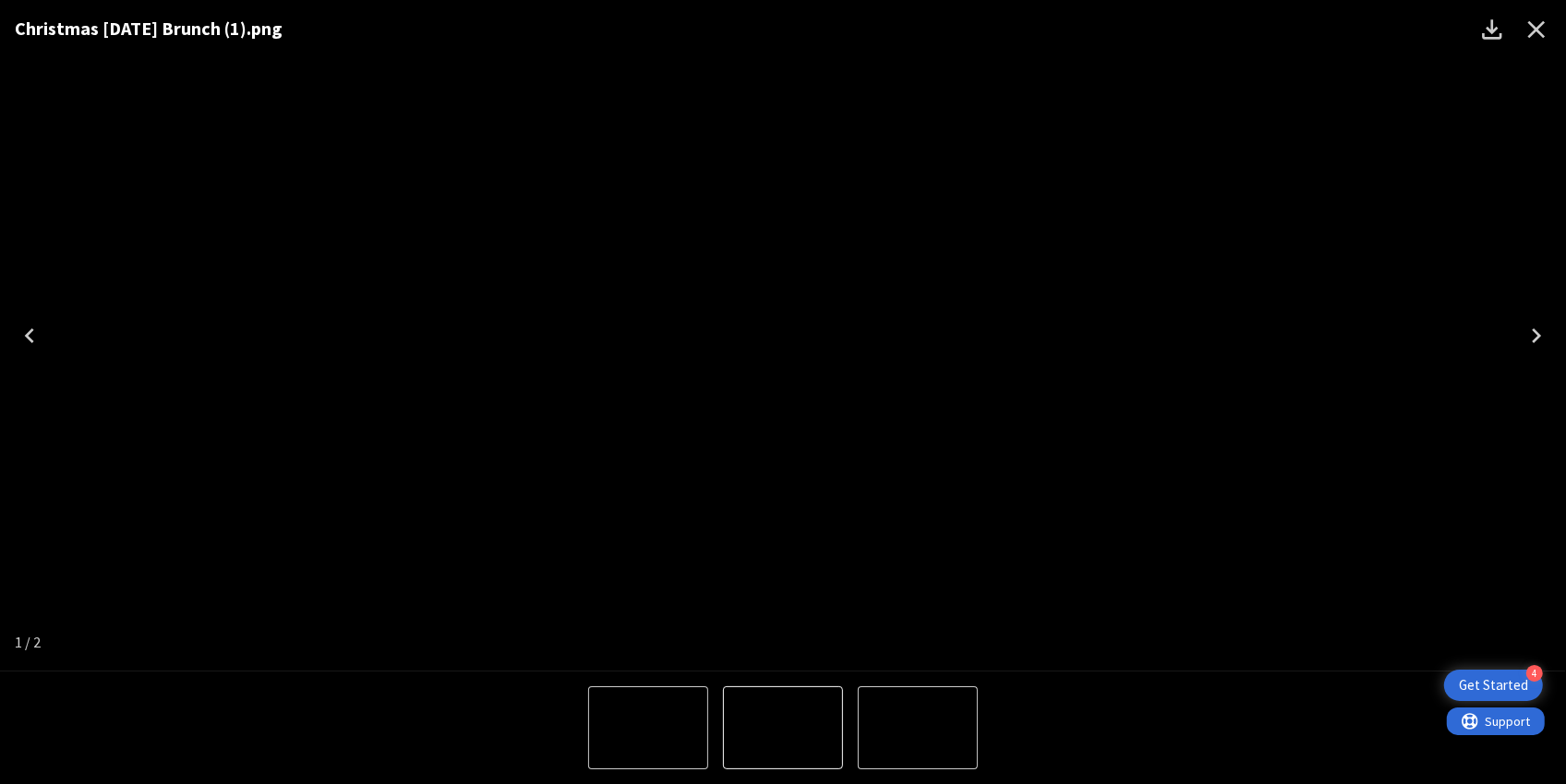
click at [1542, 341] on icon "Next" at bounding box center [1536, 335] width 29 height 29
click at [1531, 44] on icon "Close" at bounding box center [1536, 29] width 29 height 29
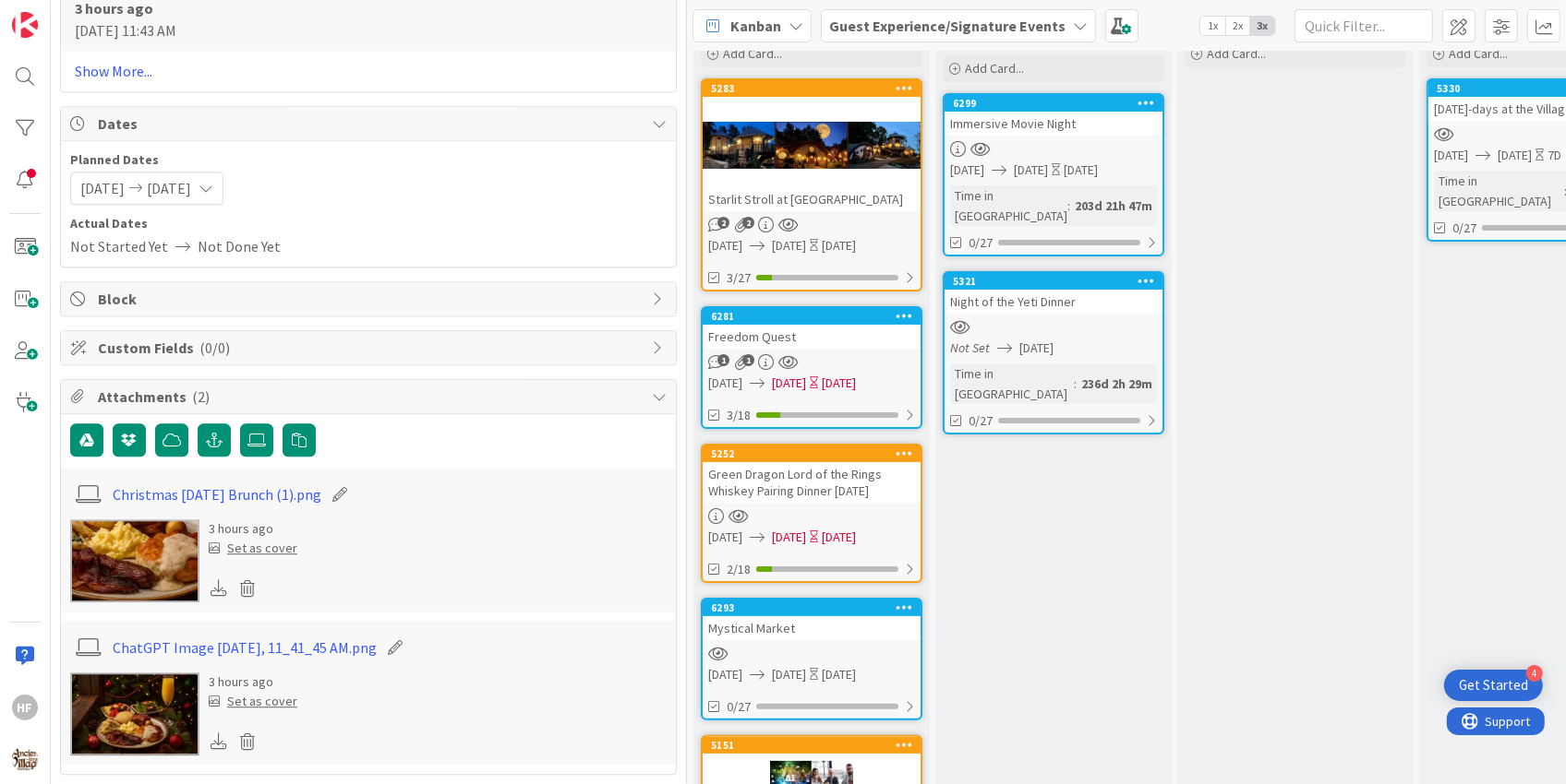
click at [140, 563] on img at bounding box center [134, 561] width 129 height 83
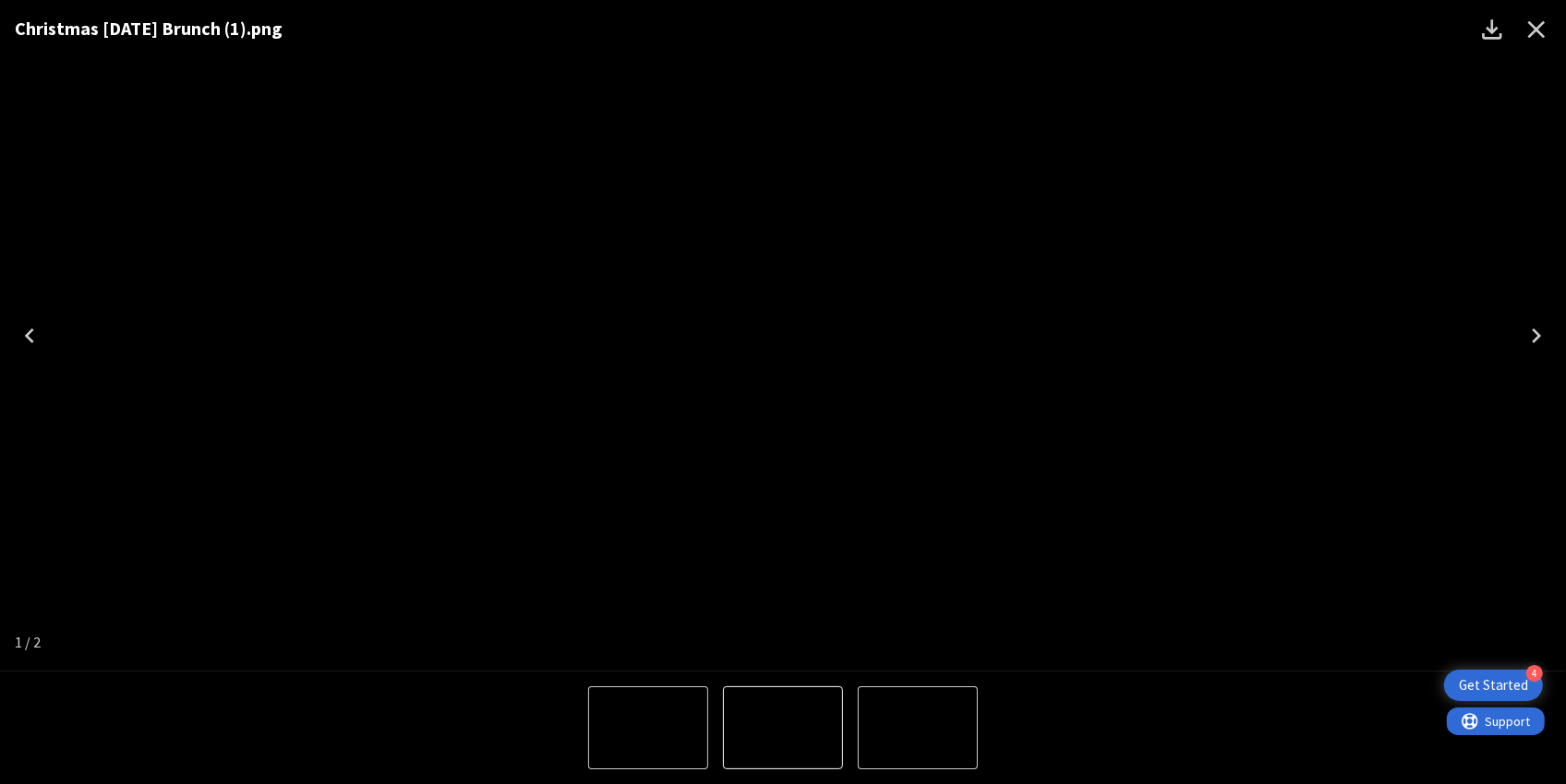
click at [1546, 42] on icon "Close" at bounding box center [1536, 29] width 29 height 29
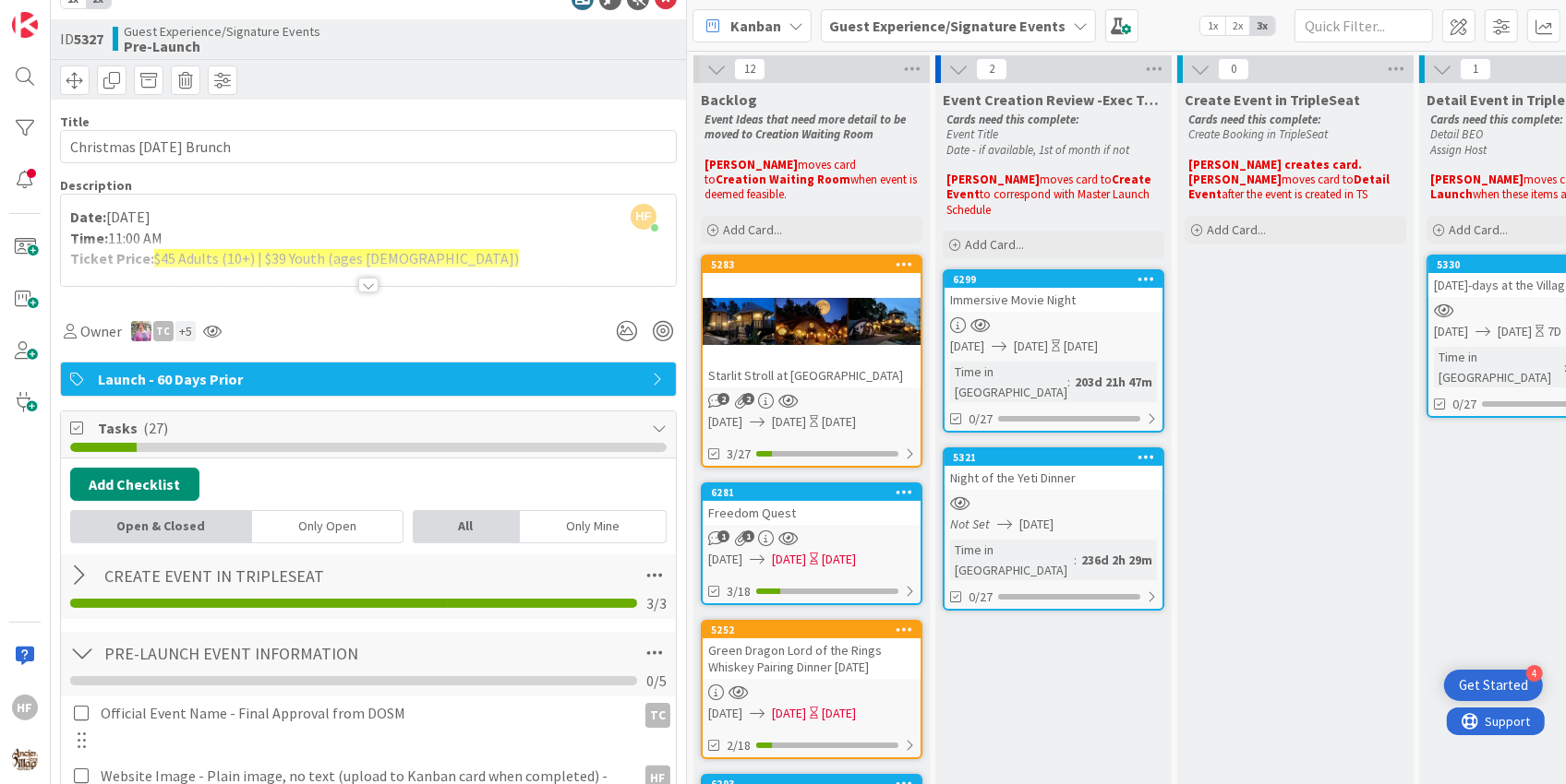
scroll to position [0, 0]
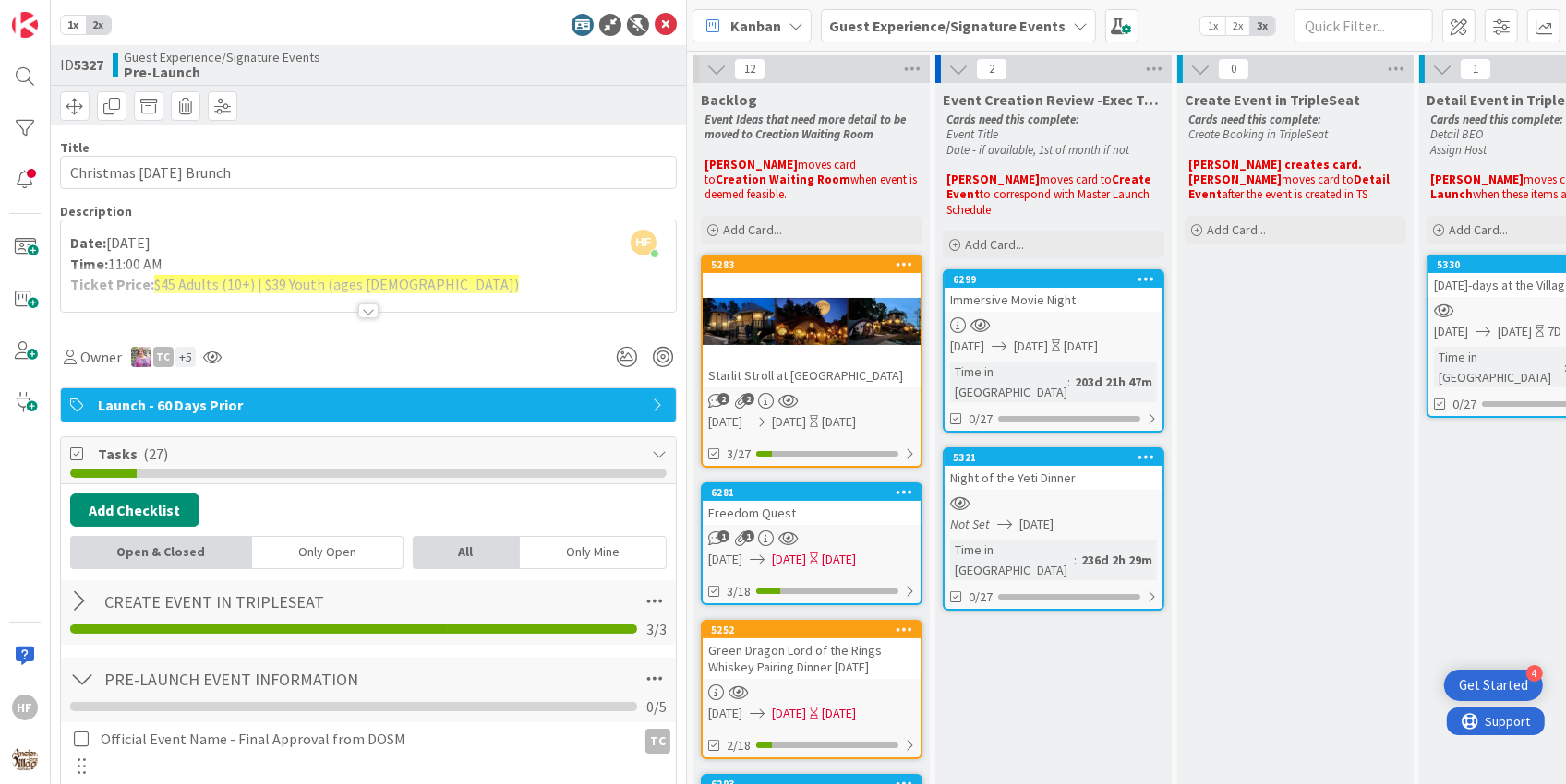
click at [642, 38] on div "1x 2x ID 5327 Guest Experience/Signature Events Pre-Launch Title 23 / 128 Chris…" at bounding box center [368, 392] width 636 height 784
click at [655, 30] on icon at bounding box center [665, 24] width 22 height 22
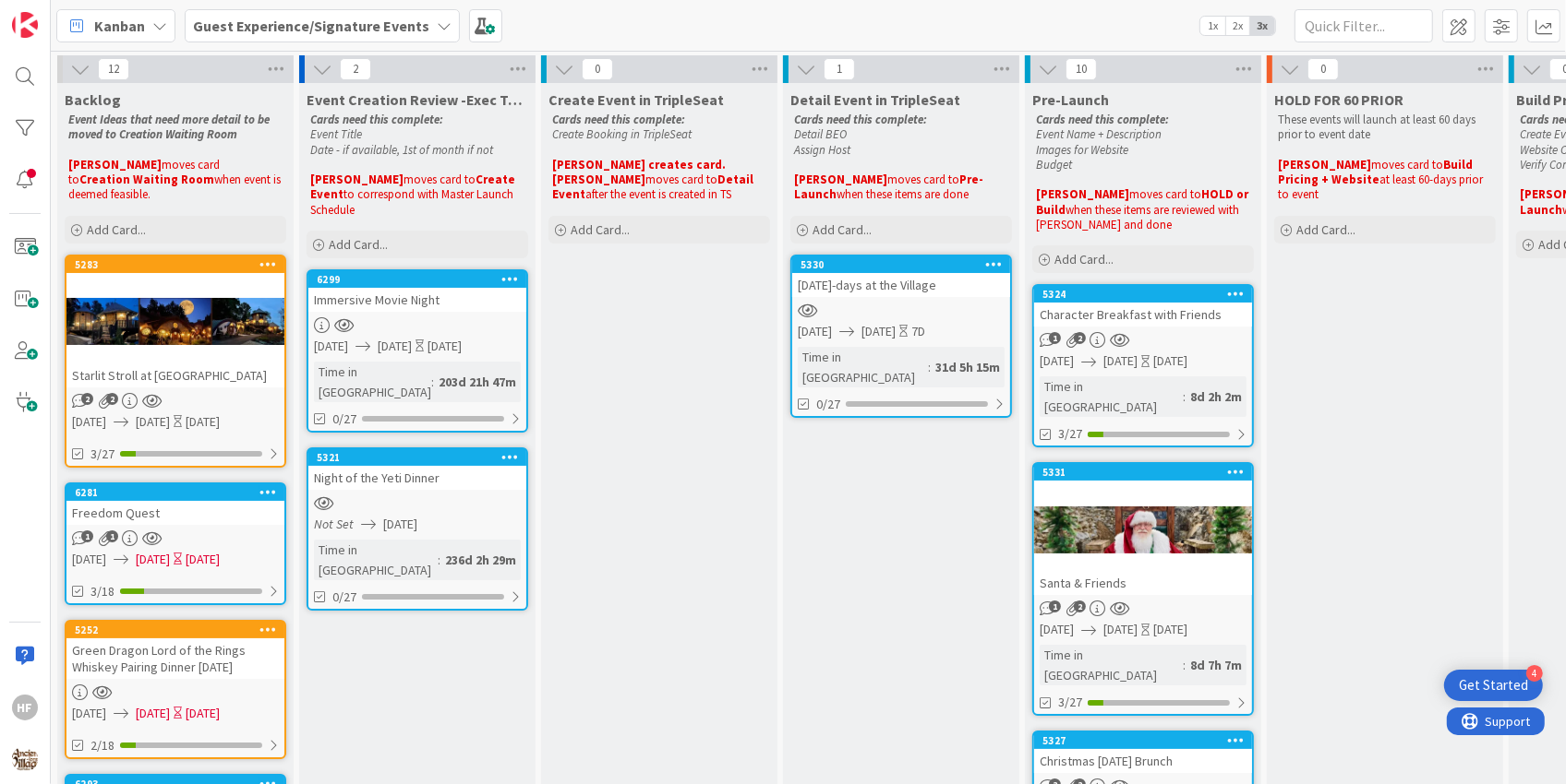
click at [1135, 335] on div "1 2" at bounding box center [1143, 340] width 218 height 16
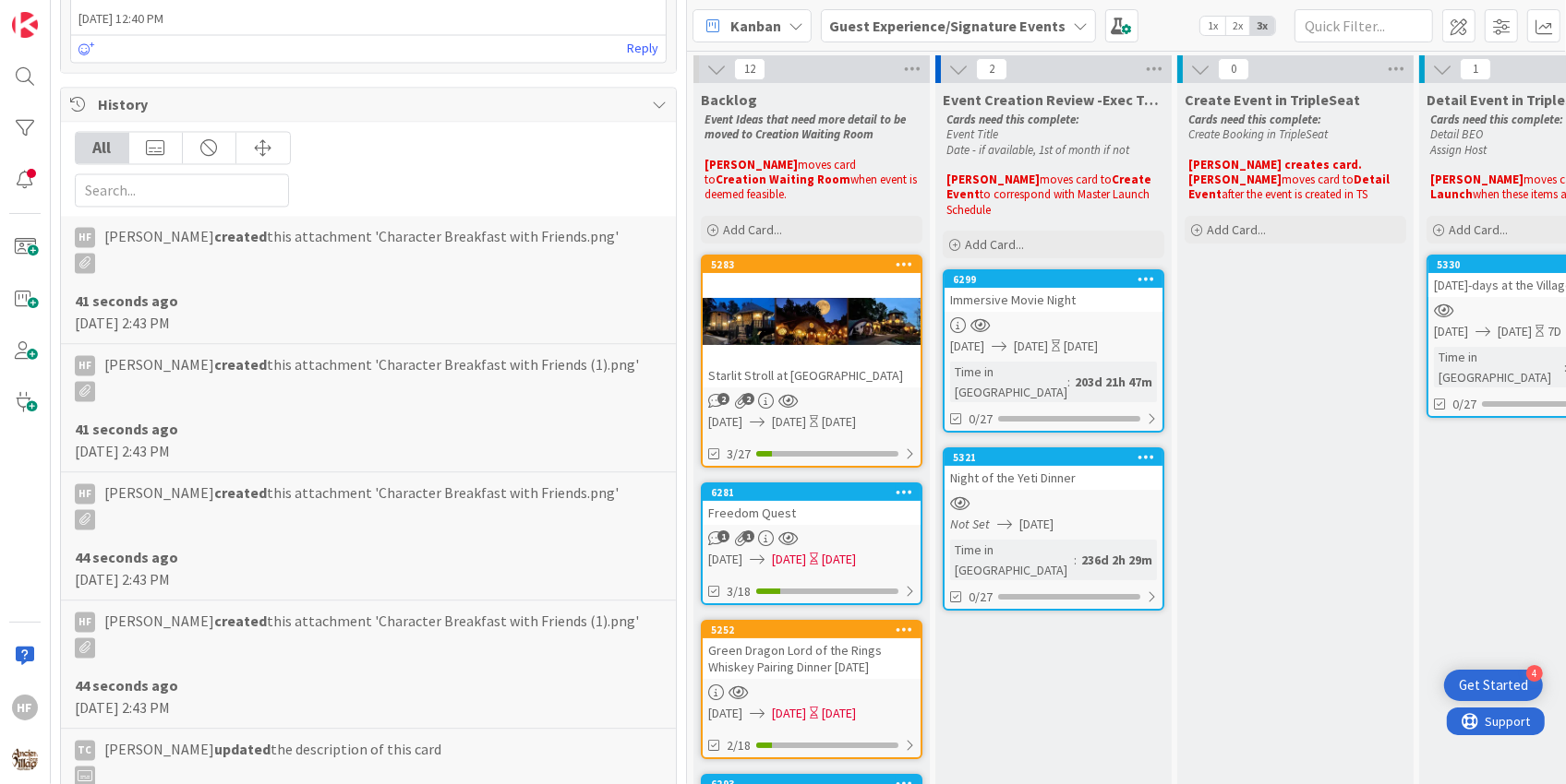
scroll to position [4004, 0]
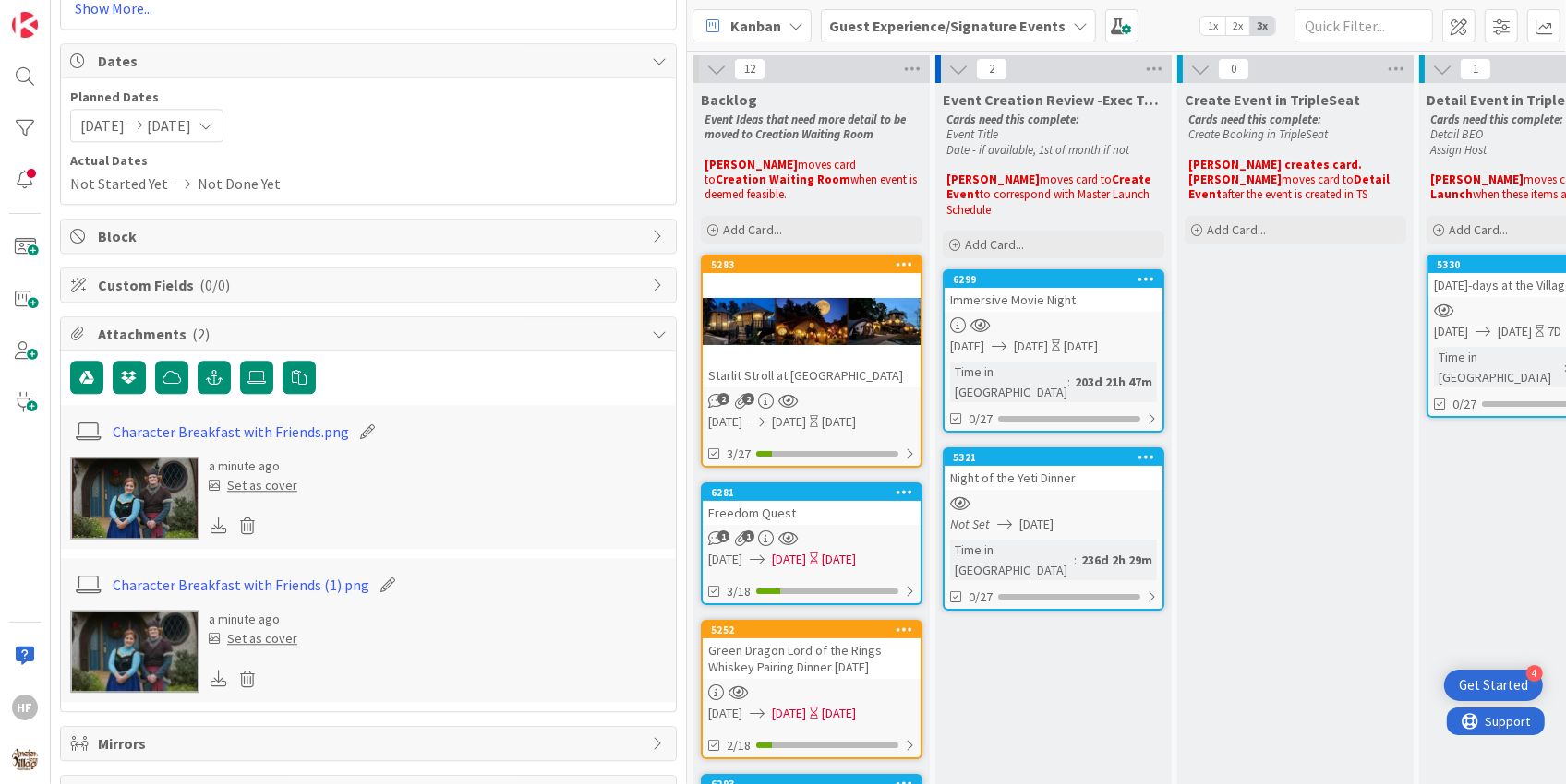
click at [132, 483] on img at bounding box center [134, 498] width 129 height 83
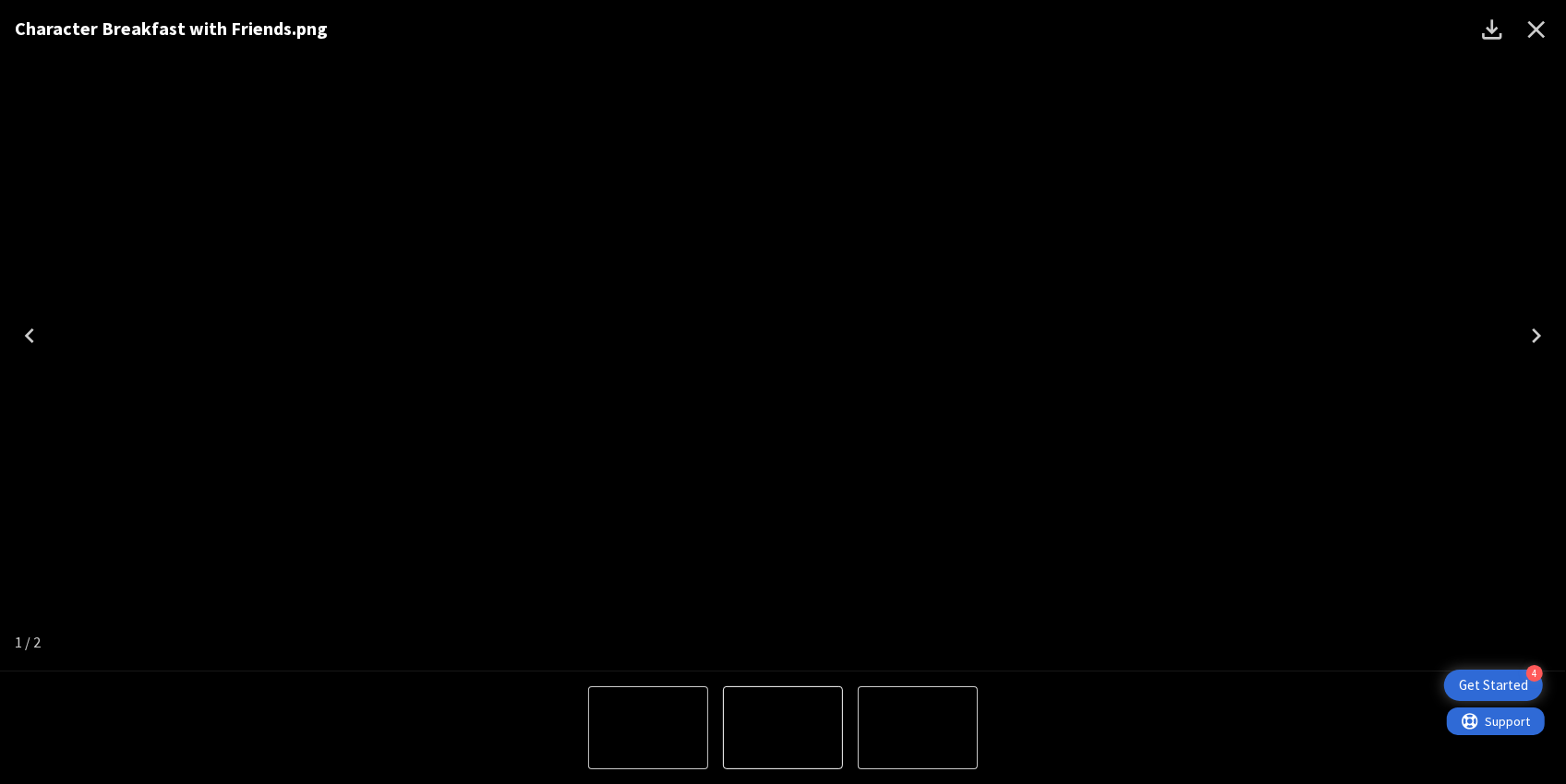
click at [1542, 31] on icon "Close" at bounding box center [1536, 29] width 29 height 29
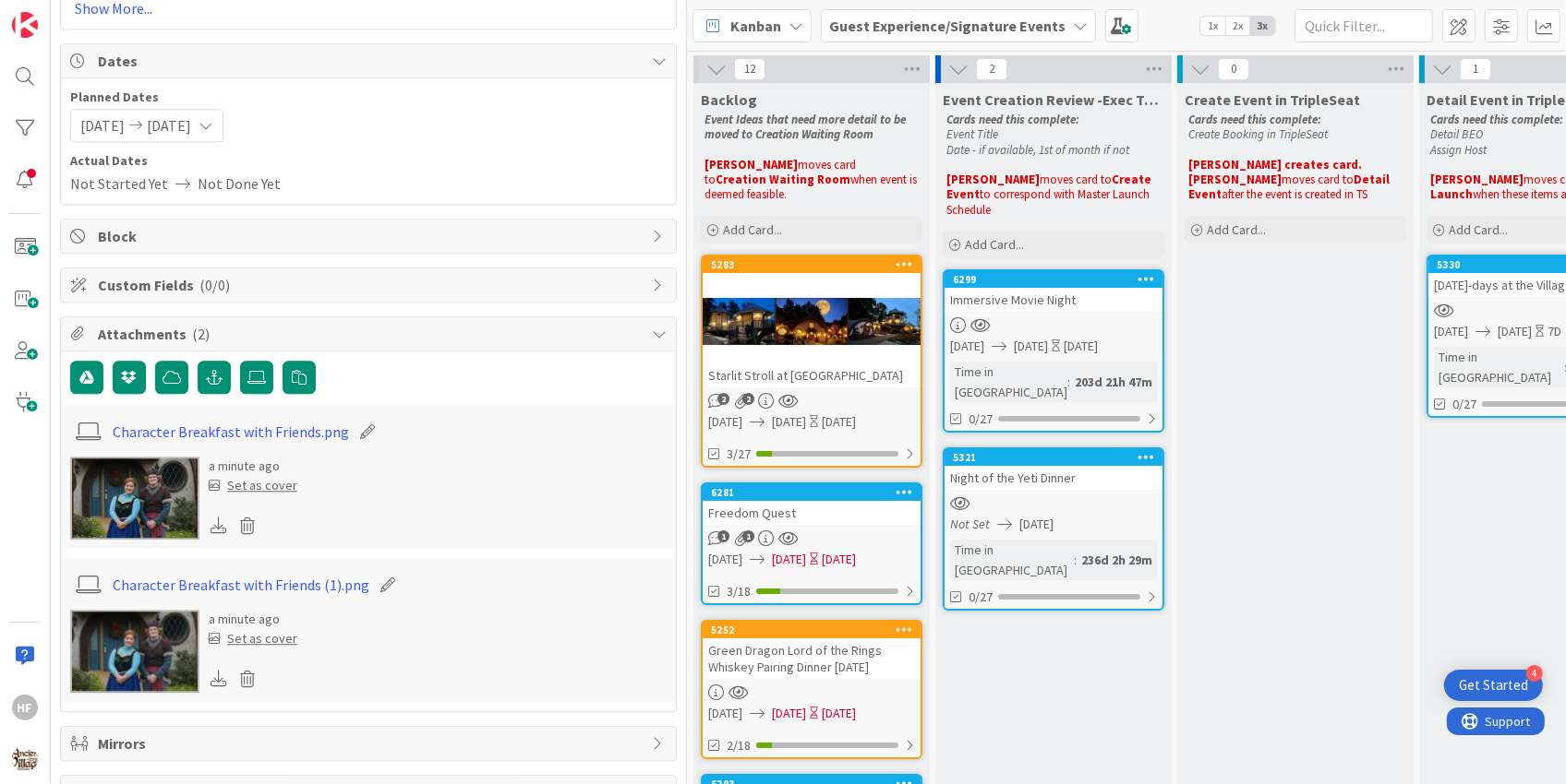
click at [259, 476] on div "Set as cover" at bounding box center [252, 486] width 88 height 19
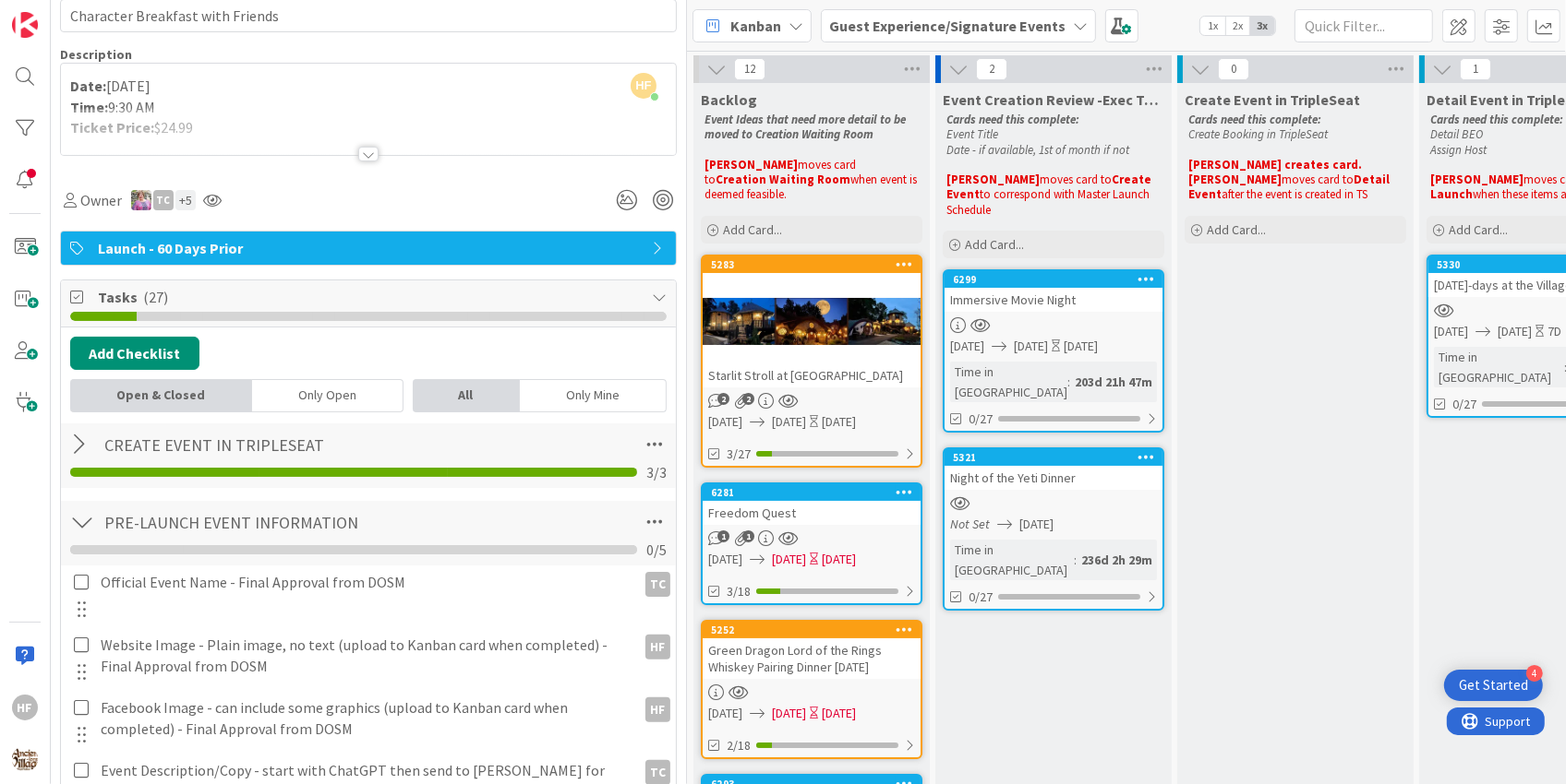
scroll to position [0, 0]
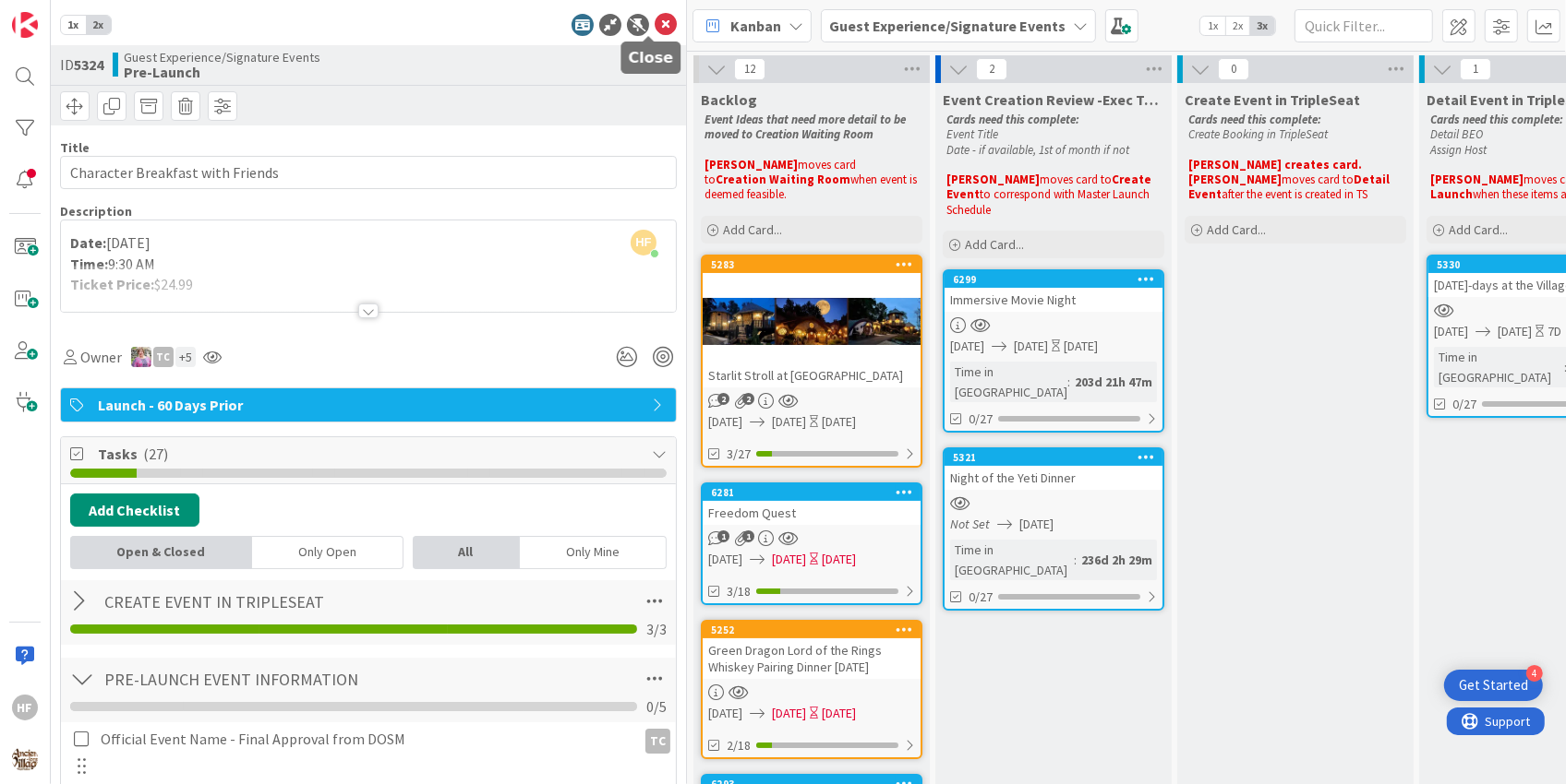
click at [655, 29] on icon at bounding box center [665, 24] width 22 height 22
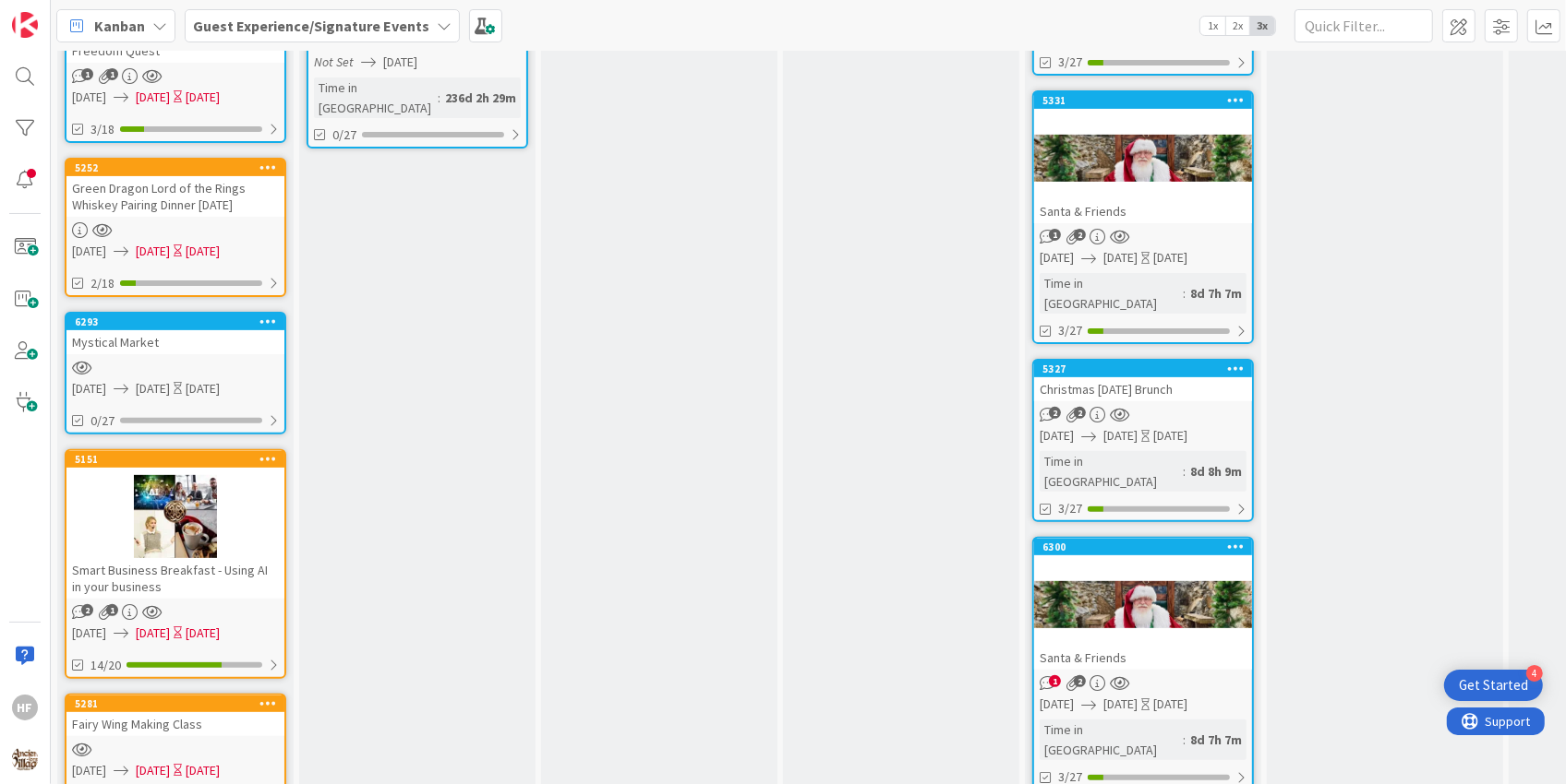
scroll to position [670, 0]
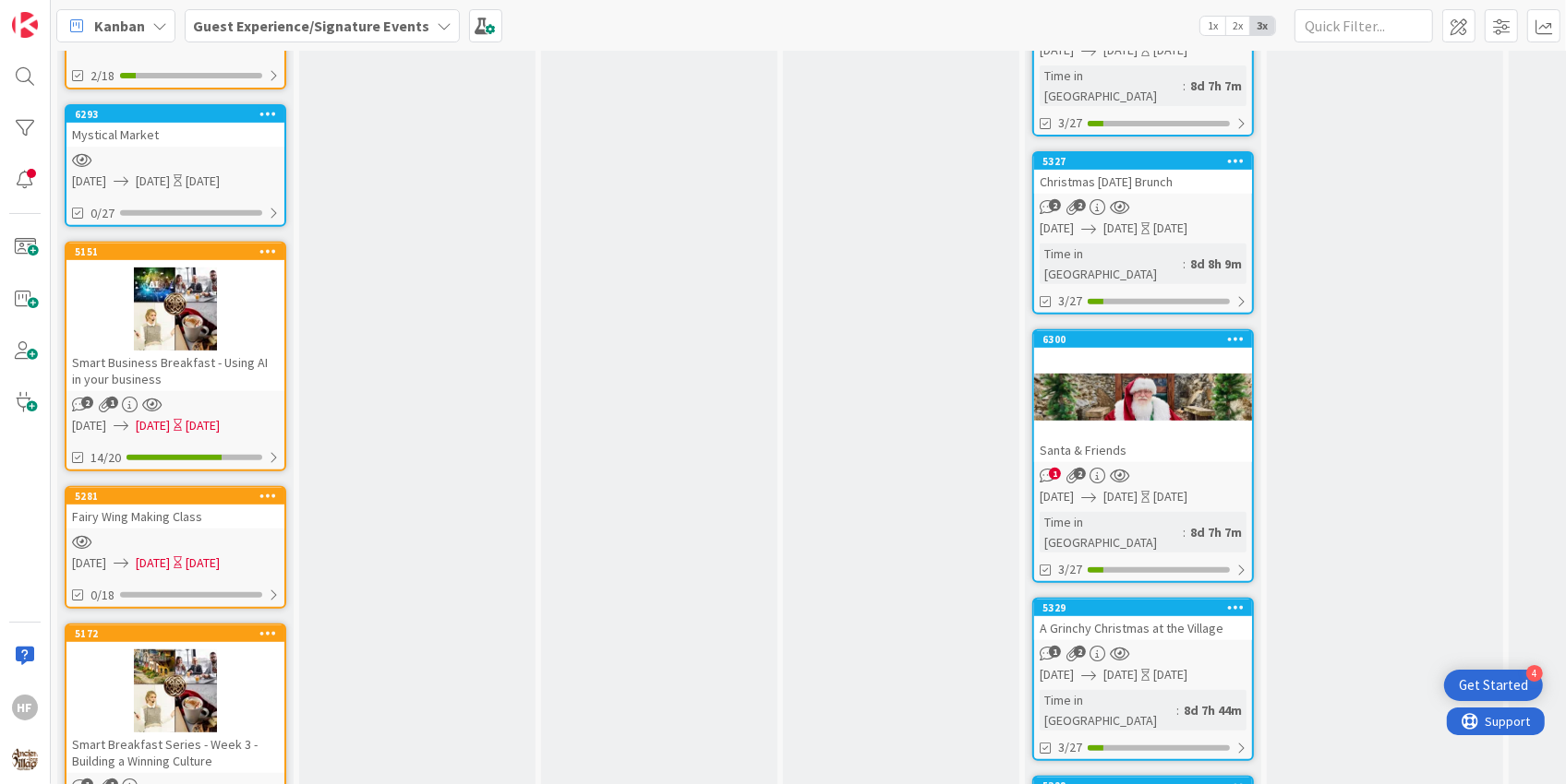
click at [1226, 154] on div "5327 Christmas [DATE] Brunch 2 2 [DATE] [DATE] [DATE] Time in Column : 8d 8h 9m…" at bounding box center [1143, 233] width 222 height 164
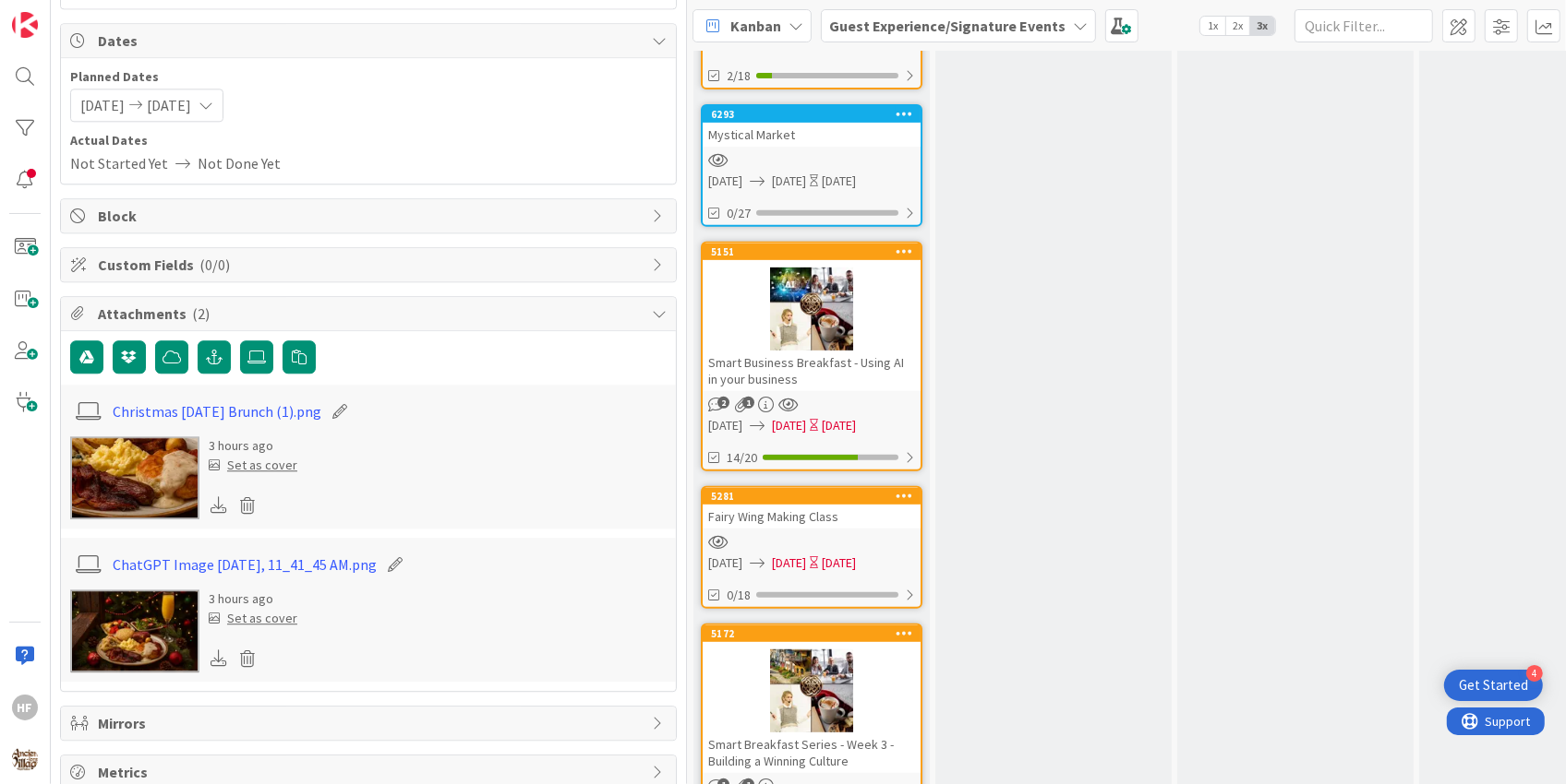
click at [269, 455] on div "Set as cover" at bounding box center [252, 465] width 88 height 19
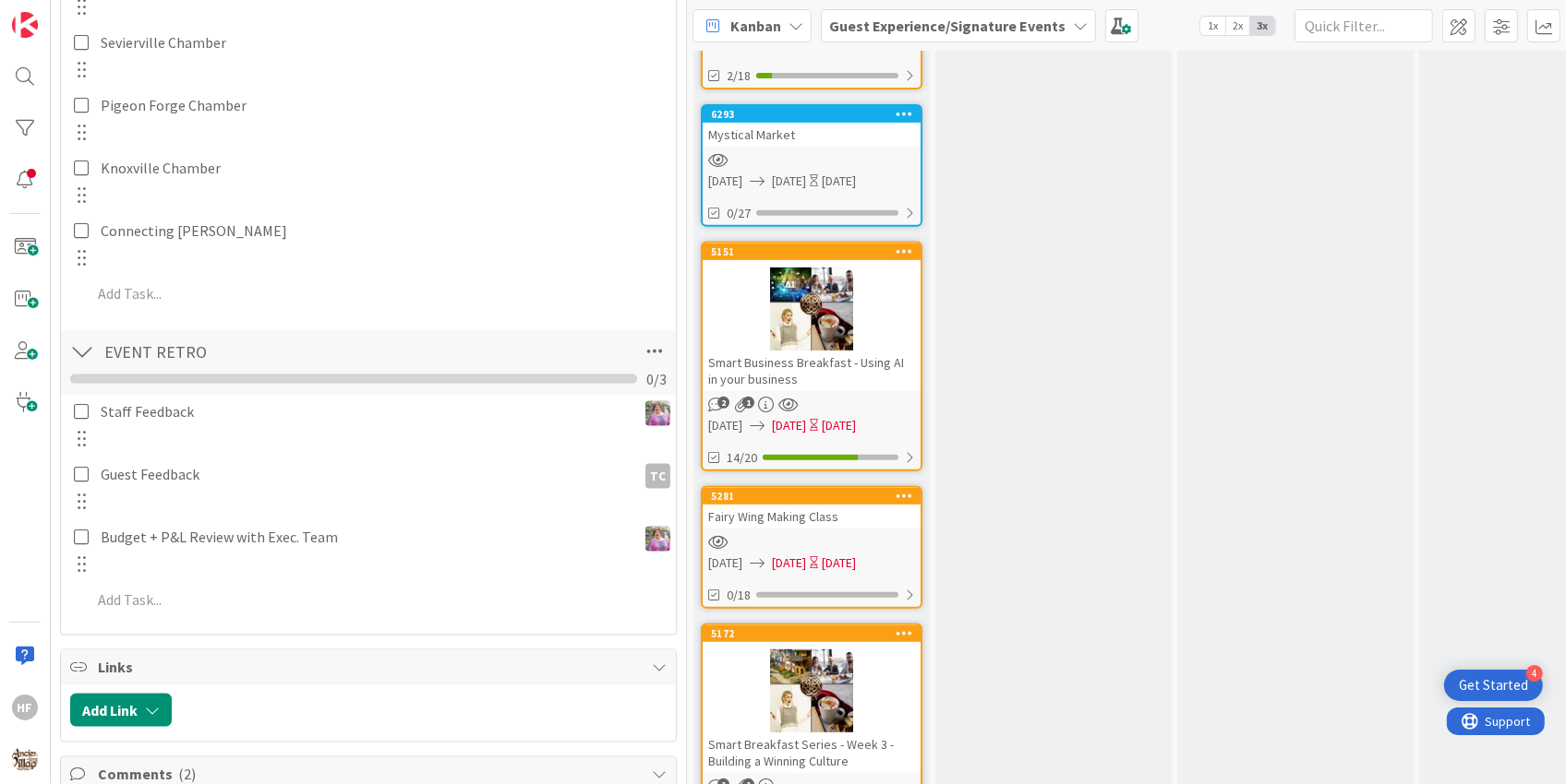
scroll to position [554, 0]
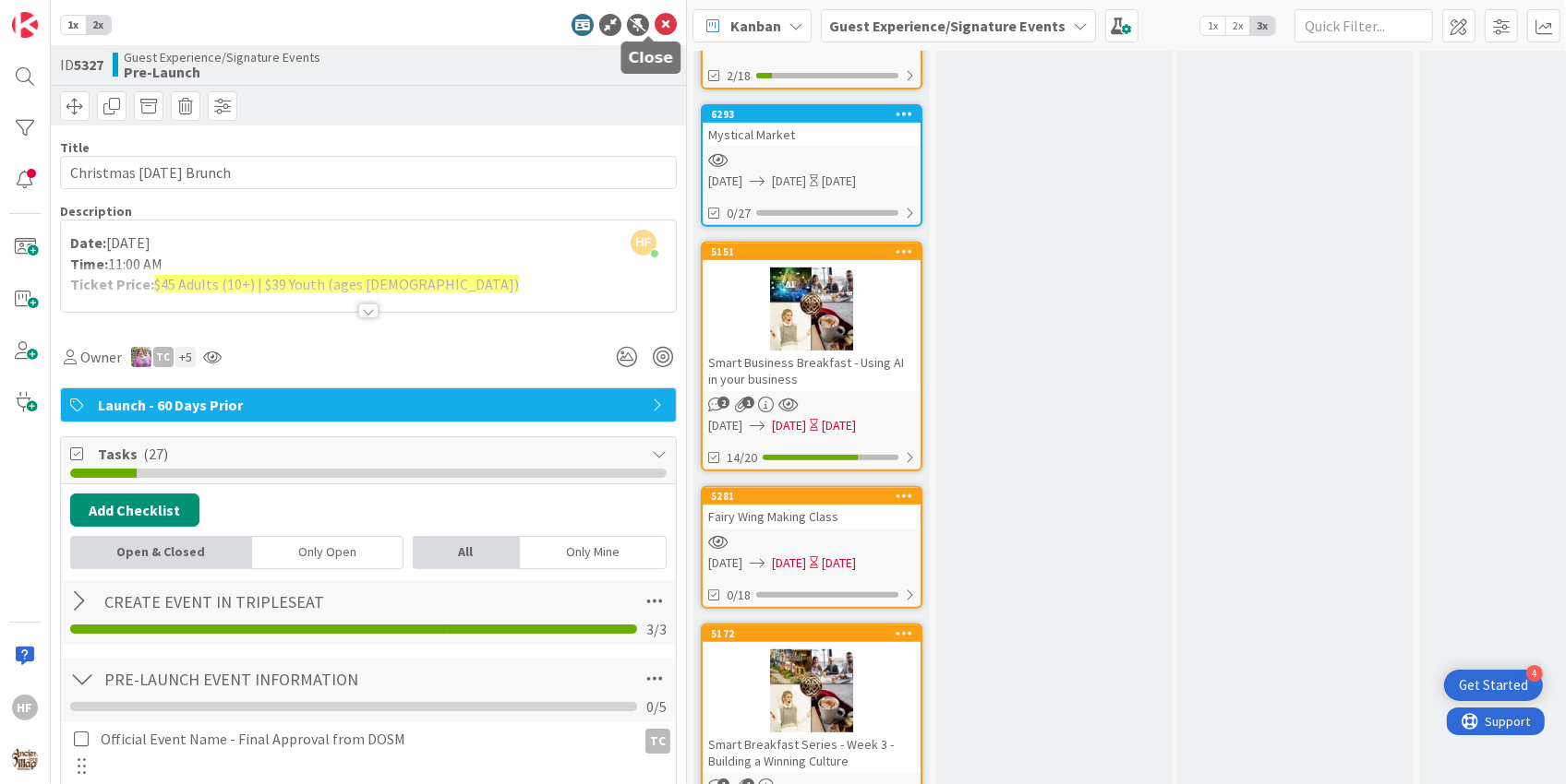
click at [655, 19] on icon at bounding box center [665, 24] width 22 height 22
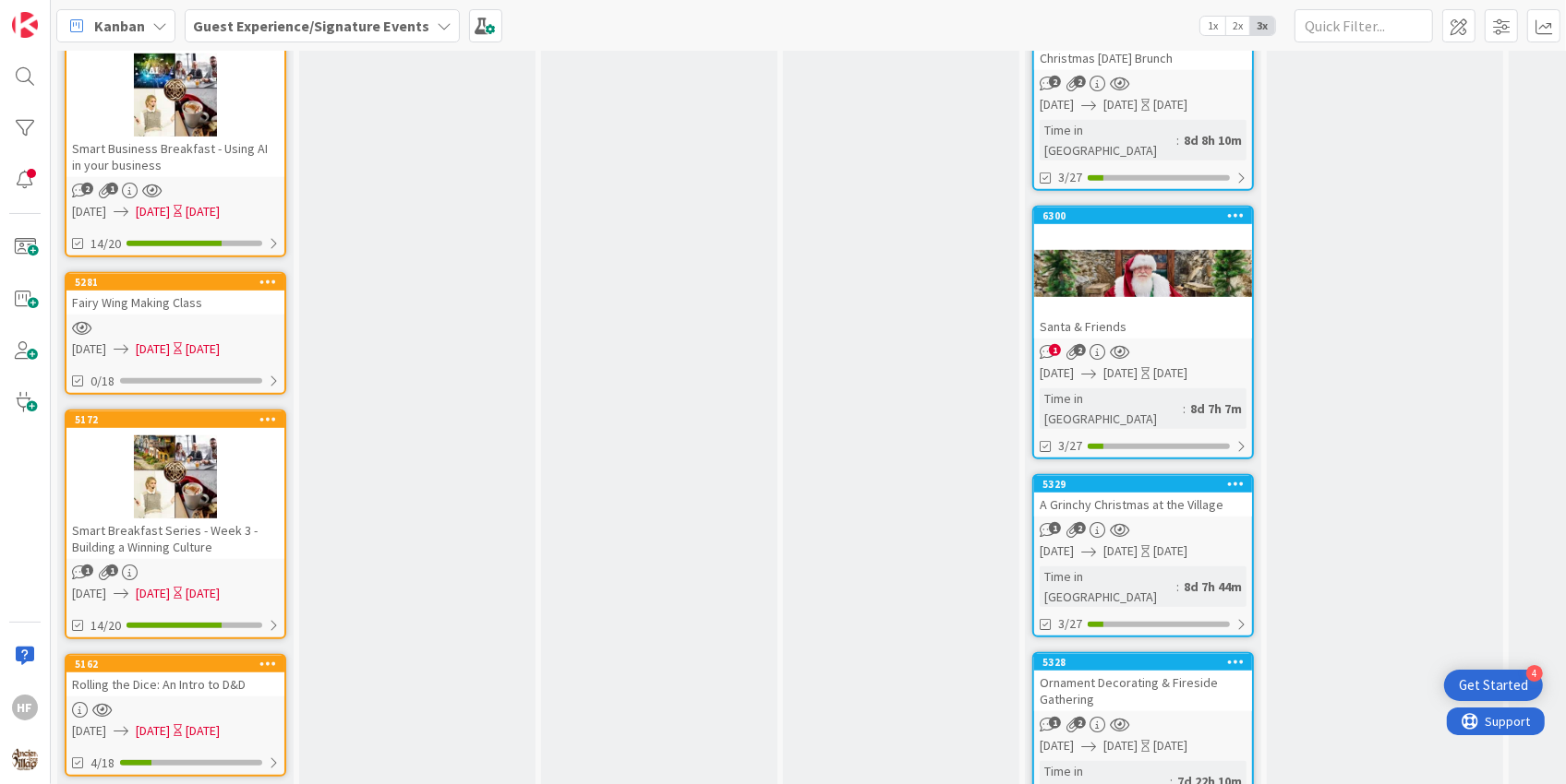
scroll to position [929, 0]
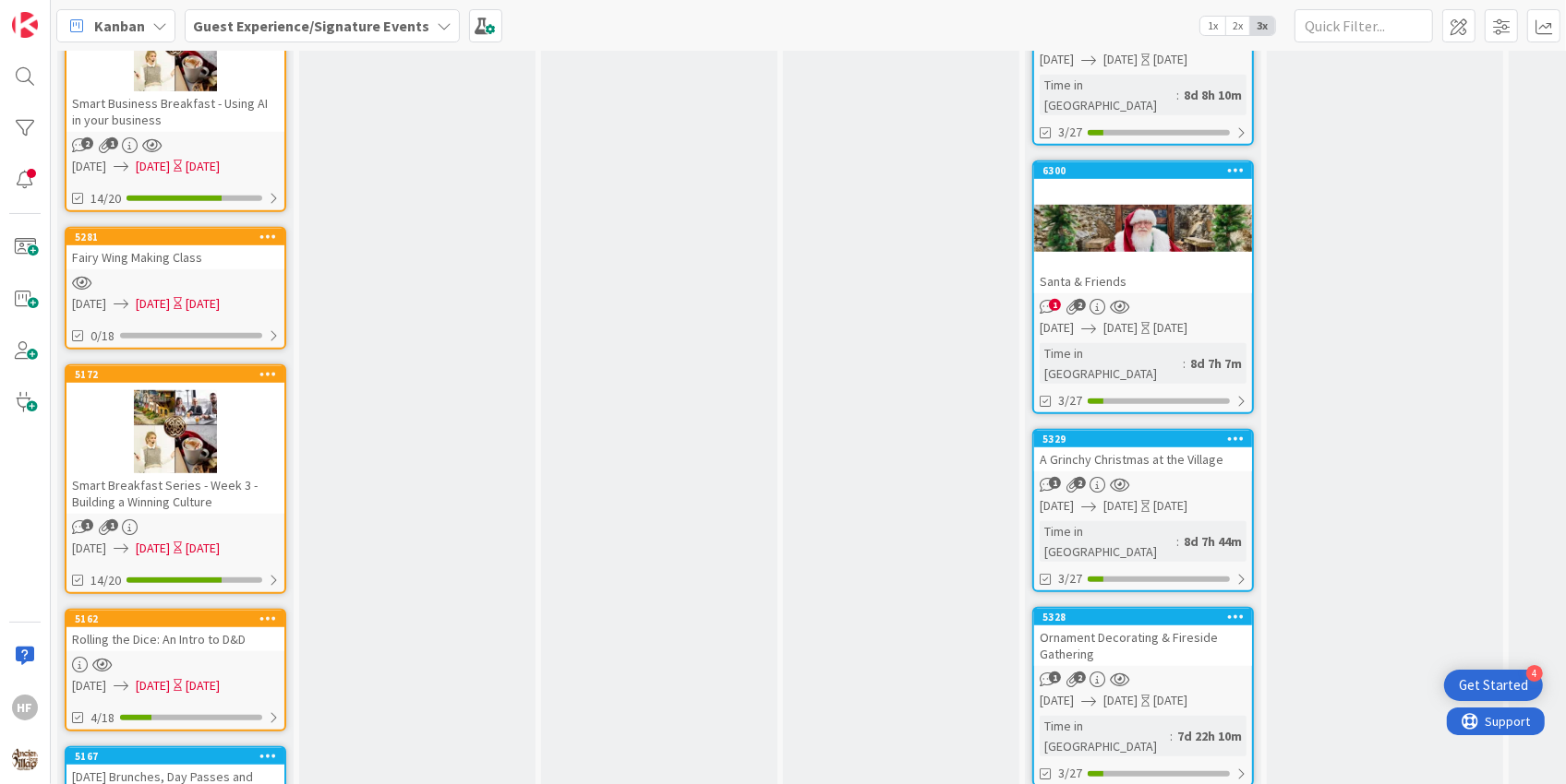
click at [1171, 477] on div "1 2" at bounding box center [1143, 485] width 218 height 16
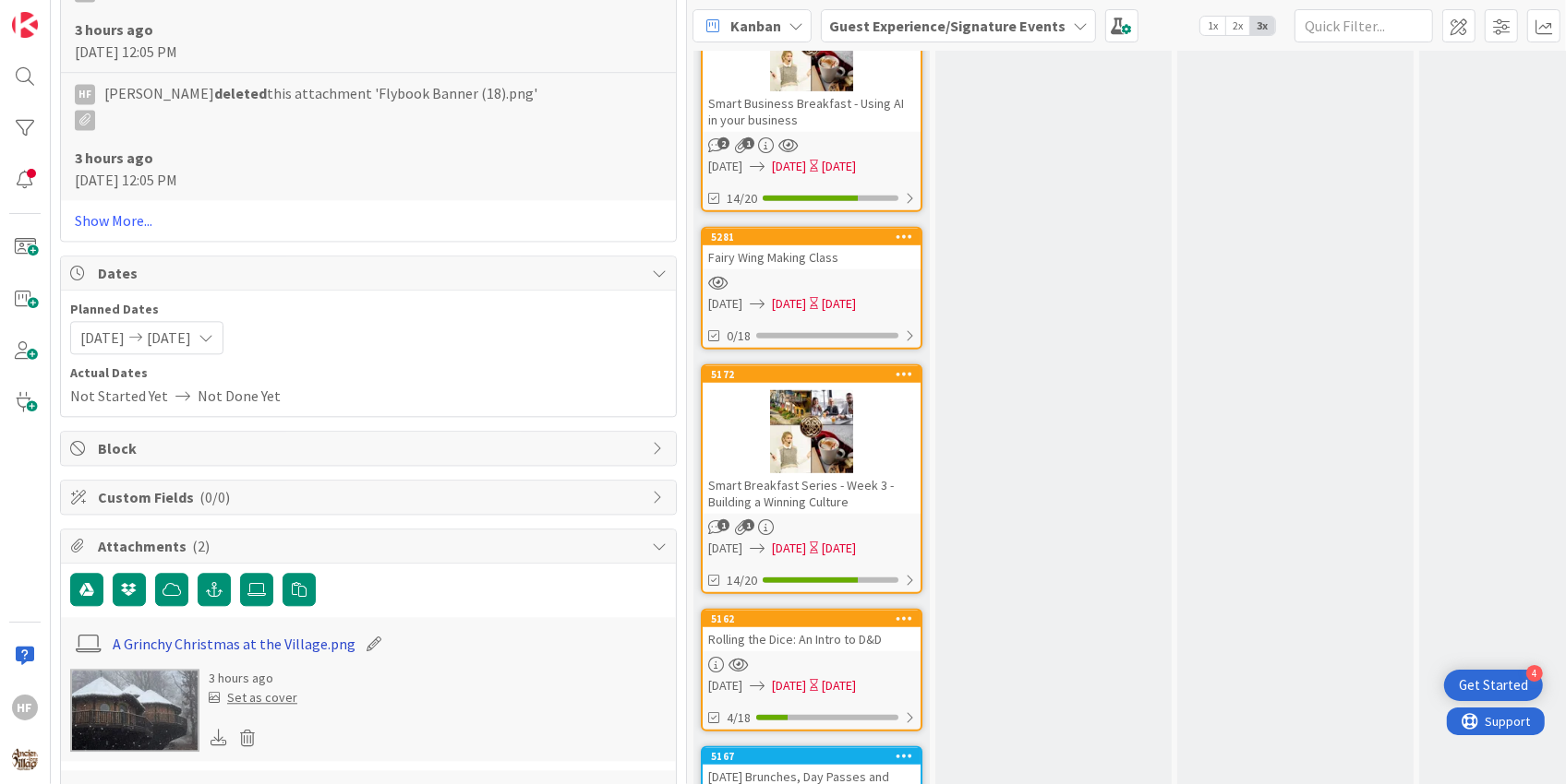
scroll to position [3940, 0]
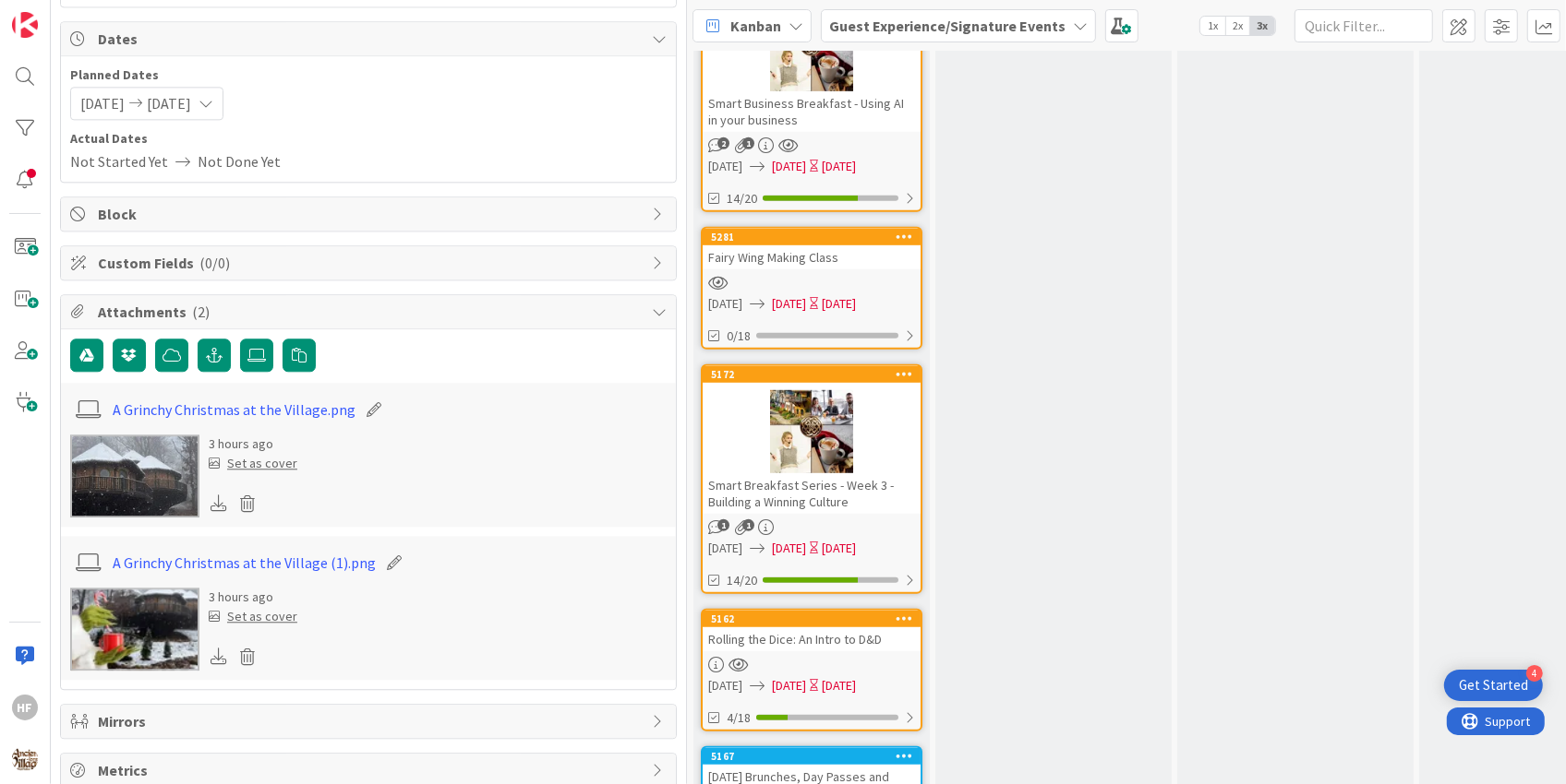
click at [140, 472] on img at bounding box center [134, 477] width 129 height 83
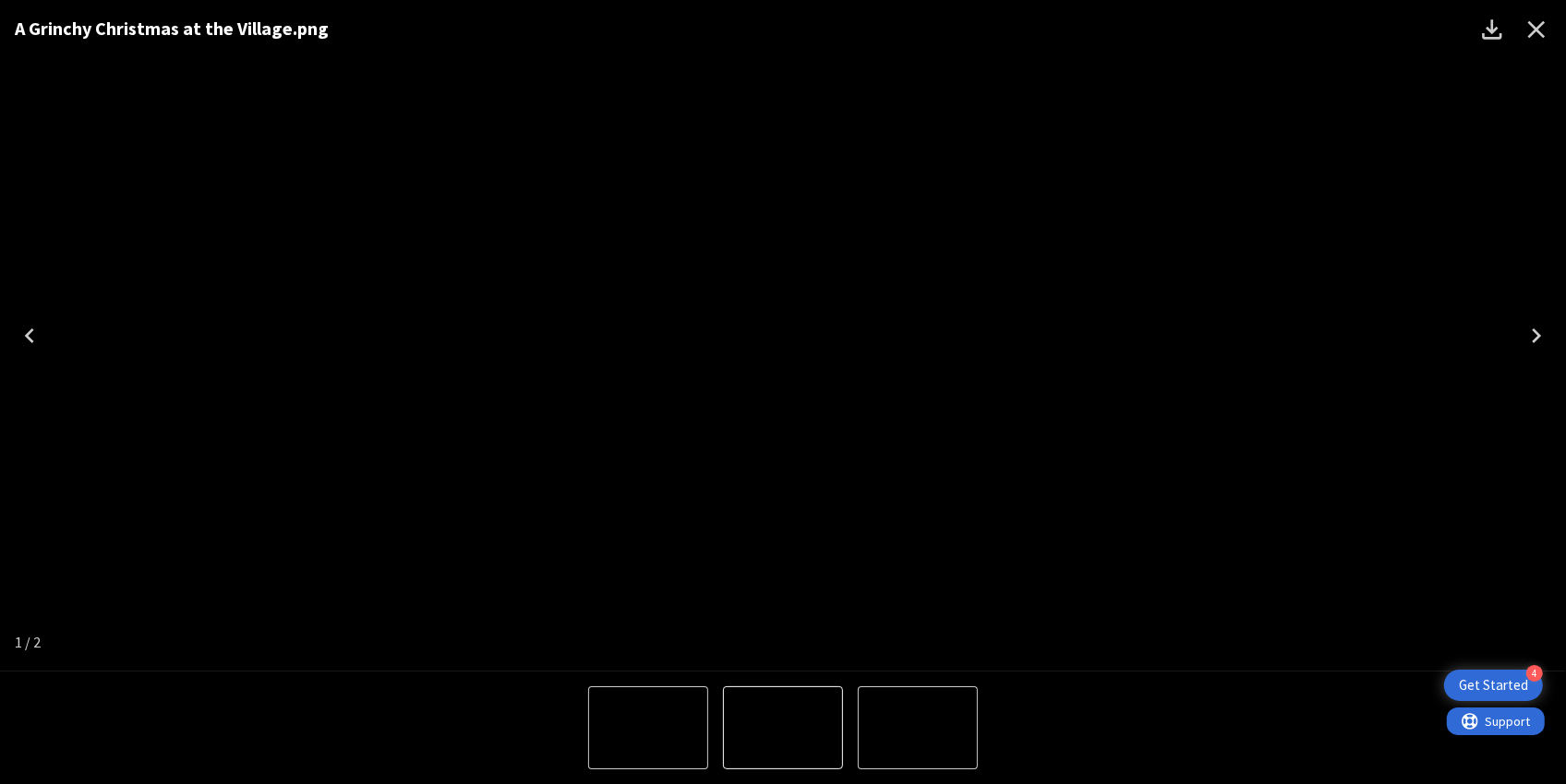
click at [1522, 29] on icon "Close" at bounding box center [1536, 29] width 29 height 29
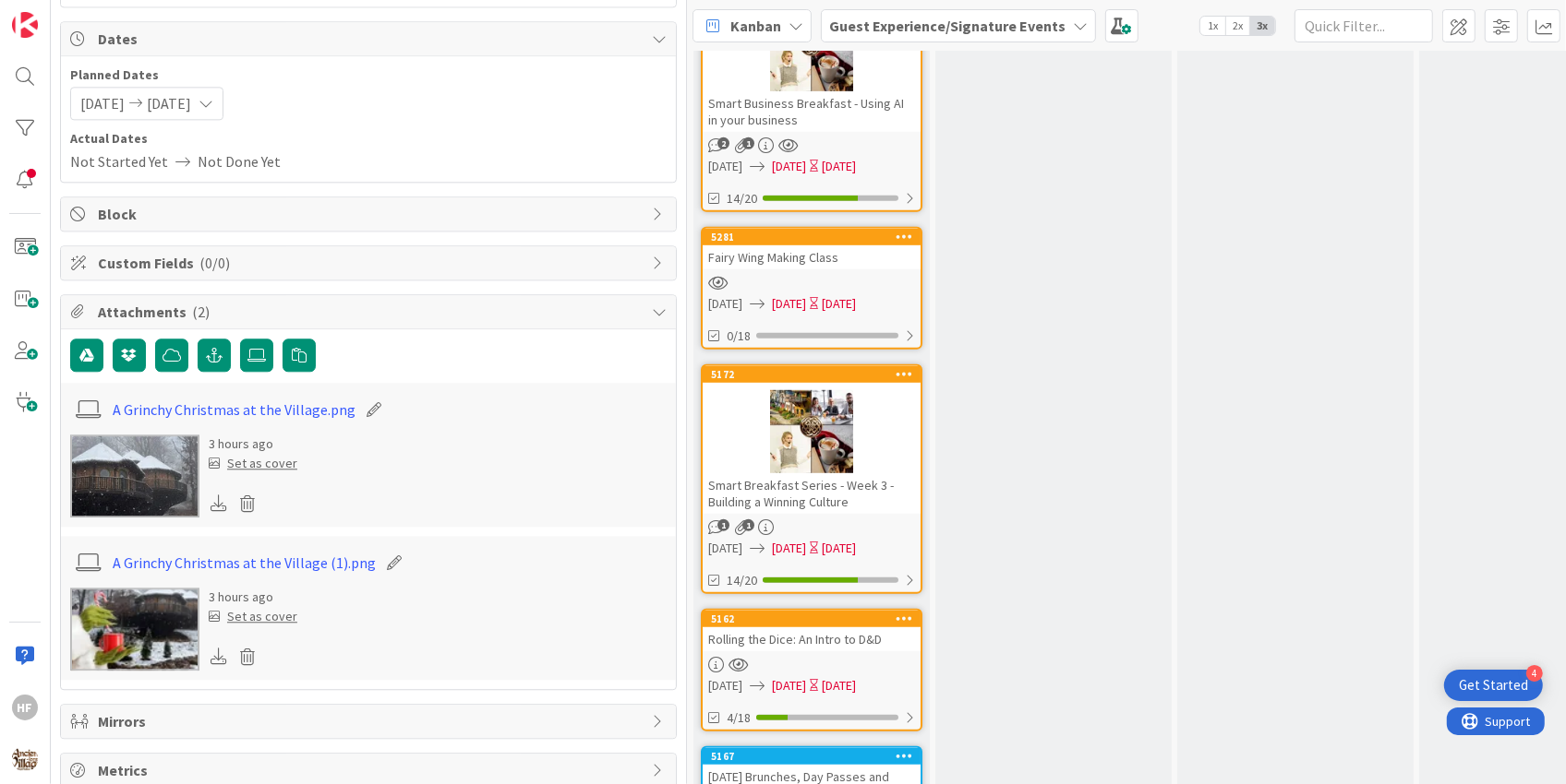
click at [259, 455] on div "Set as cover" at bounding box center [252, 464] width 88 height 19
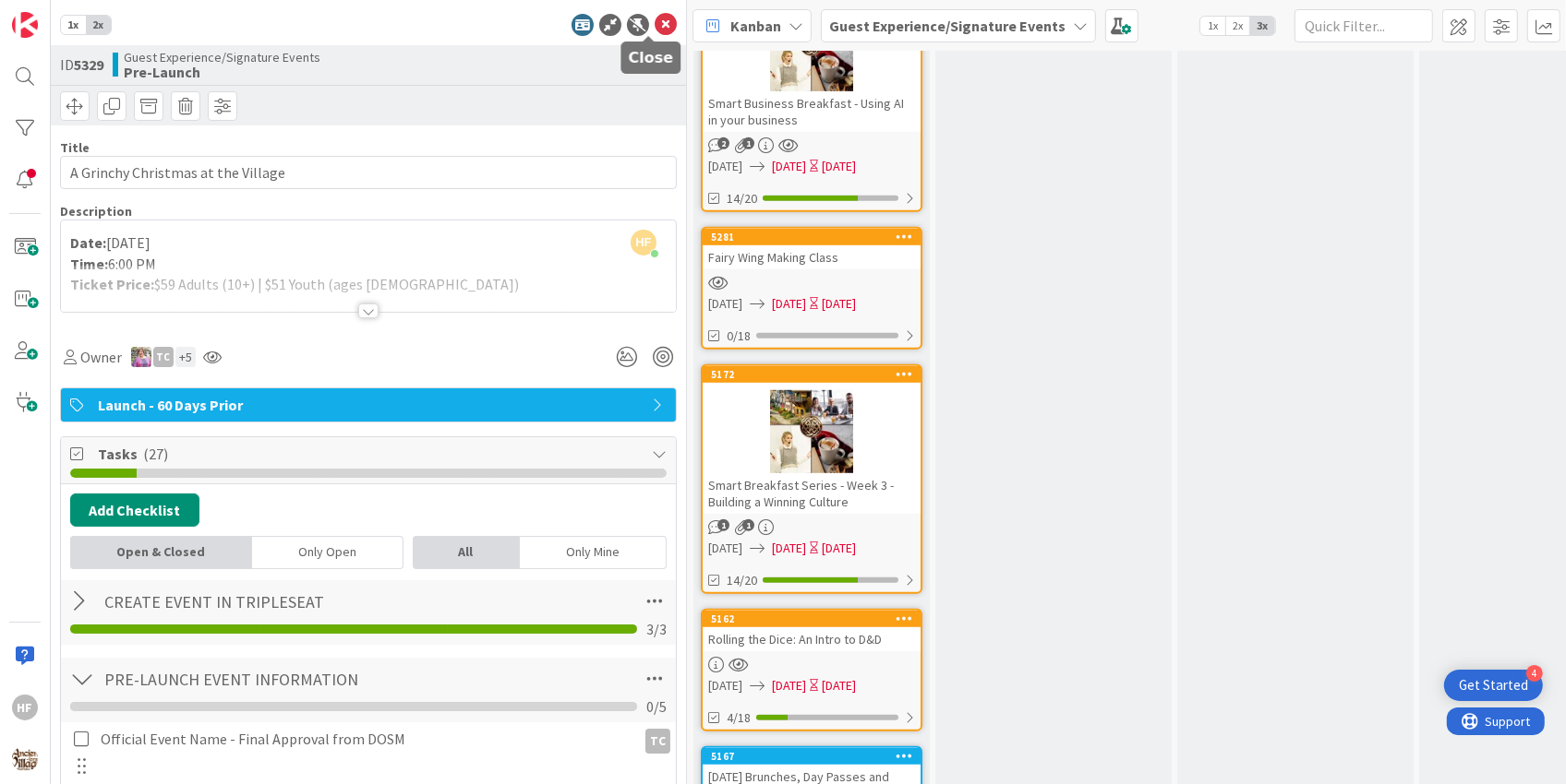
click at [655, 26] on icon at bounding box center [665, 24] width 22 height 22
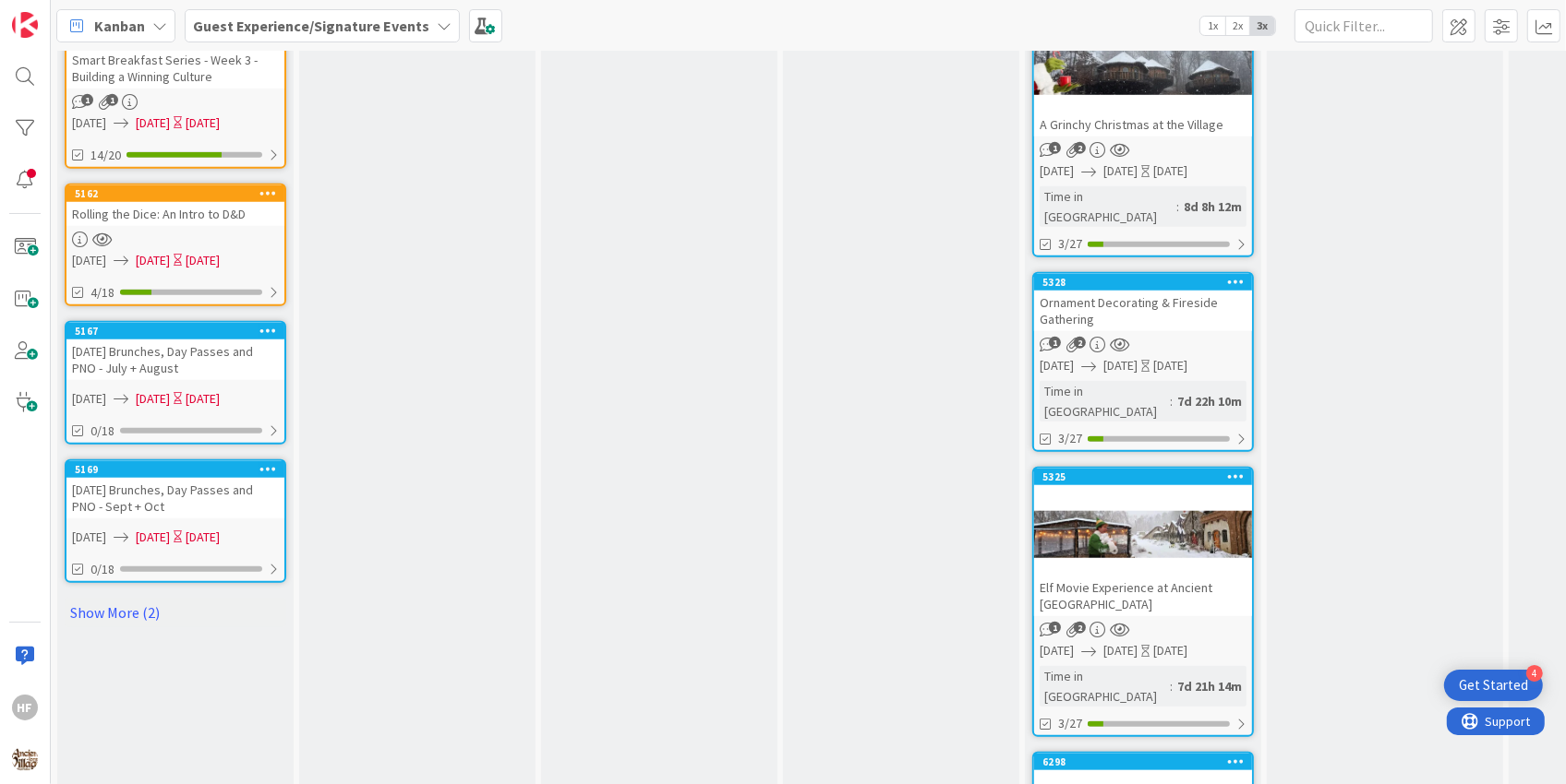
click at [1183, 291] on div "Ornament Decorating & Fireside Gathering" at bounding box center [1143, 311] width 218 height 41
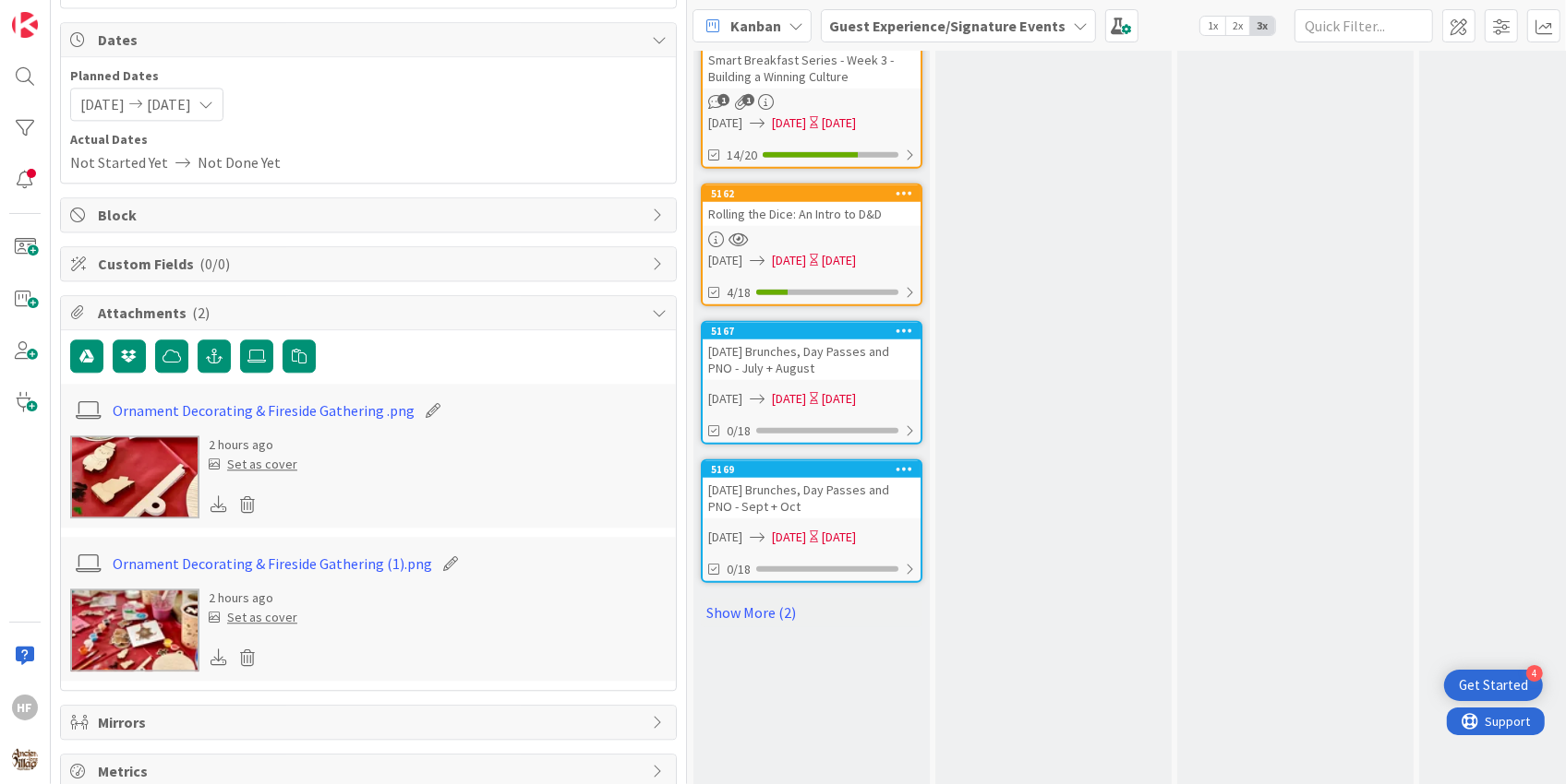
click at [148, 467] on img at bounding box center [134, 477] width 129 height 83
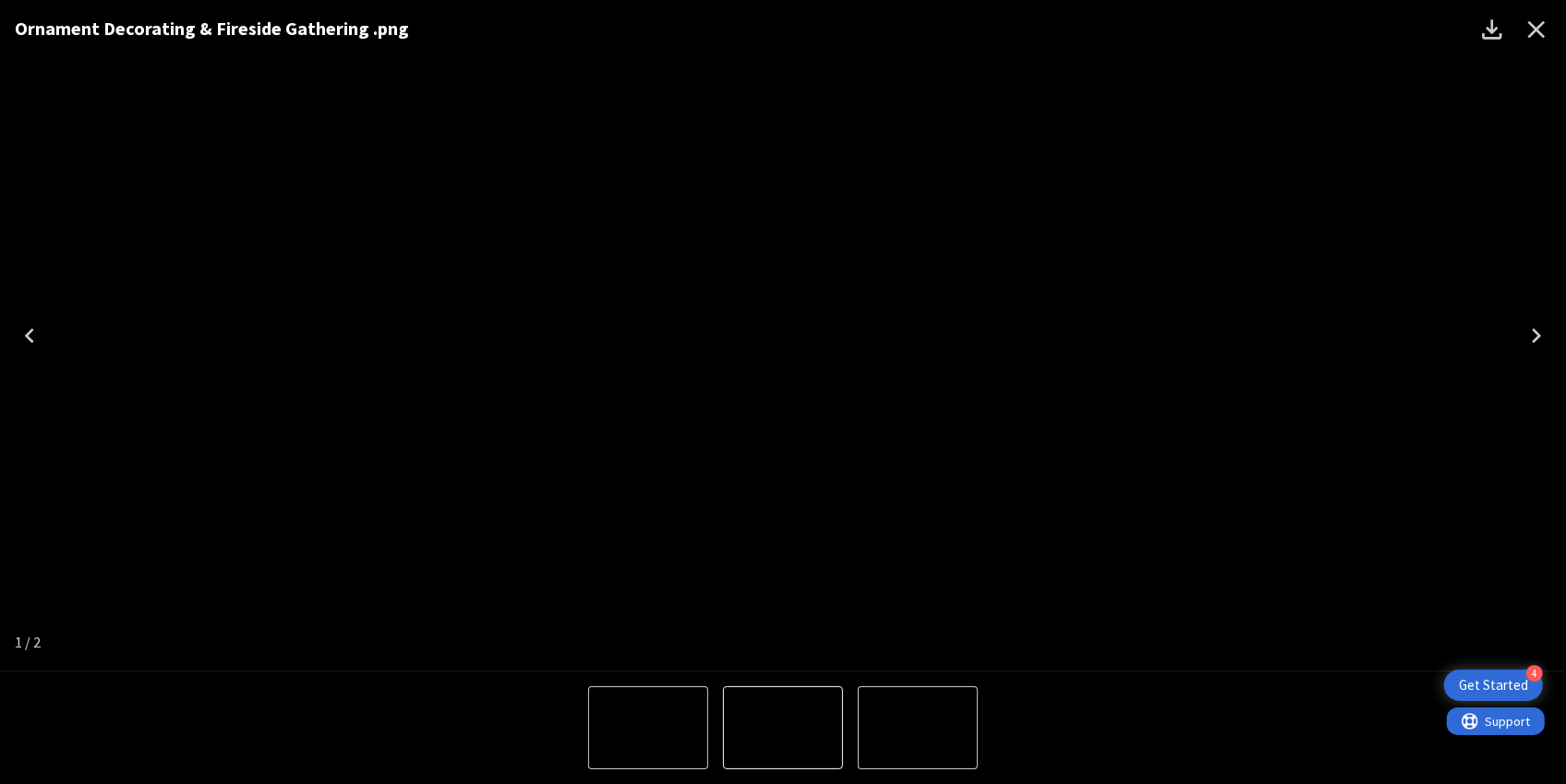
click at [1535, 42] on icon "Close" at bounding box center [1536, 29] width 29 height 29
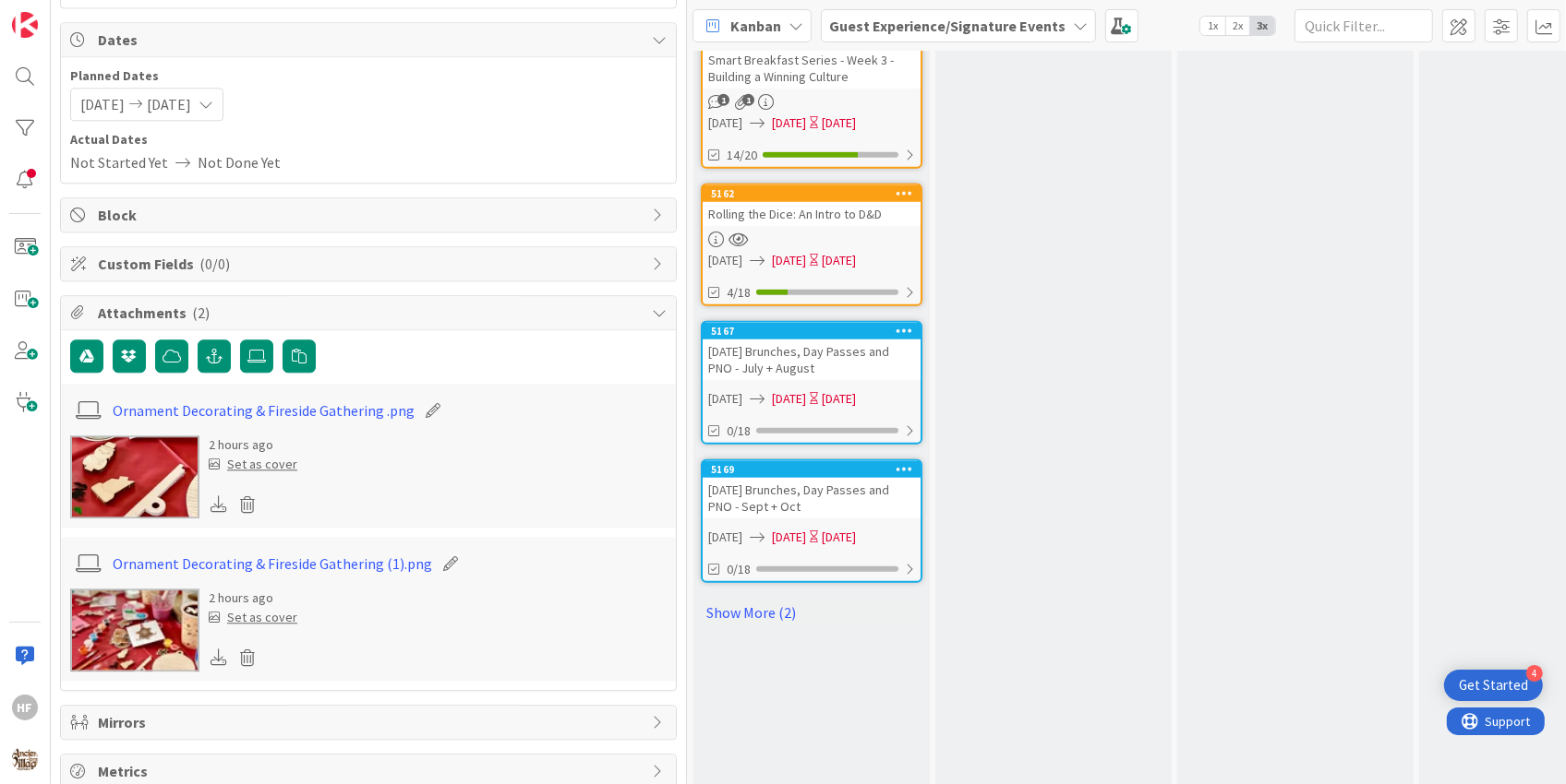
click at [268, 455] on div "Set as cover" at bounding box center [252, 464] width 88 height 19
click at [130, 615] on img at bounding box center [134, 631] width 129 height 83
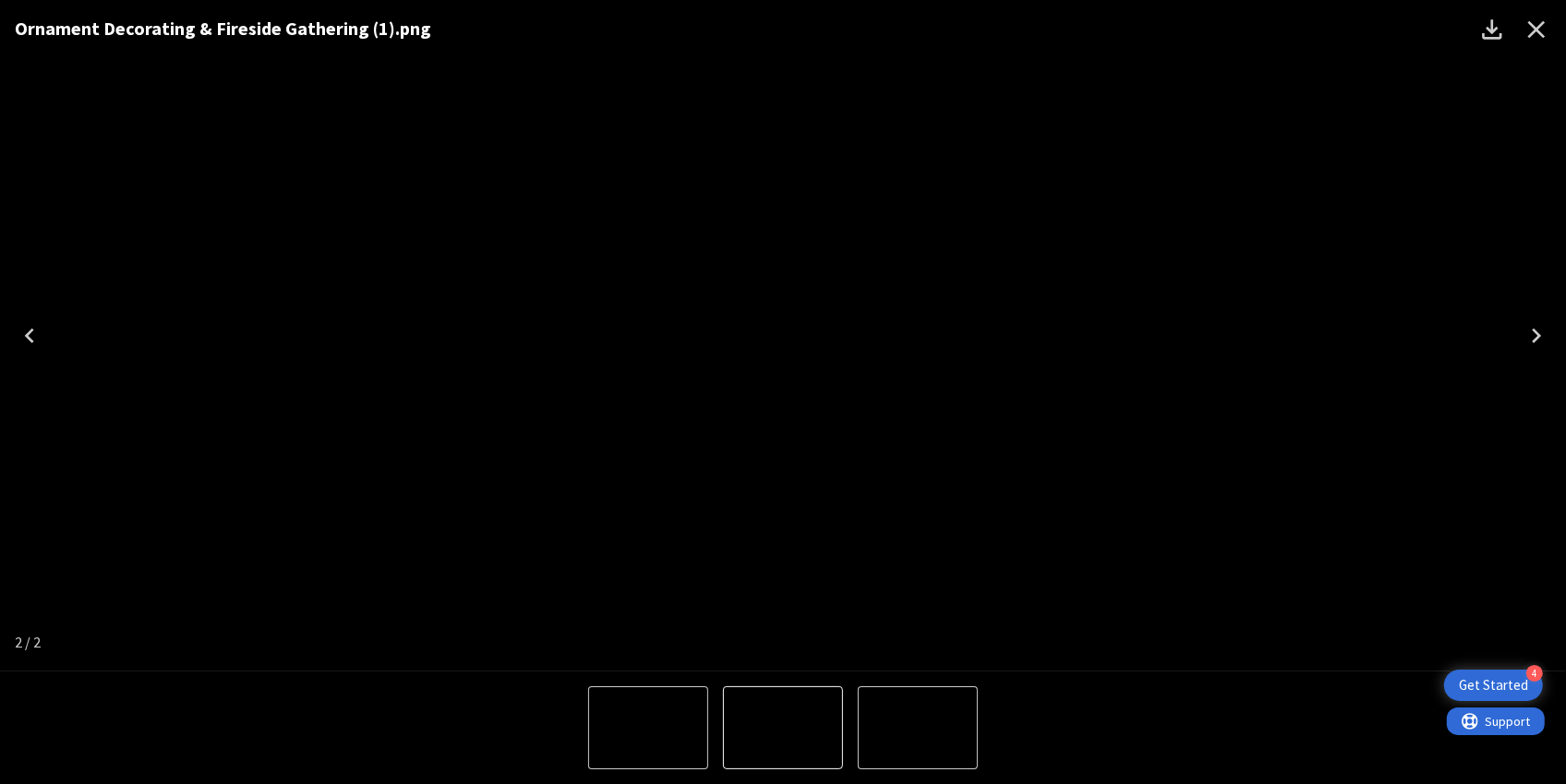
click at [1523, 29] on icon "Close" at bounding box center [1536, 29] width 29 height 29
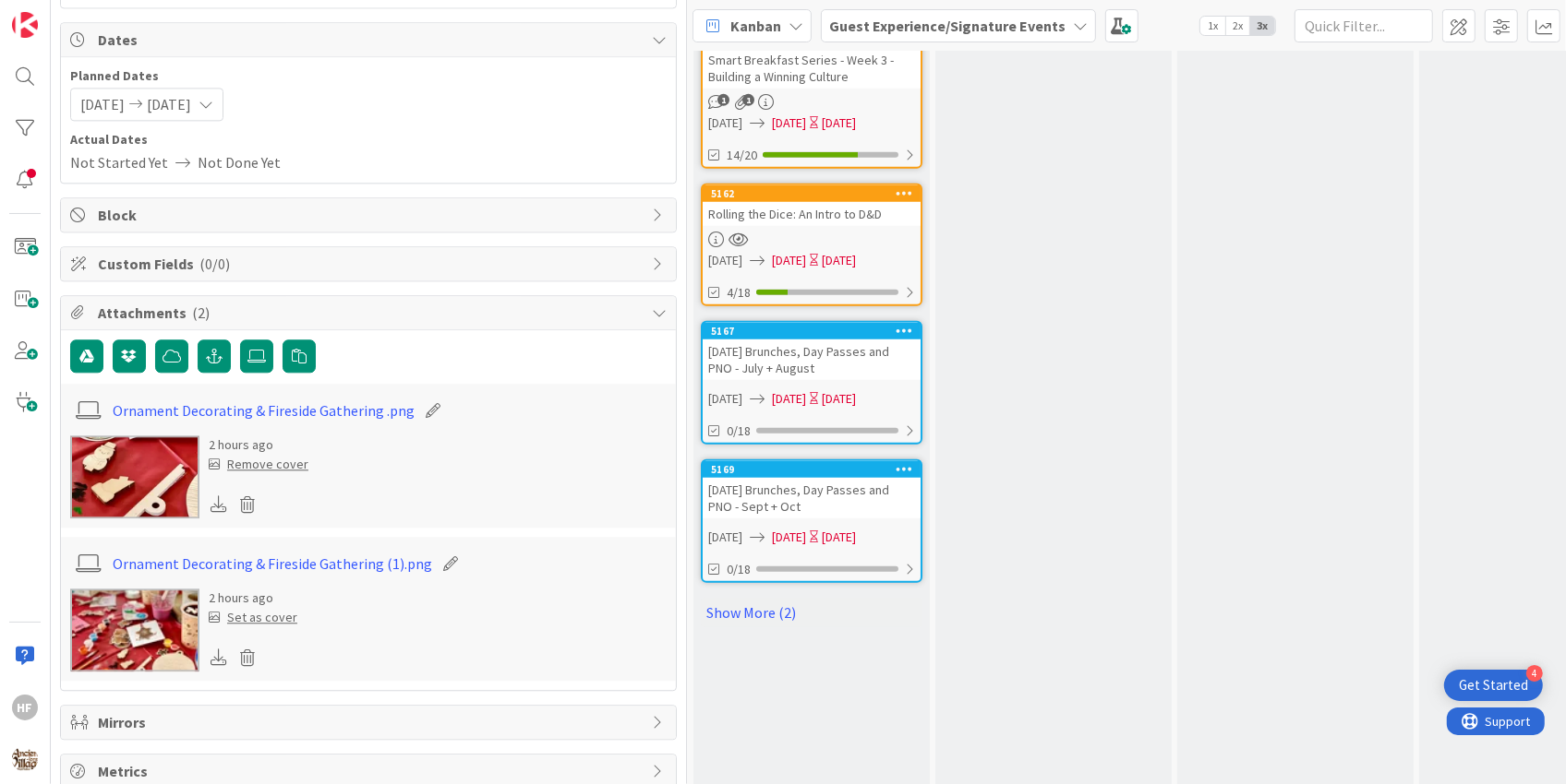
click at [158, 601] on img at bounding box center [134, 631] width 129 height 83
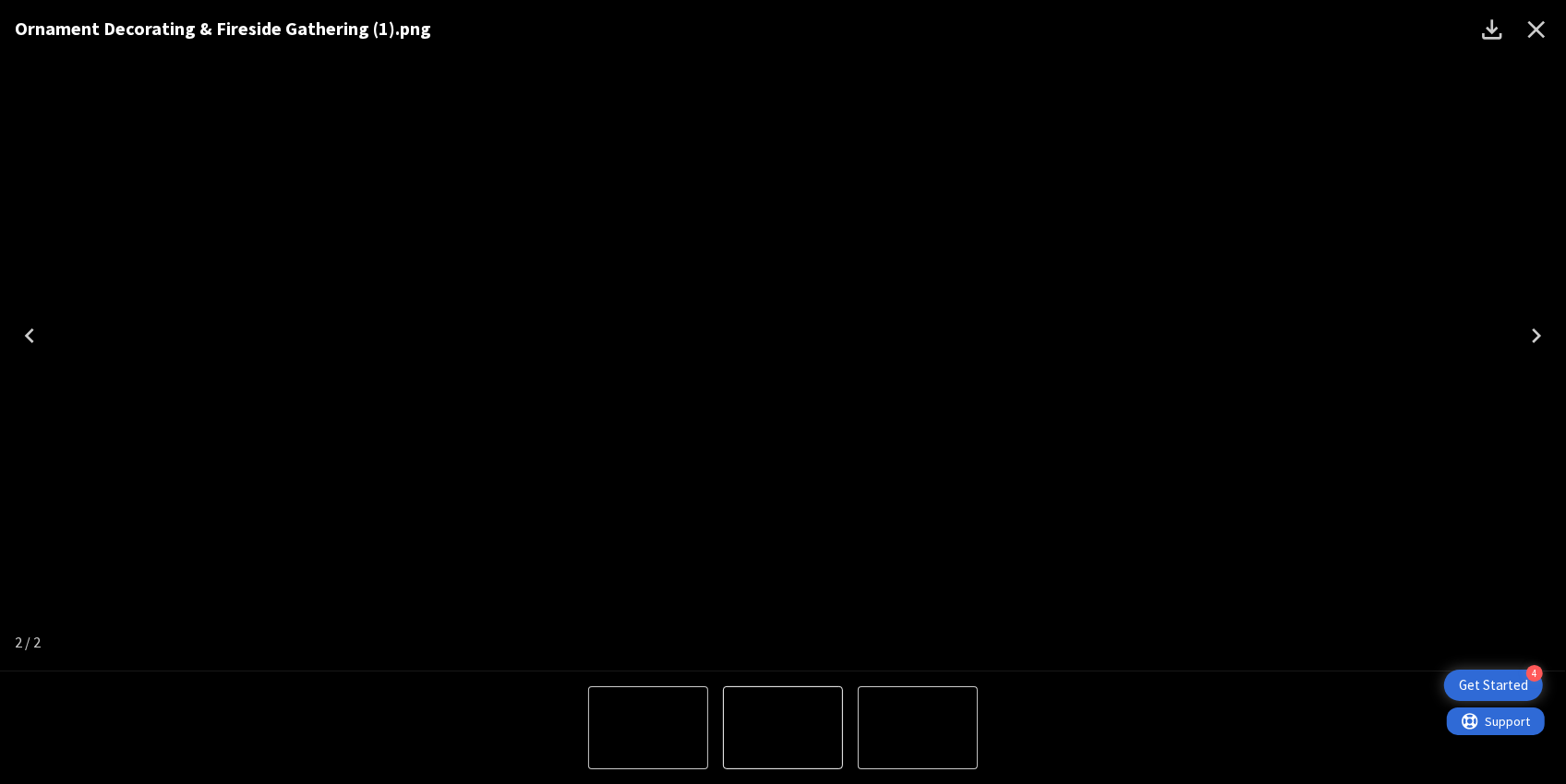
click at [1550, 31] on icon "Close" at bounding box center [1536, 29] width 29 height 29
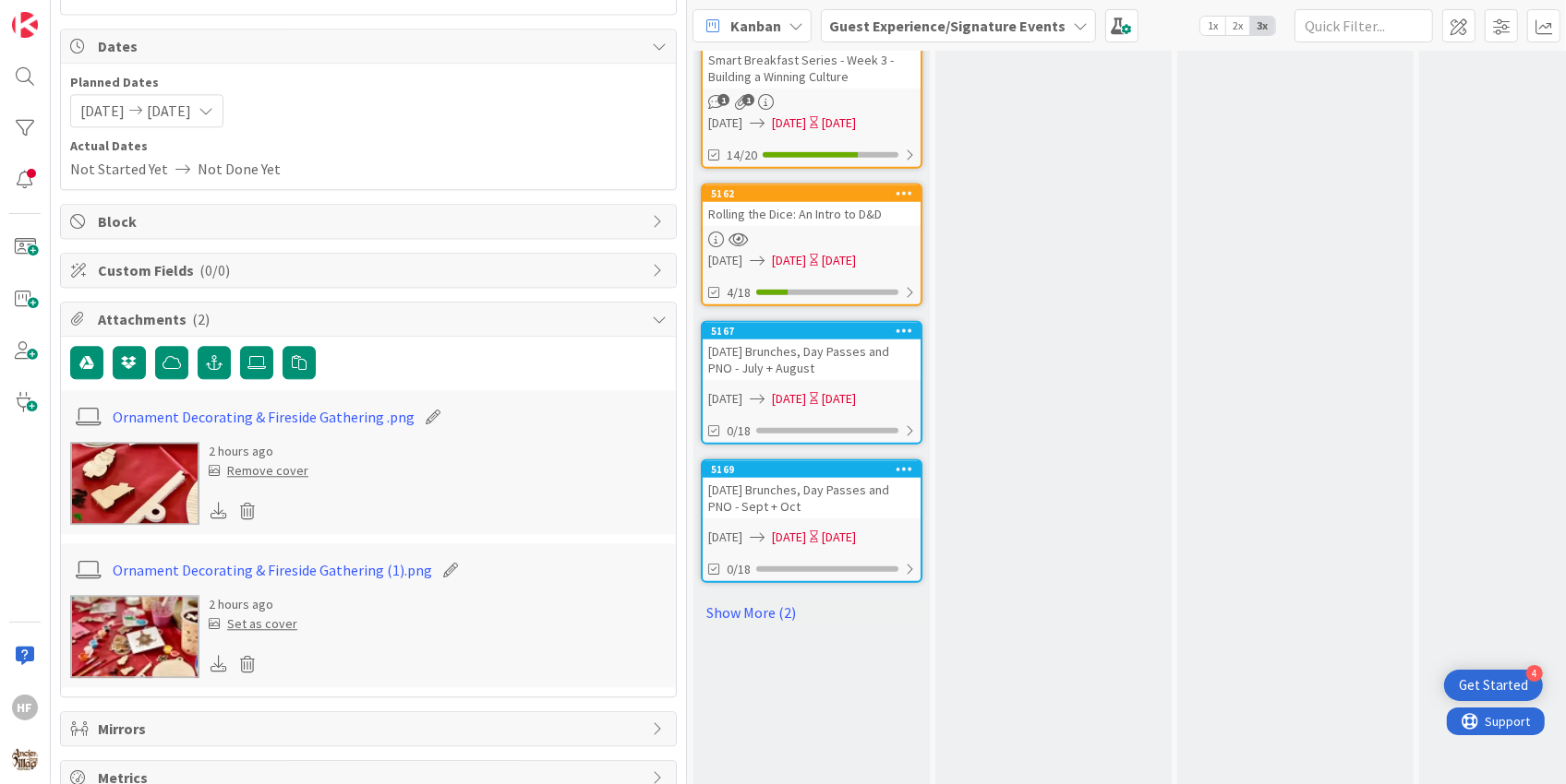
scroll to position [3919, 0]
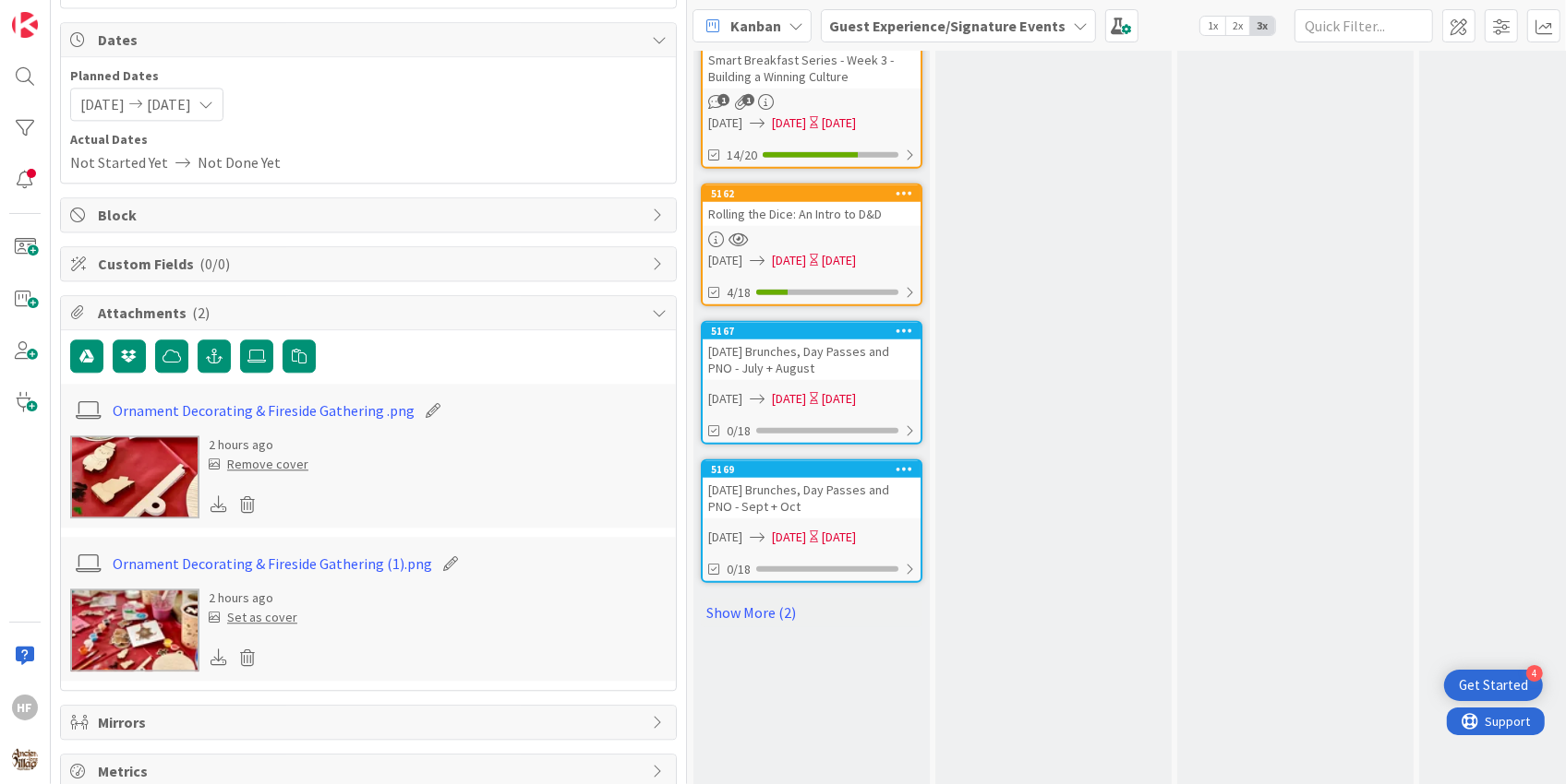
click at [178, 620] on img at bounding box center [134, 631] width 129 height 83
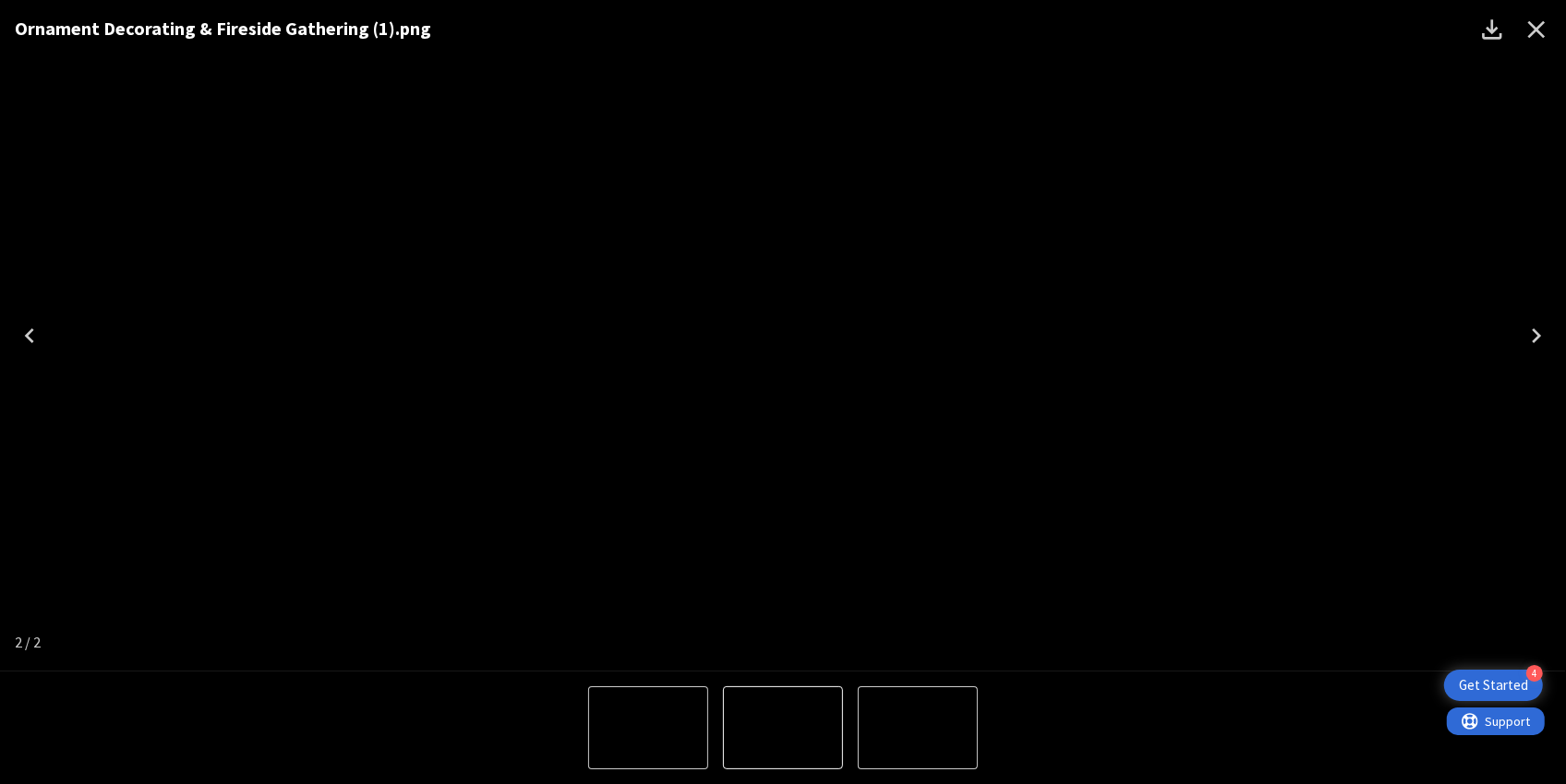
click at [1538, 29] on icon "Close" at bounding box center [1537, 30] width 17 height 17
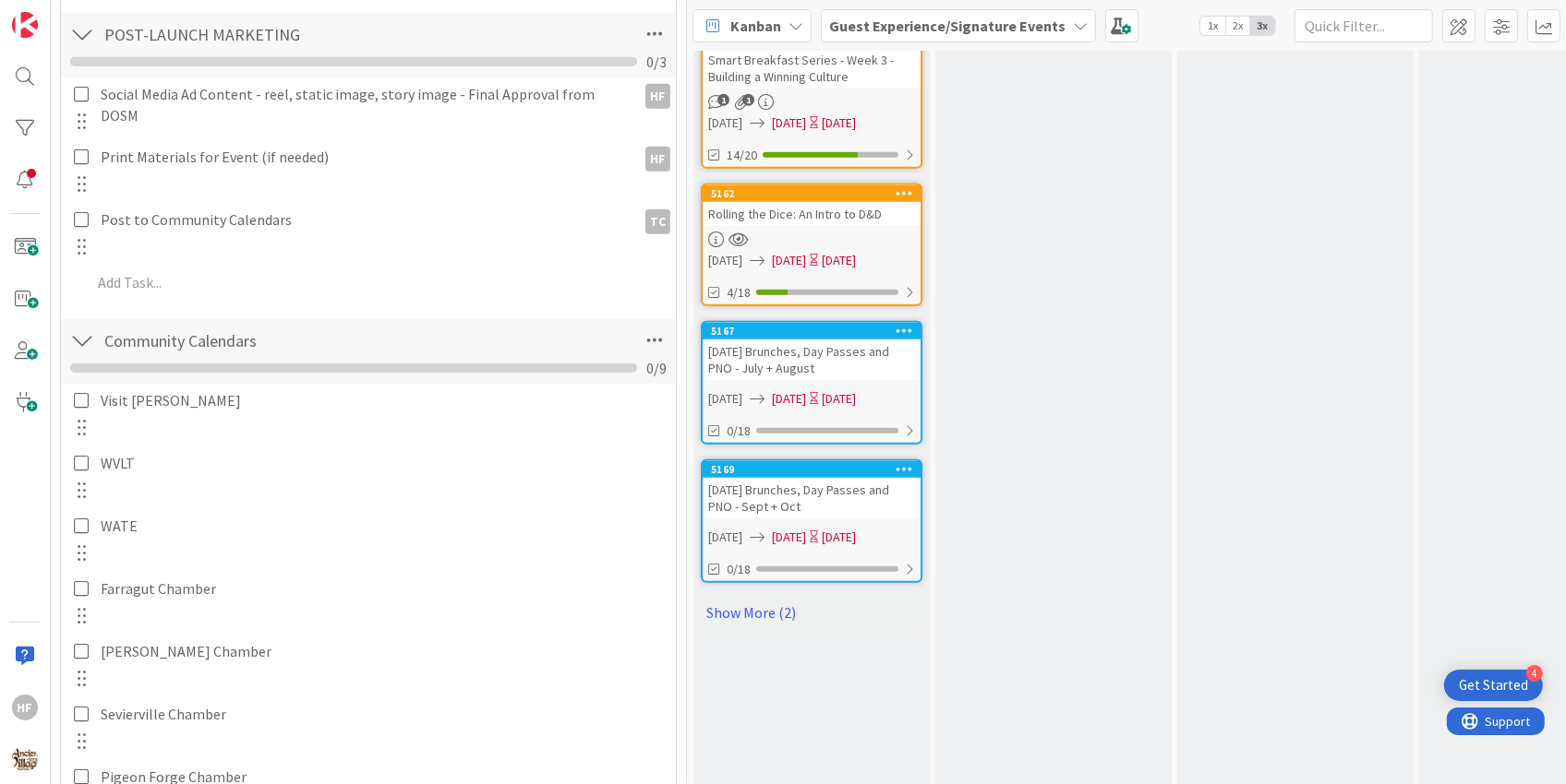
scroll to position [0, 0]
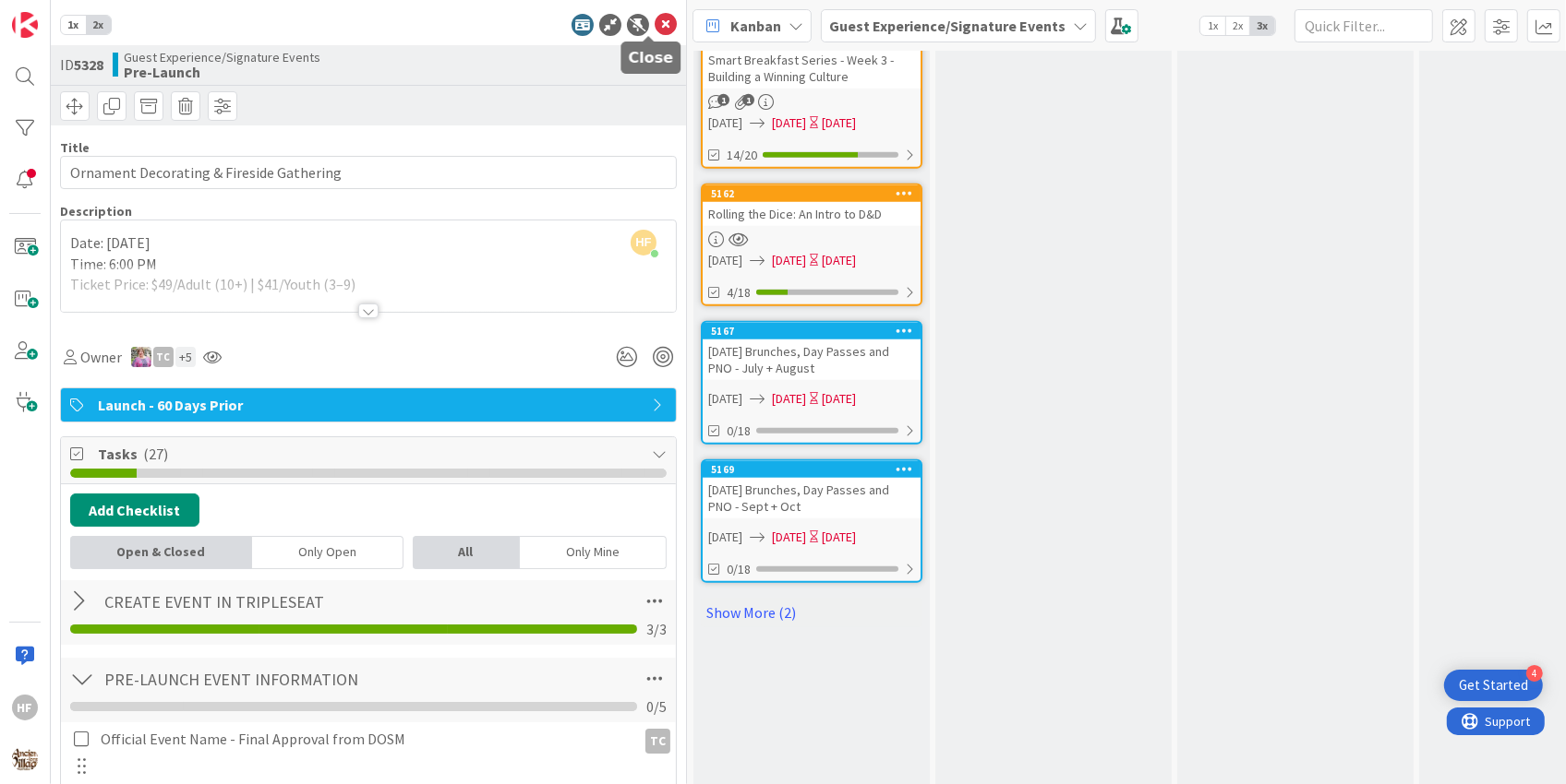
click at [655, 29] on icon at bounding box center [665, 24] width 22 height 22
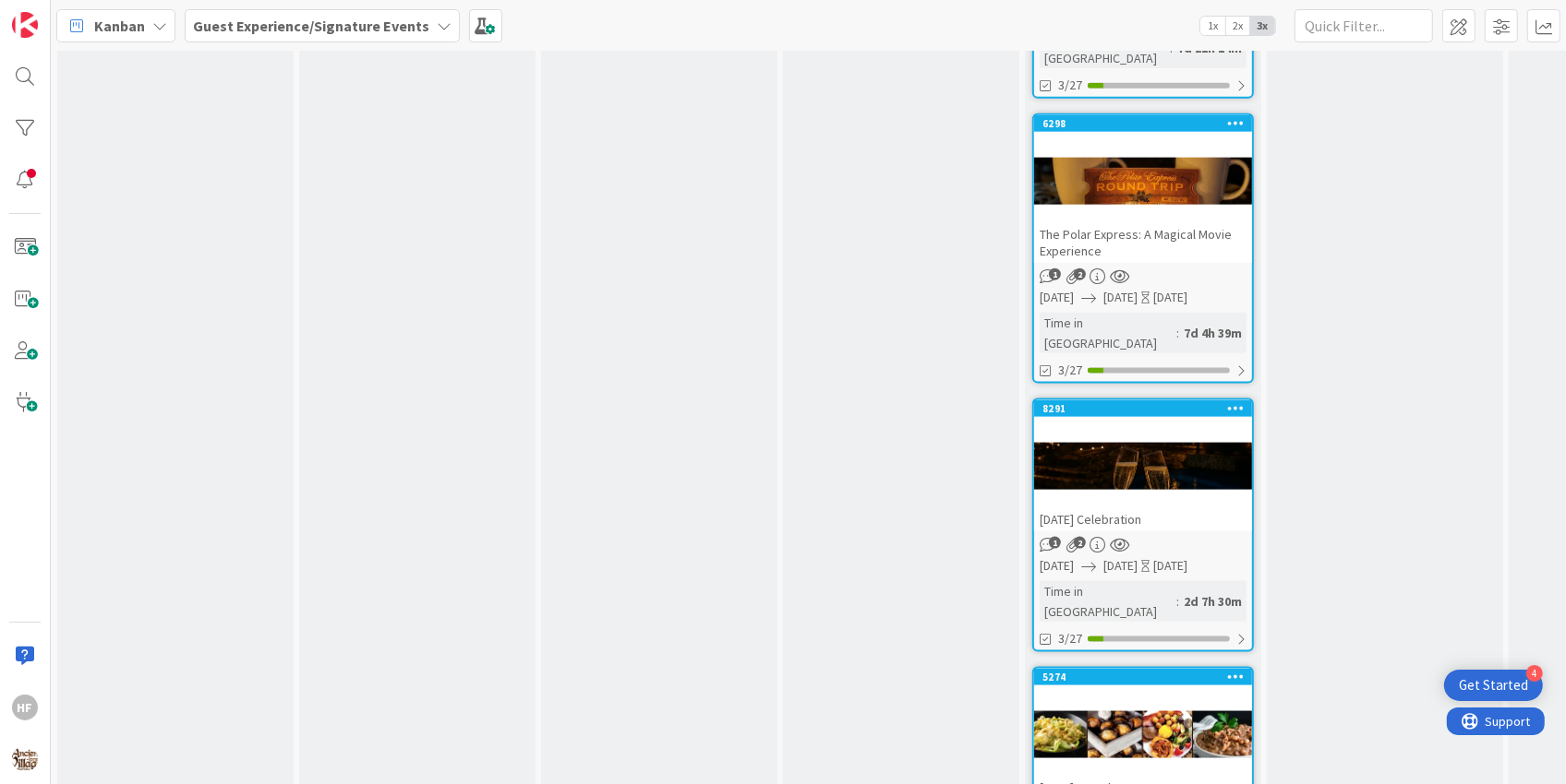
scroll to position [2085, 0]
click at [1091, 692] on div at bounding box center [1143, 734] width 218 height 83
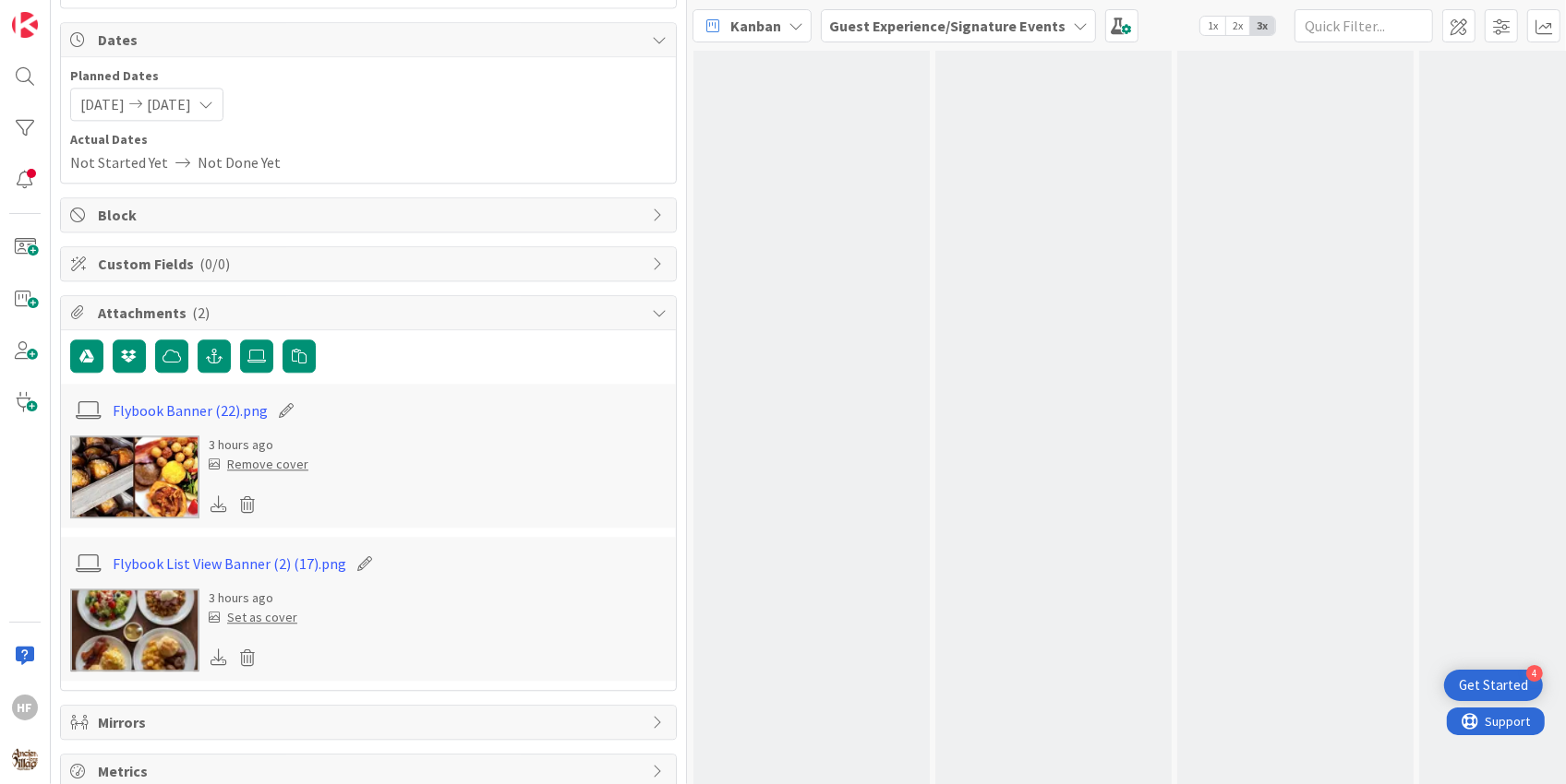
click at [165, 479] on img at bounding box center [134, 477] width 129 height 83
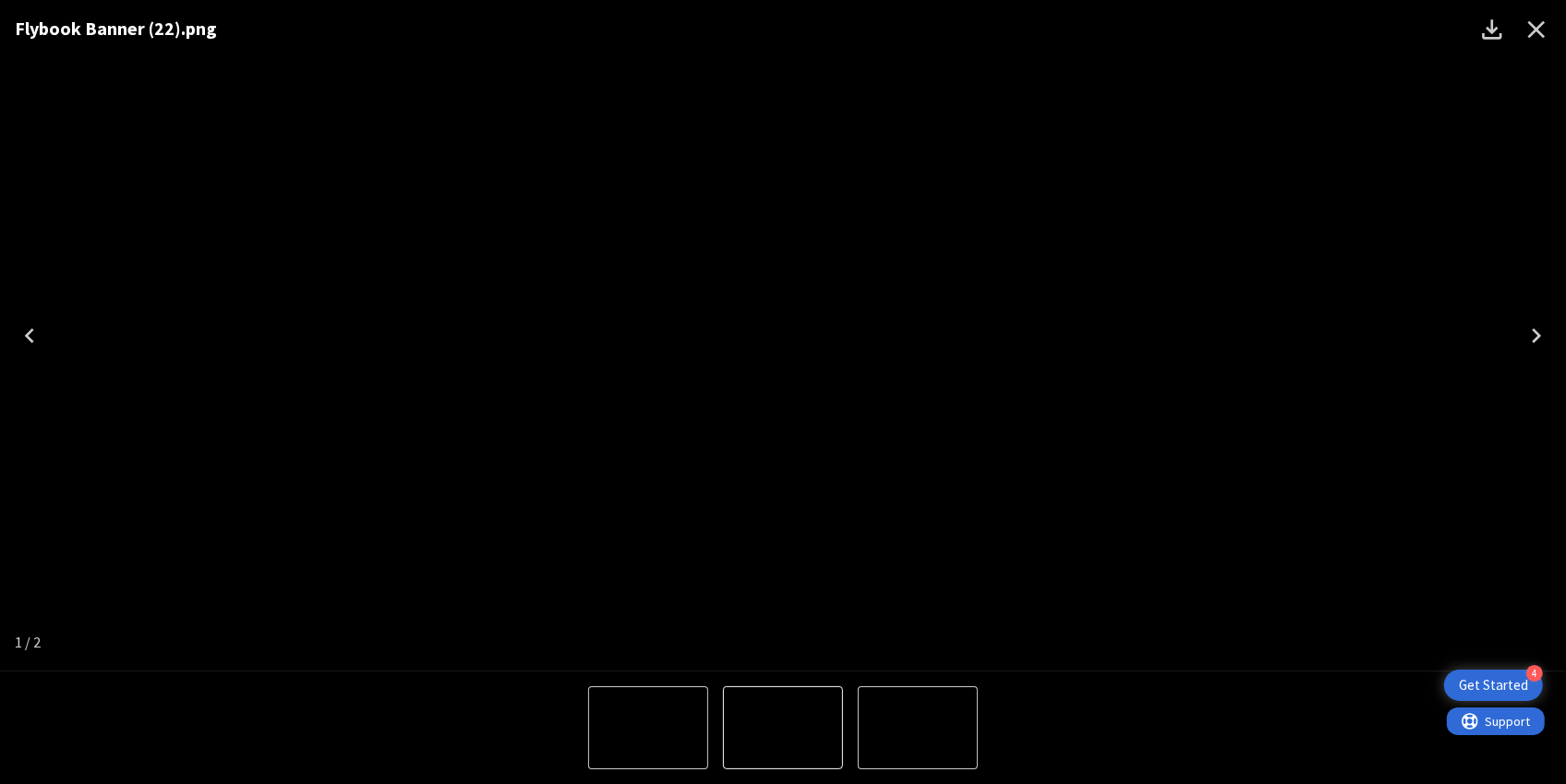
click at [1527, 344] on icon "Next" at bounding box center [1536, 335] width 29 height 29
click at [1535, 26] on icon "Close" at bounding box center [1537, 30] width 17 height 17
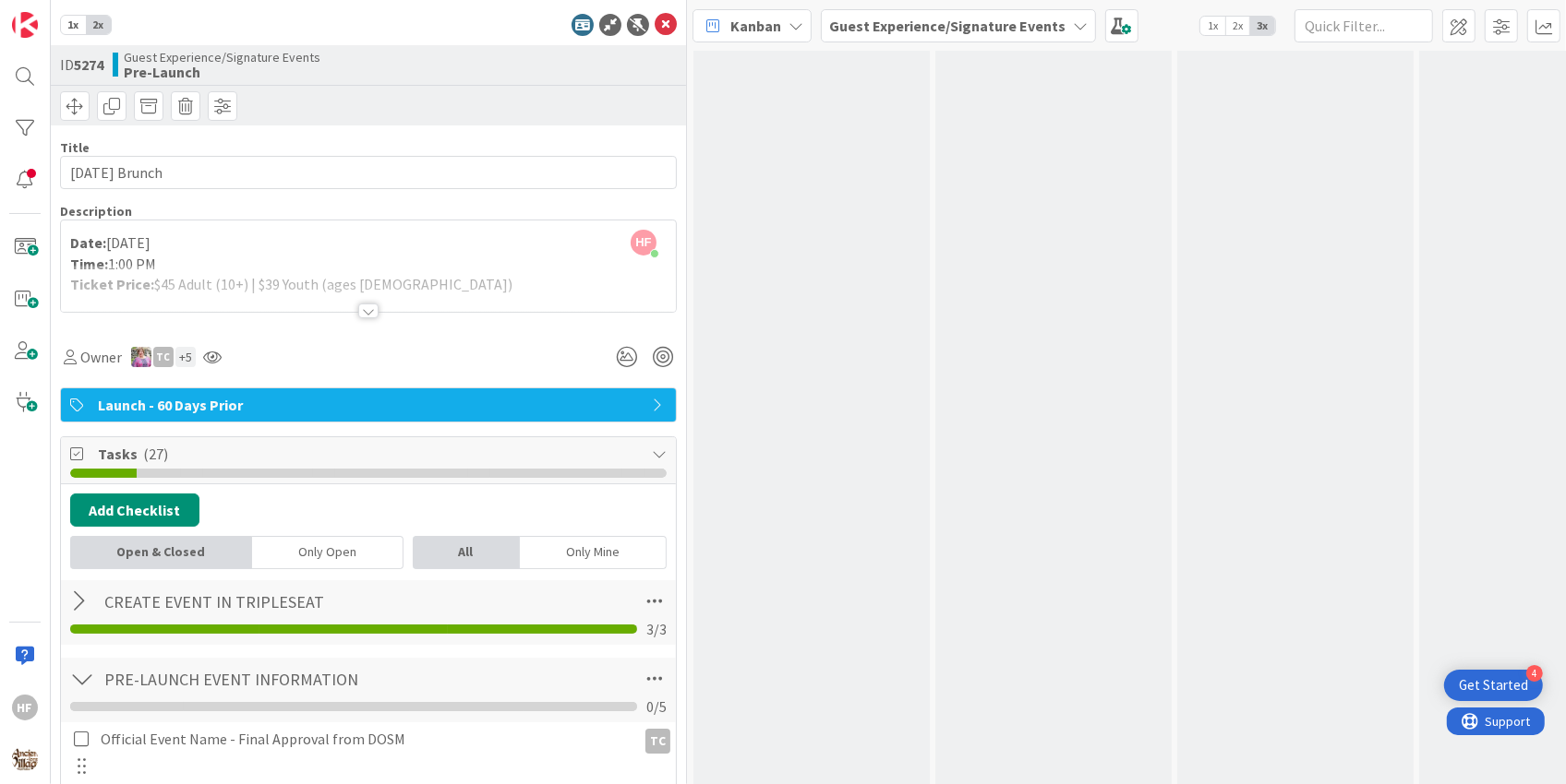
click at [373, 301] on div at bounding box center [368, 288] width 615 height 47
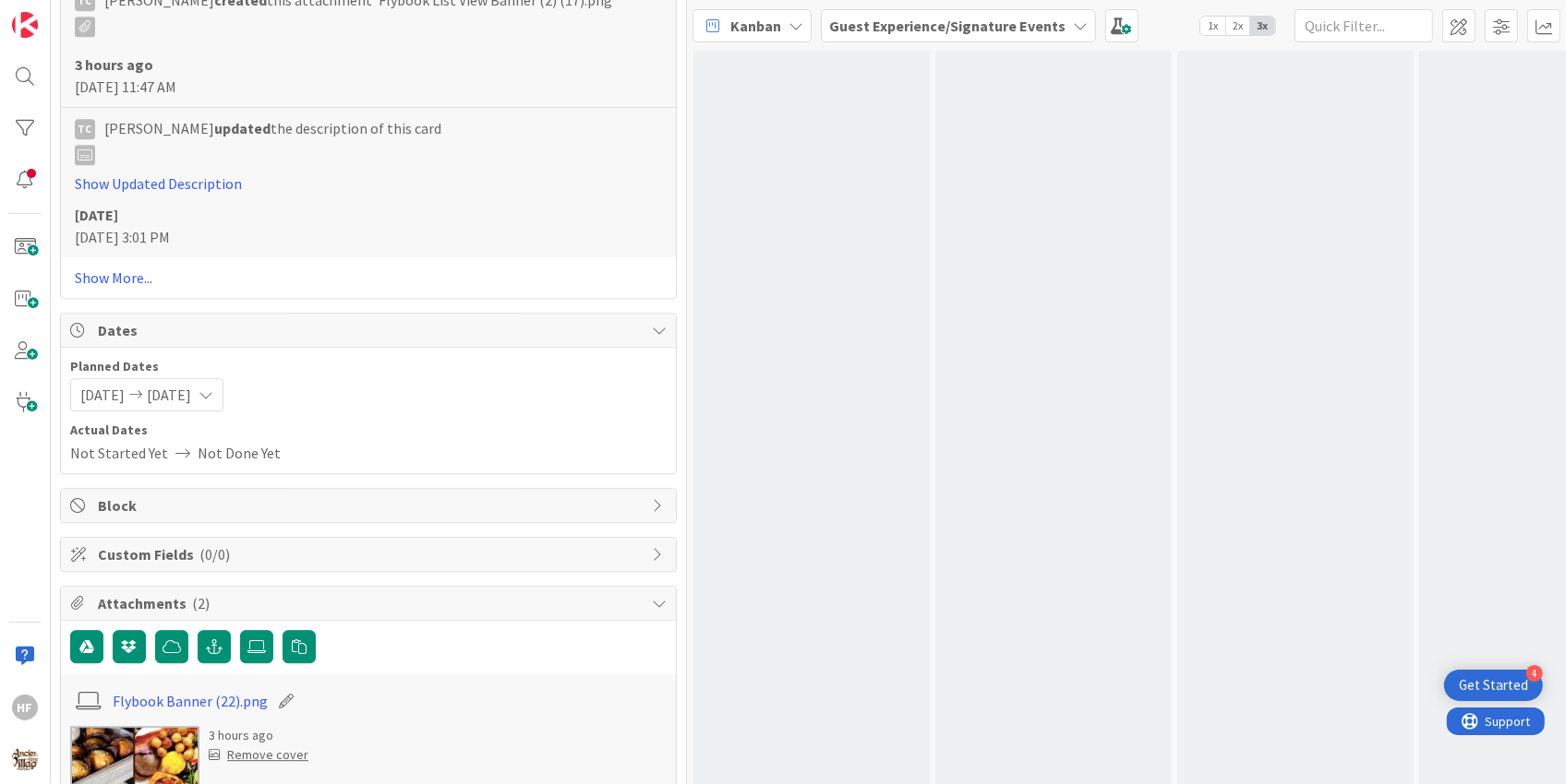
scroll to position [4589, 0]
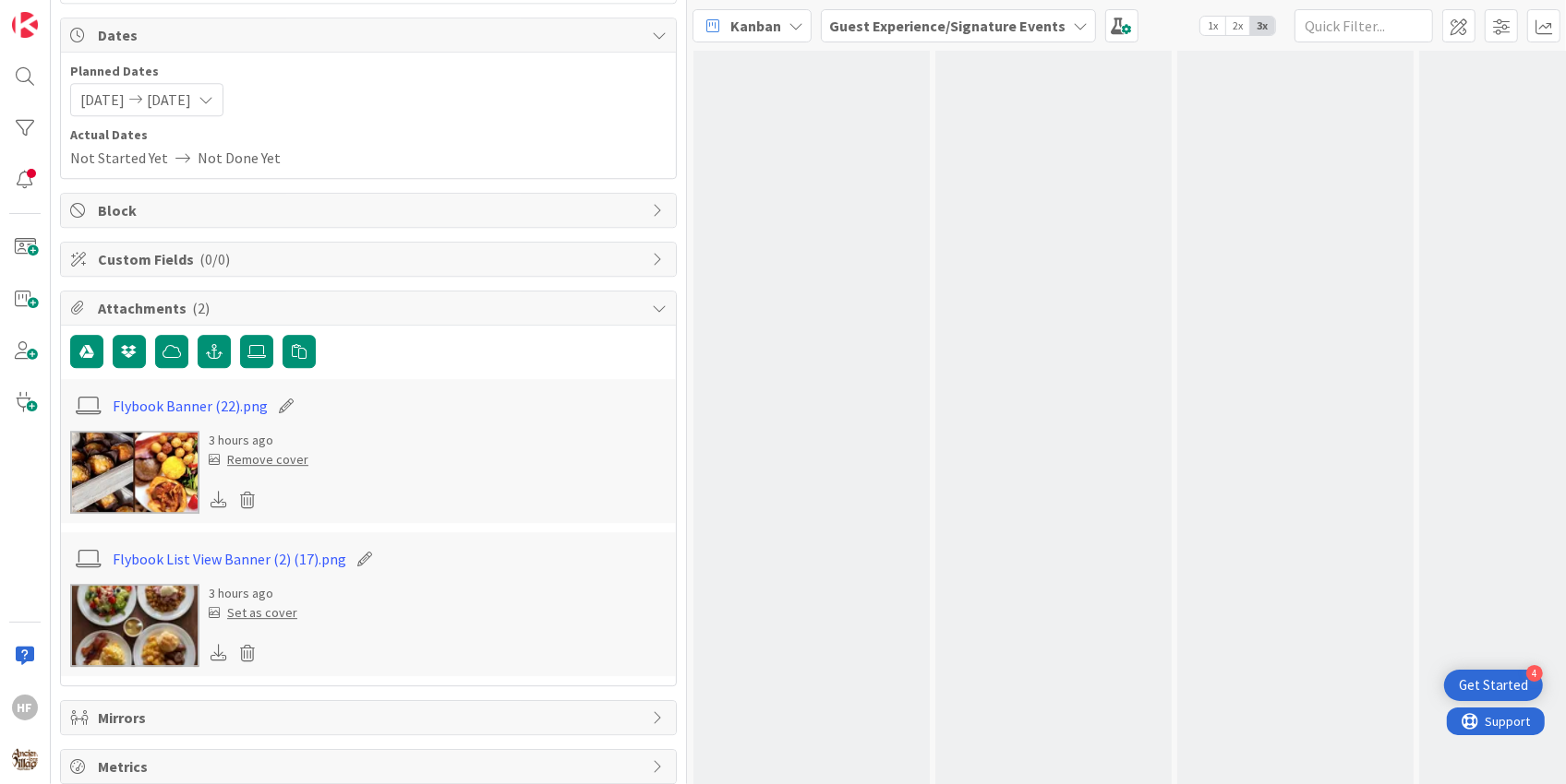
click at [144, 634] on img at bounding box center [134, 626] width 129 height 83
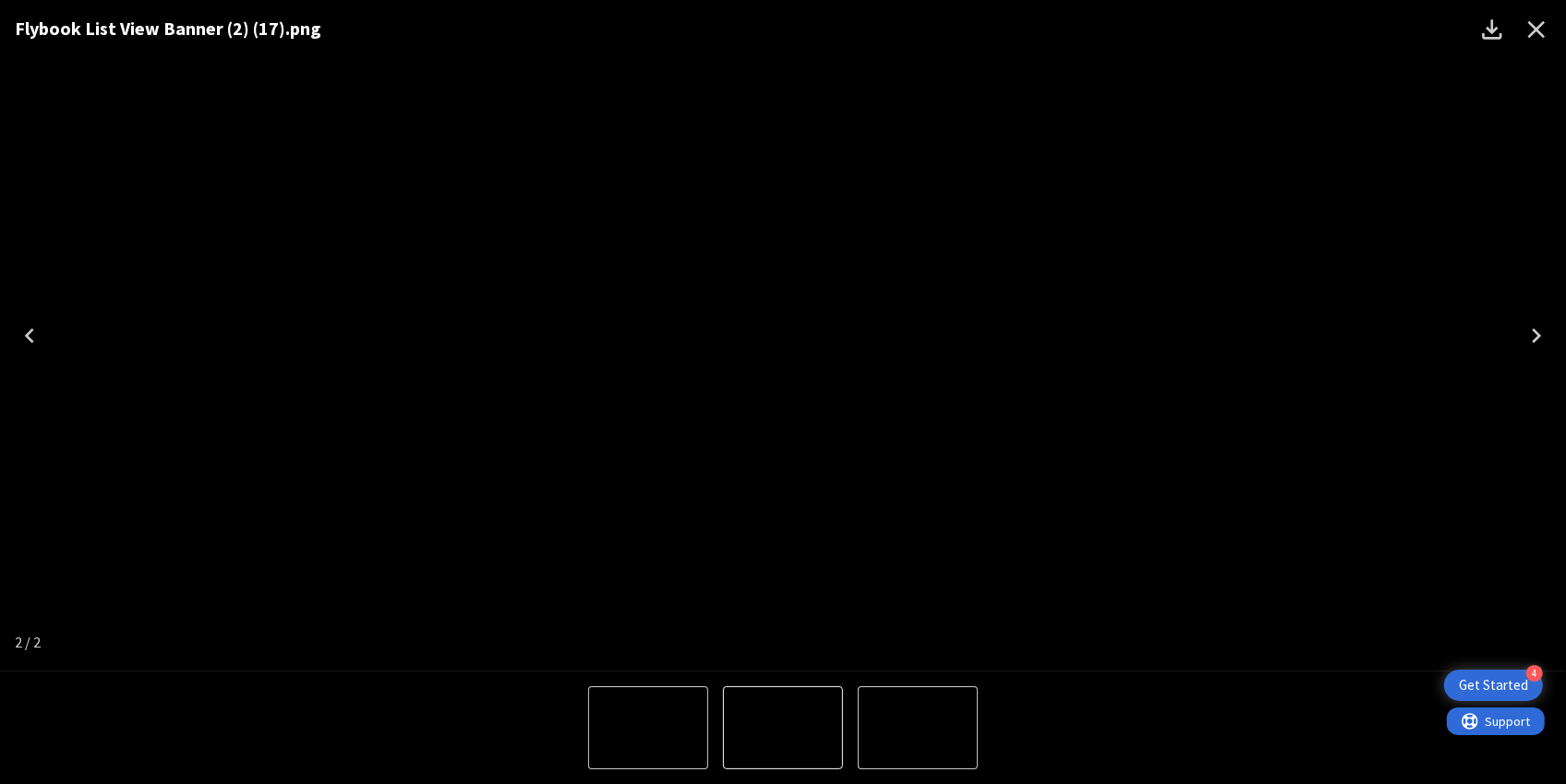
click at [1539, 37] on icon "Close" at bounding box center [1536, 29] width 29 height 29
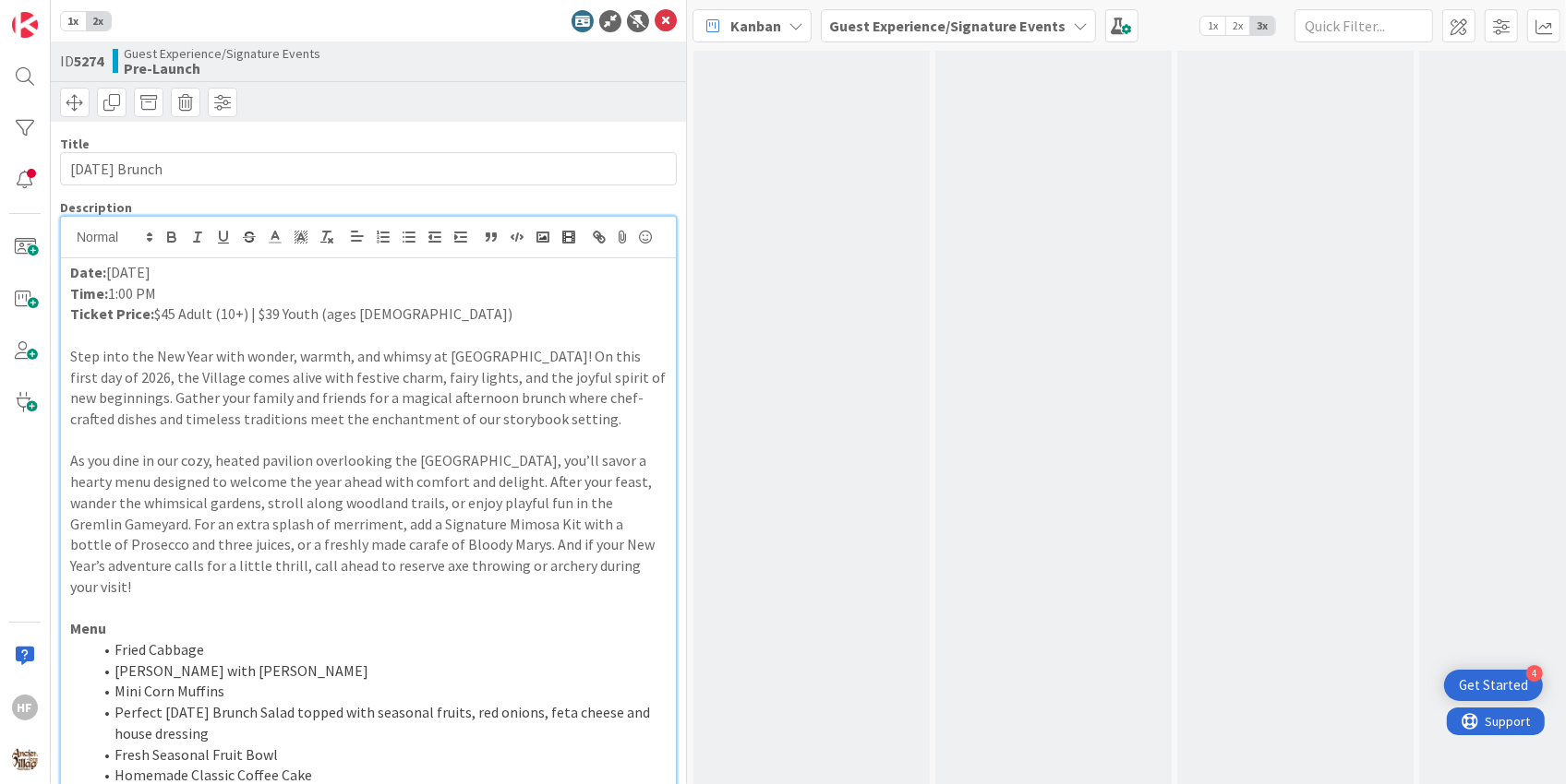
scroll to position [0, 0]
click at [655, 16] on icon at bounding box center [665, 24] width 22 height 22
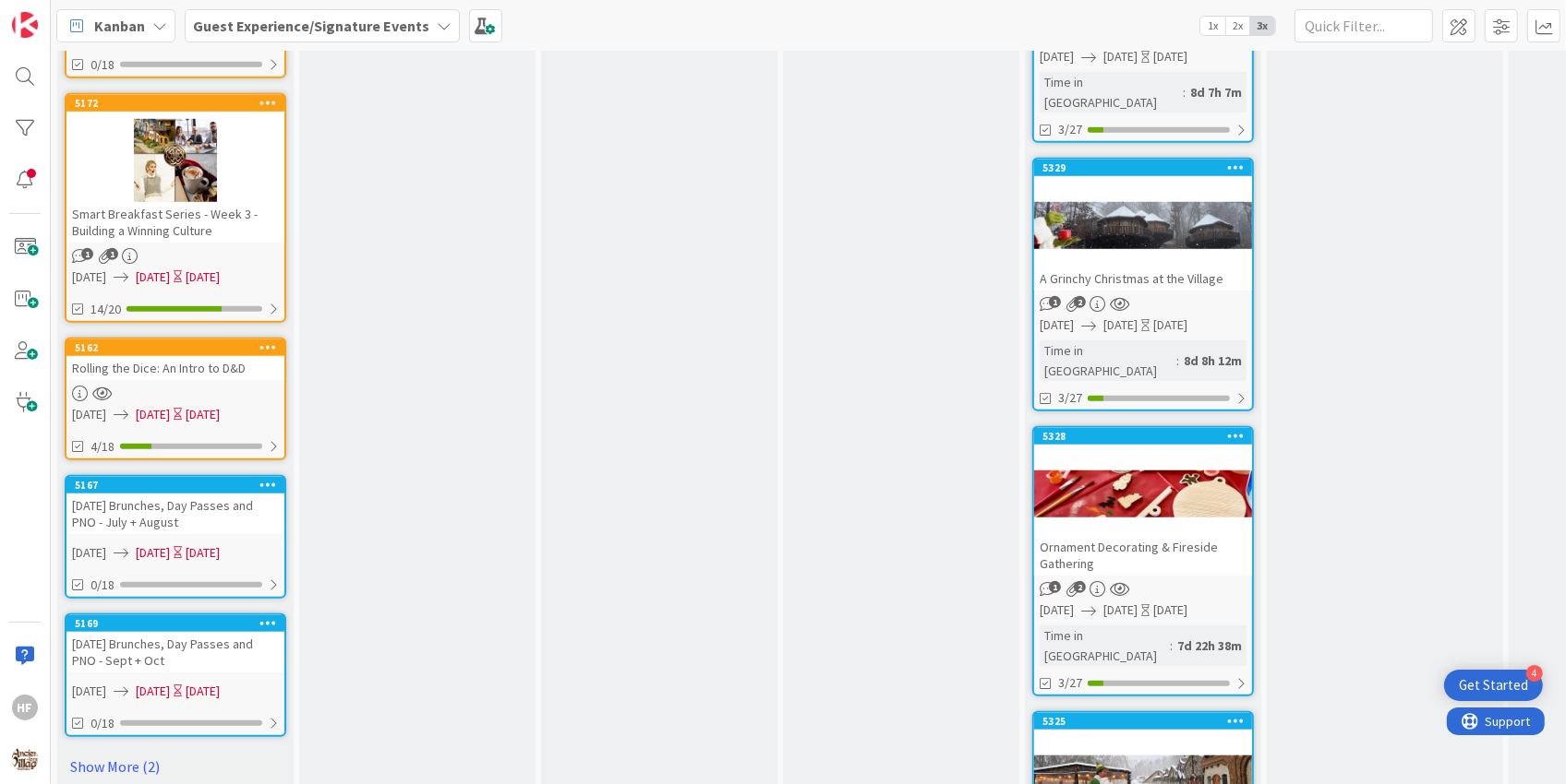
scroll to position [2085, 0]
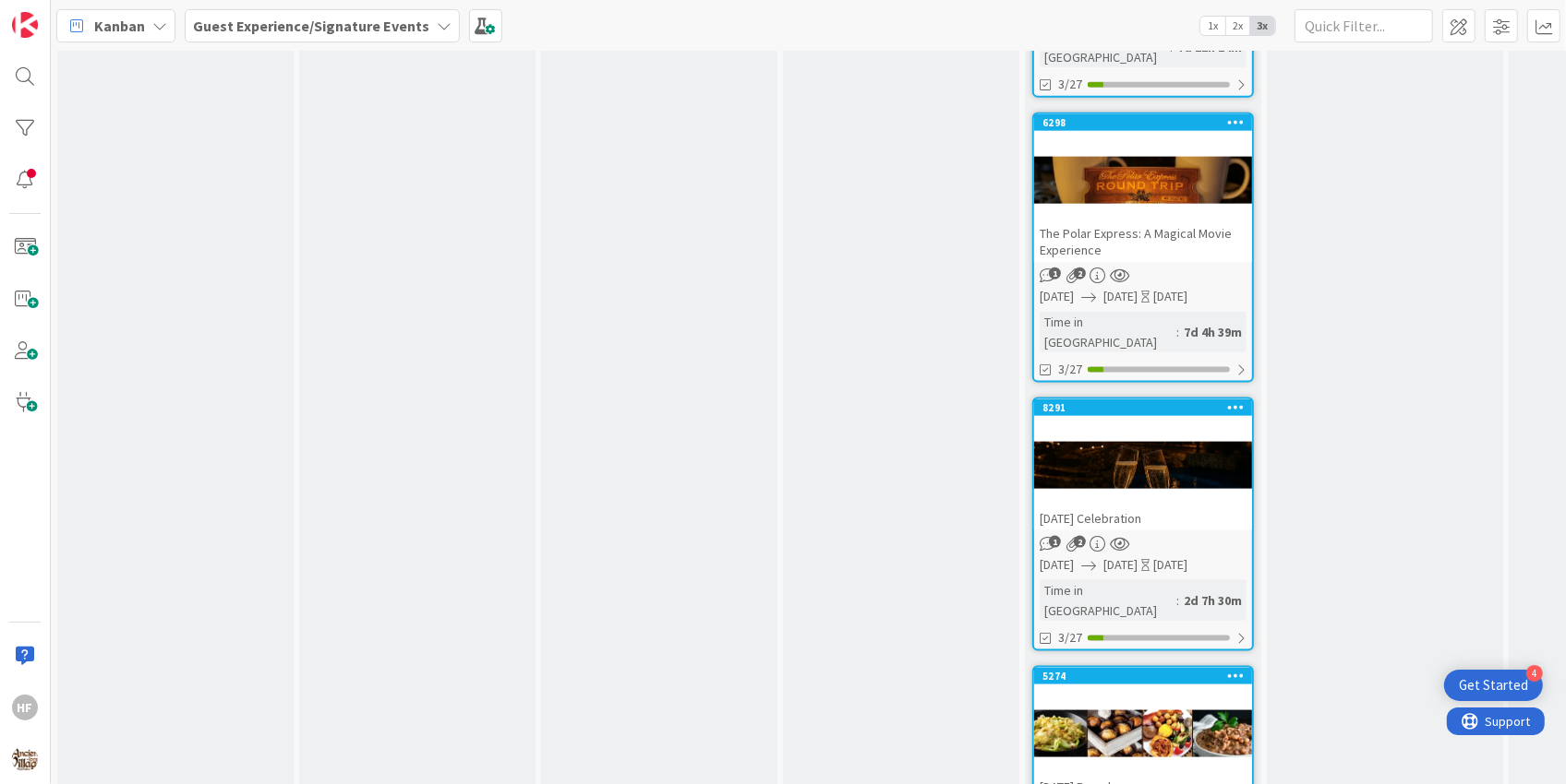
click at [1106, 692] on div at bounding box center [1143, 734] width 218 height 83
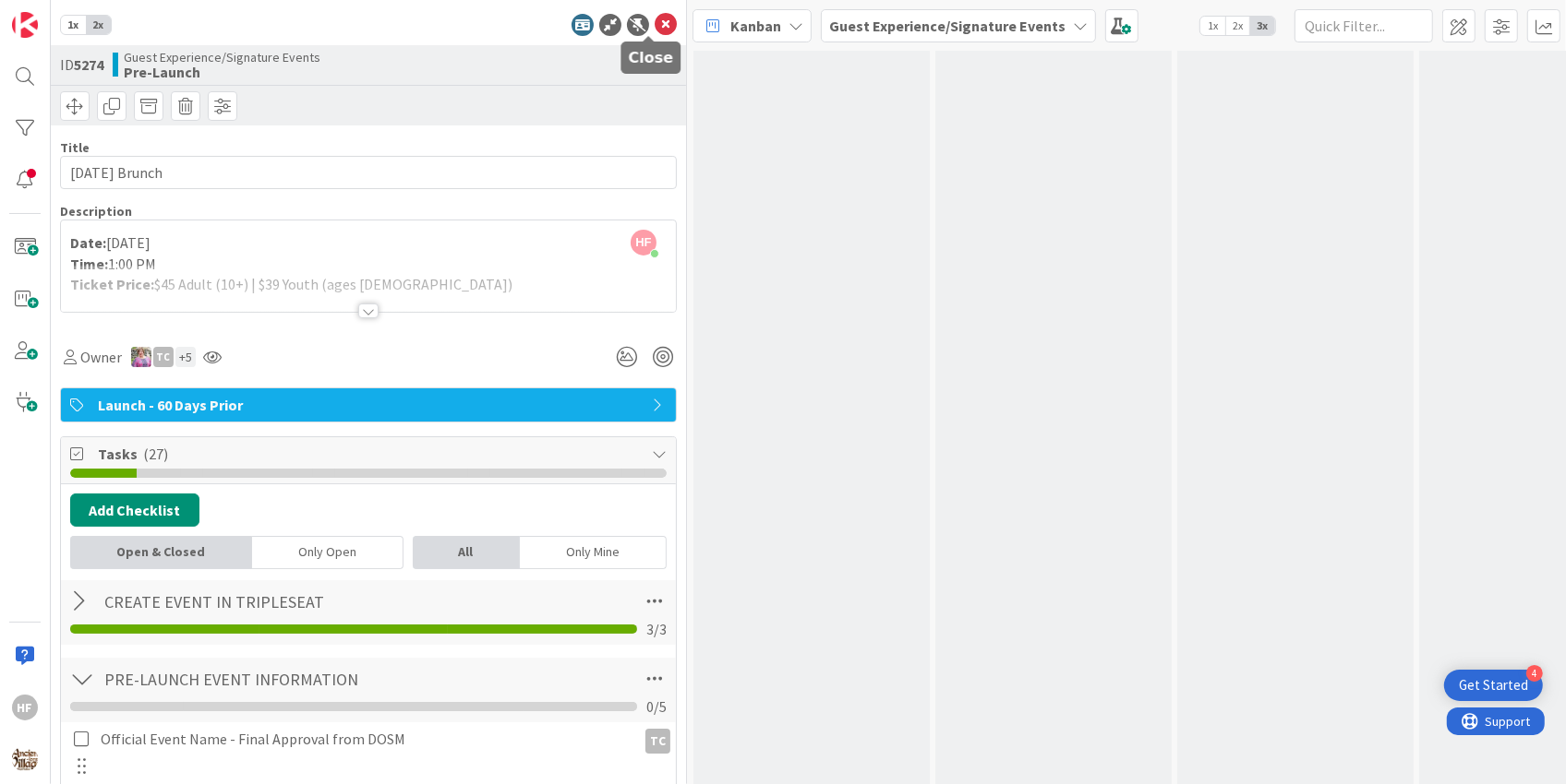
click at [655, 16] on icon at bounding box center [665, 24] width 22 height 22
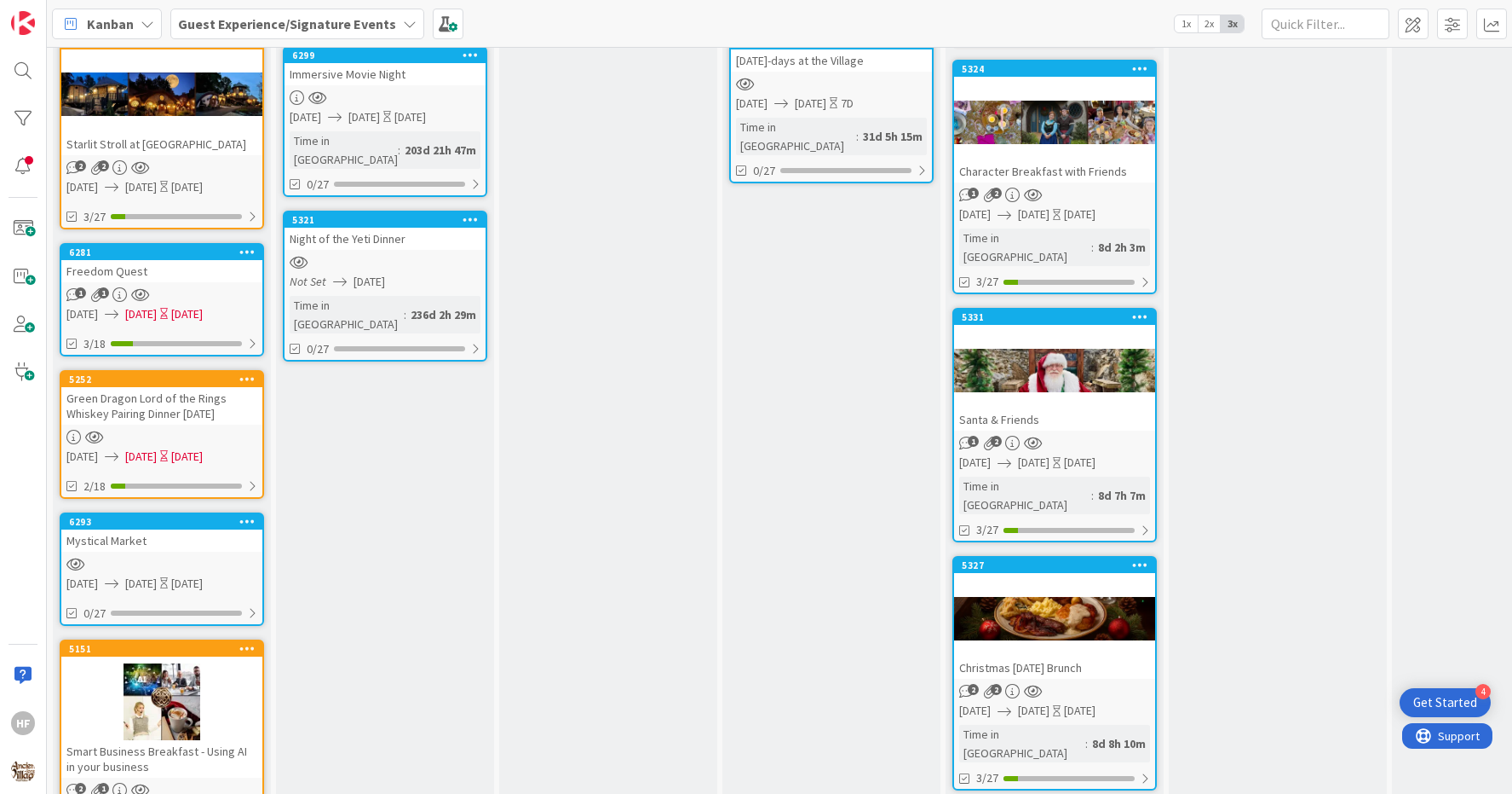
scroll to position [199, 0]
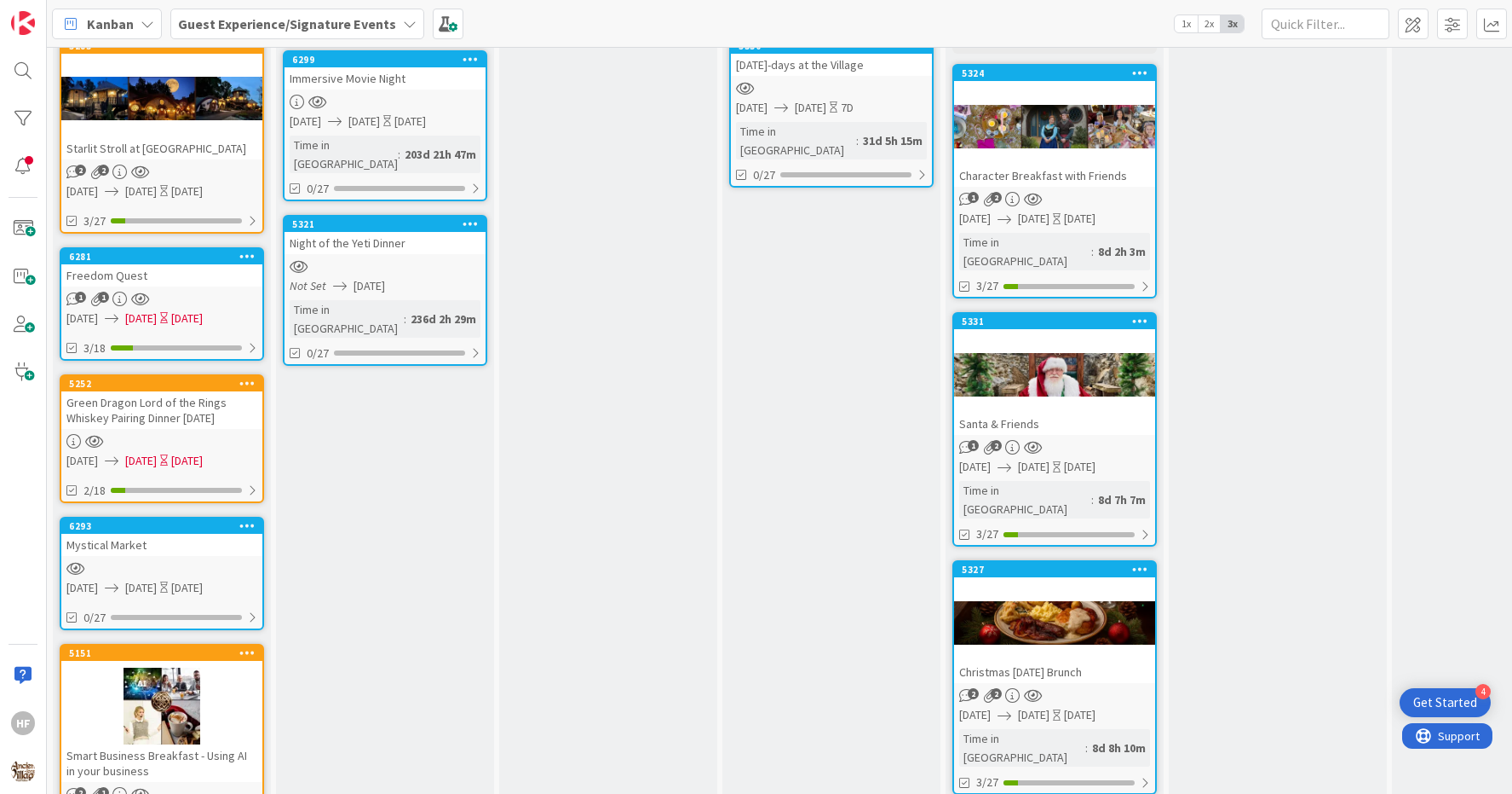
click at [880, 81] on div at bounding box center [831, 88] width 201 height 14
